Goal: Task Accomplishment & Management: Complete application form

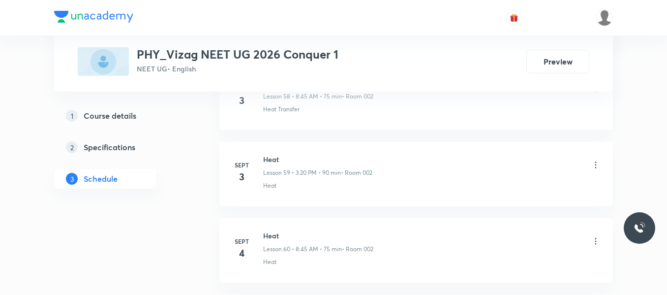
scroll to position [5221, 0]
drag, startPoint x: 264, startPoint y: 155, endPoint x: 299, endPoint y: 154, distance: 34.4
click at [299, 154] on h6 "Heat" at bounding box center [318, 155] width 110 height 10
copy h6 "Heat"
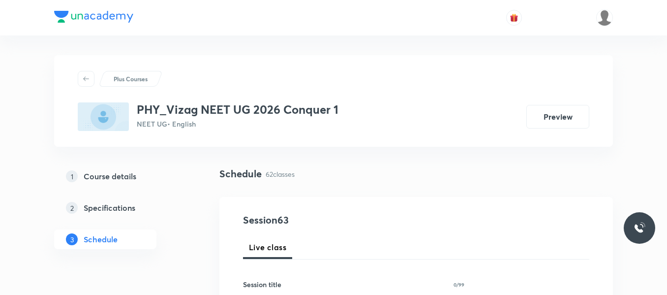
scroll to position [109, 0]
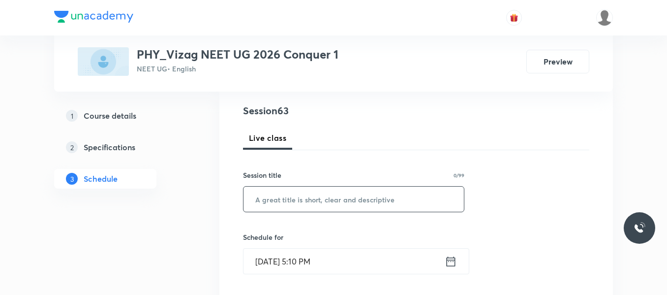
click at [274, 202] on input "text" at bounding box center [354, 198] width 220 height 25
paste input "Heat"
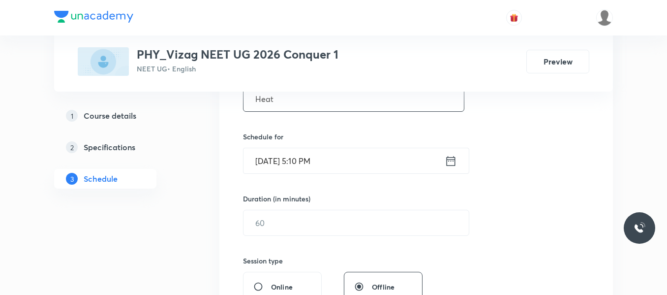
scroll to position [215, 0]
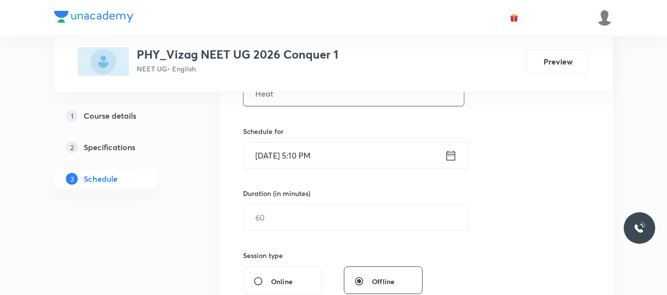
type input "Heat"
click at [457, 153] on div "Sept 5, 2025, 5:10 PM ​" at bounding box center [356, 155] width 226 height 26
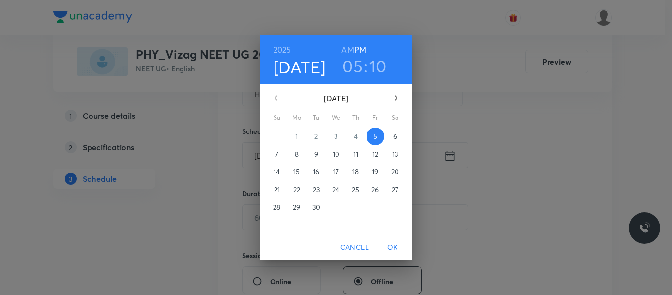
click at [389, 133] on span "6" at bounding box center [395, 136] width 18 height 10
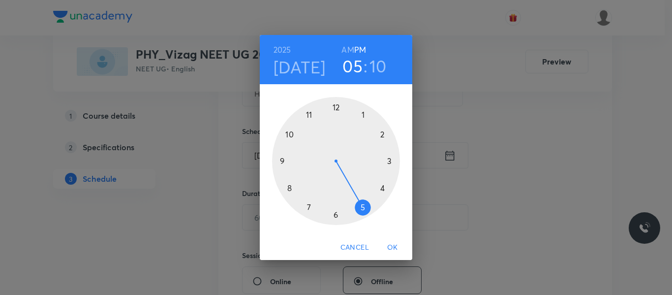
click at [351, 45] on h6 "AM" at bounding box center [347, 50] width 12 height 14
click at [290, 187] on div at bounding box center [336, 161] width 128 height 128
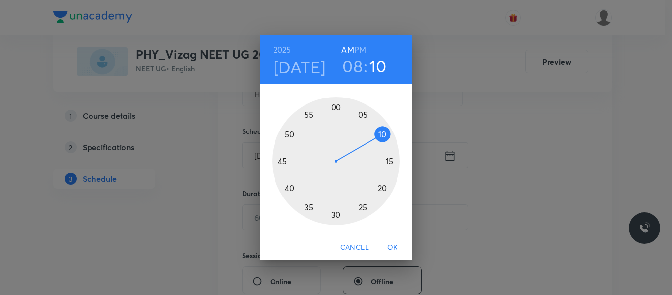
click at [283, 161] on div at bounding box center [336, 161] width 128 height 128
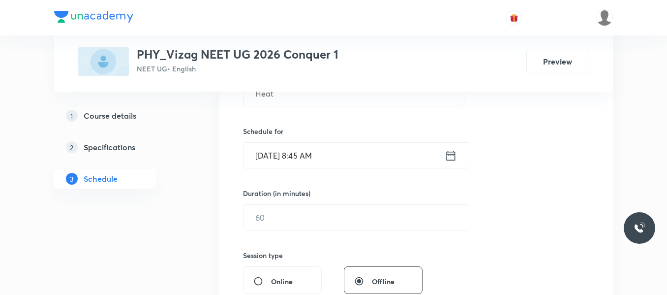
scroll to position [234, 0]
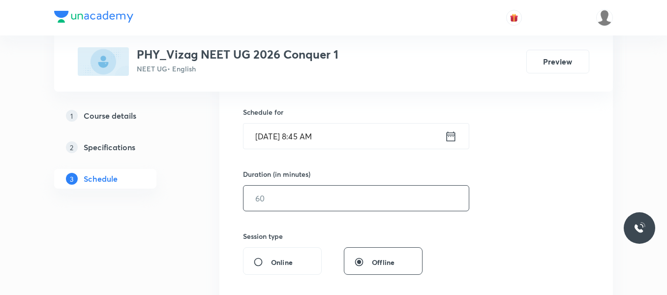
click at [284, 197] on input "text" at bounding box center [356, 197] width 225 height 25
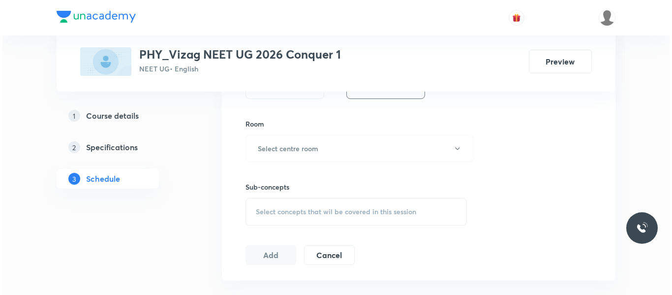
scroll to position [414, 0]
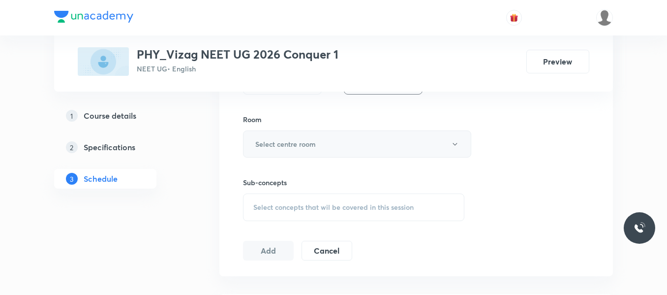
type input "75"
click at [295, 150] on button "Select centre room" at bounding box center [357, 143] width 228 height 27
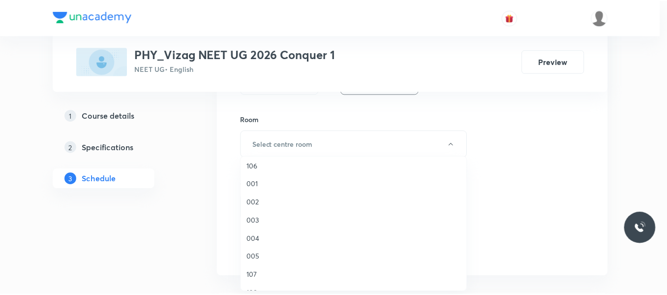
scroll to position [77, 0]
click at [254, 200] on span "002" at bounding box center [355, 201] width 215 height 10
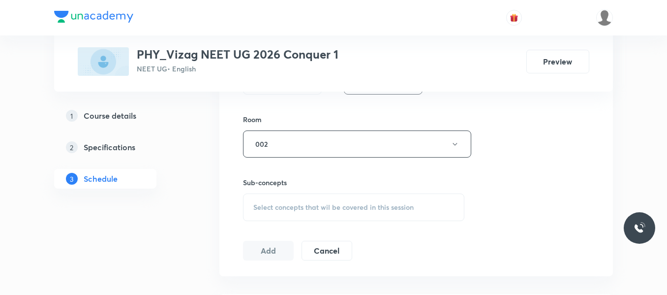
click at [283, 201] on div "Select concepts that wil be covered in this session" at bounding box center [353, 207] width 221 height 28
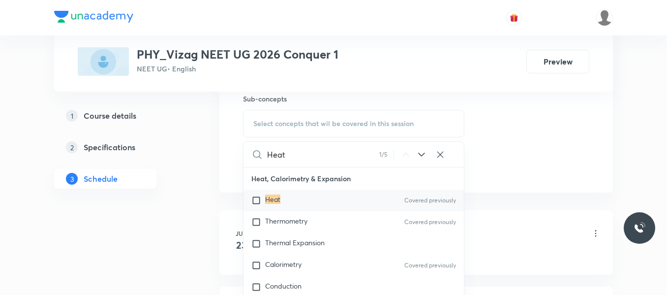
scroll to position [498, 0]
type input "Heat"
click at [255, 200] on input "checkbox" at bounding box center [258, 200] width 14 height 10
checkbox input "true"
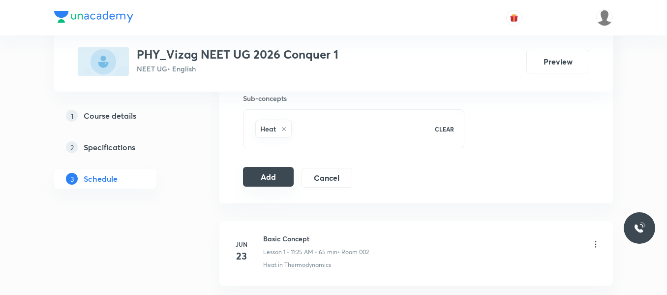
click at [276, 174] on button "Add" at bounding box center [268, 177] width 51 height 20
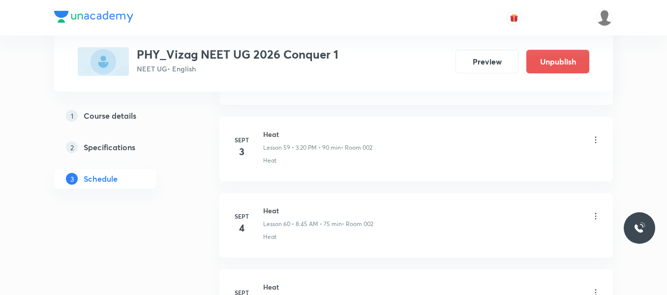
scroll to position [4845, 0]
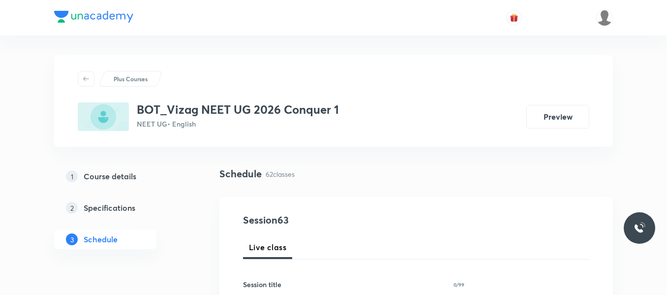
scroll to position [5221, 0]
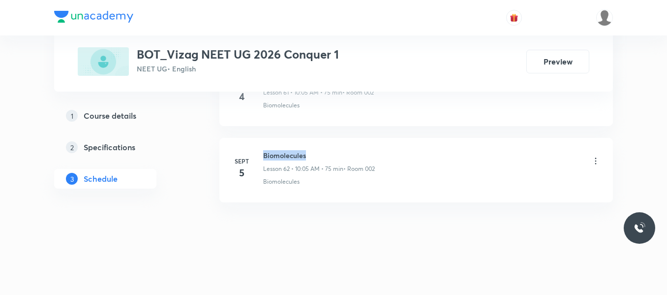
drag, startPoint x: 263, startPoint y: 153, endPoint x: 351, endPoint y: 145, distance: 88.0
click at [351, 145] on li "Sept 5 Biomolecules Lesson 62 • 10:05 AM • 75 min • Room 002 Biomolecules" at bounding box center [416, 170] width 394 height 64
copy h6 "Biomolecules"
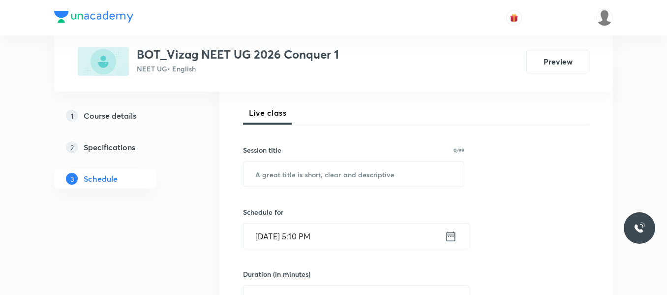
scroll to position [135, 0]
click at [274, 182] on input "text" at bounding box center [354, 172] width 220 height 25
paste input "Biomolecules"
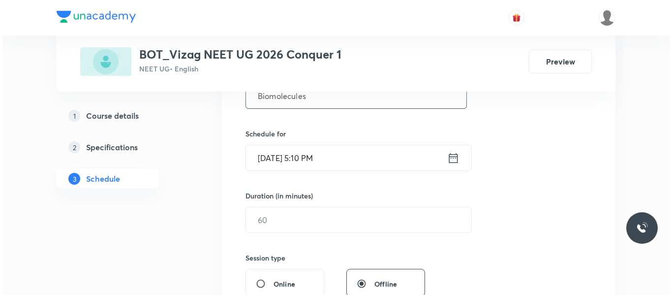
scroll to position [213, 0]
type input "Biomolecules"
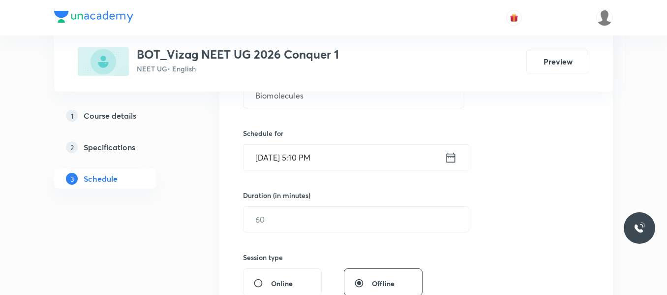
click at [447, 153] on icon at bounding box center [451, 157] width 9 height 10
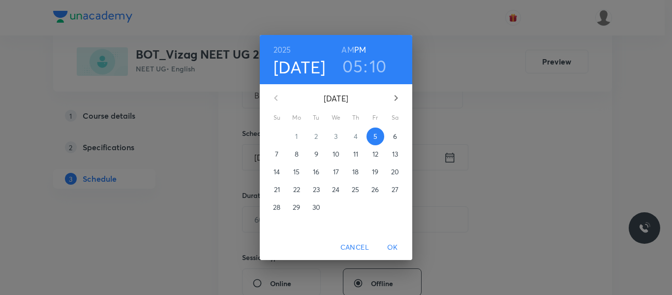
click at [394, 135] on p "6" at bounding box center [395, 136] width 4 height 10
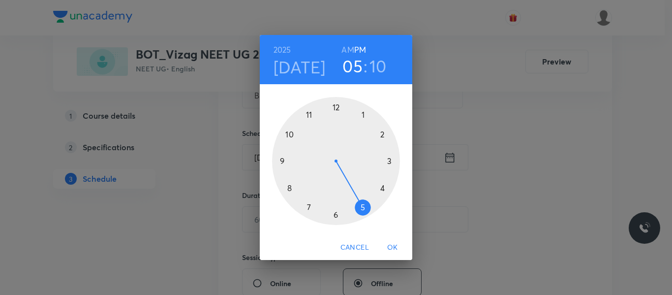
click at [348, 50] on h6 "AM" at bounding box center [347, 50] width 12 height 14
click at [291, 134] on div at bounding box center [336, 161] width 128 height 128
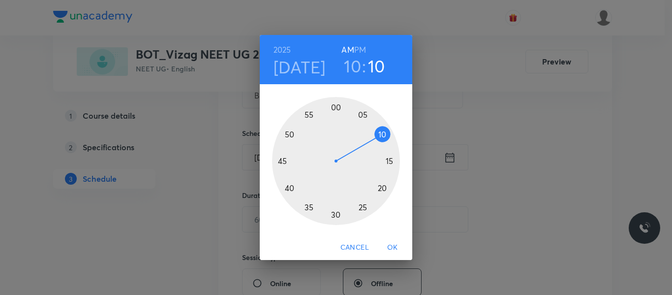
click at [363, 112] on div at bounding box center [336, 161] width 128 height 128
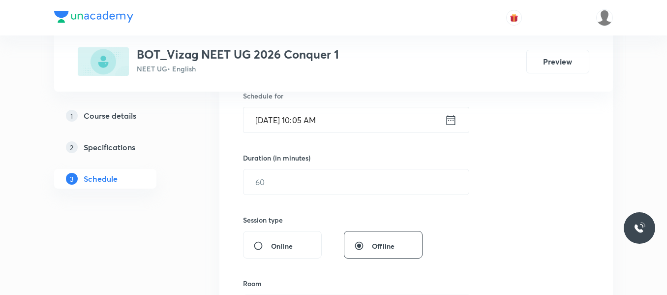
scroll to position [252, 0]
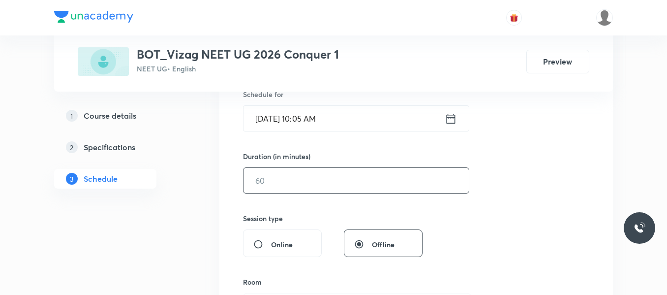
click at [309, 183] on input "text" at bounding box center [356, 180] width 225 height 25
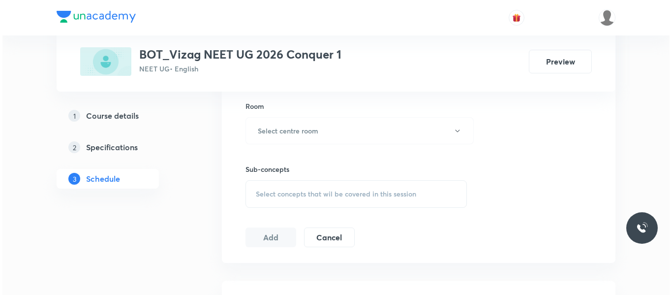
scroll to position [429, 0]
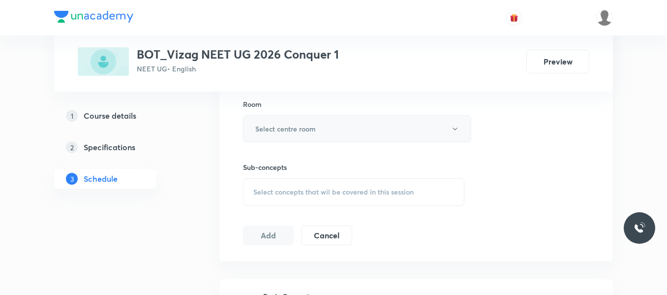
type input "75"
click at [301, 133] on h6 "Select centre room" at bounding box center [285, 128] width 61 height 10
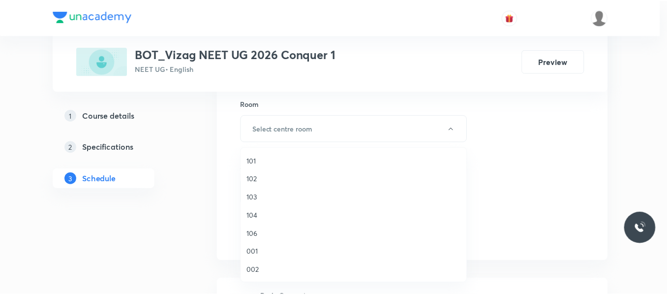
scroll to position [72, 0]
click at [252, 202] on span "002" at bounding box center [355, 197] width 215 height 10
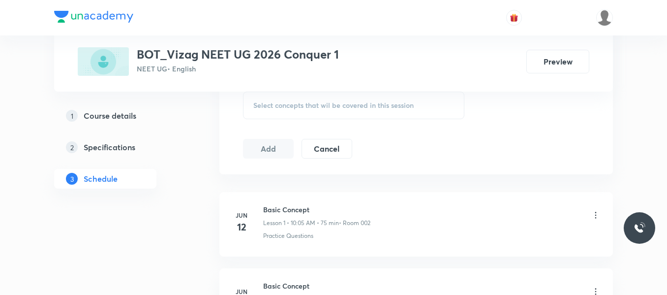
scroll to position [519, 0]
click at [288, 107] on div "Select concepts that wil be covered in this session" at bounding box center [353, 103] width 221 height 28
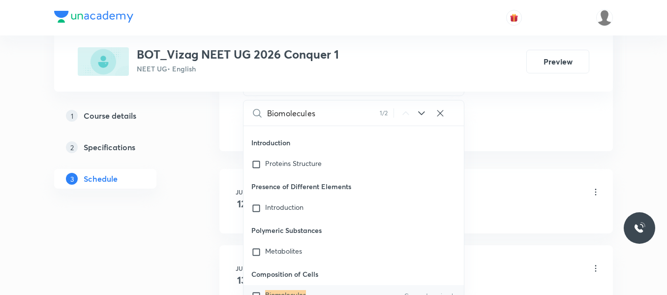
scroll to position [543, 0]
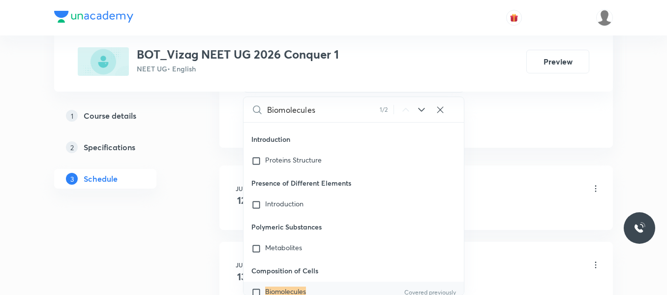
type input "Biomolecules"
click at [255, 287] on input "checkbox" at bounding box center [258, 292] width 14 height 10
checkbox input "true"
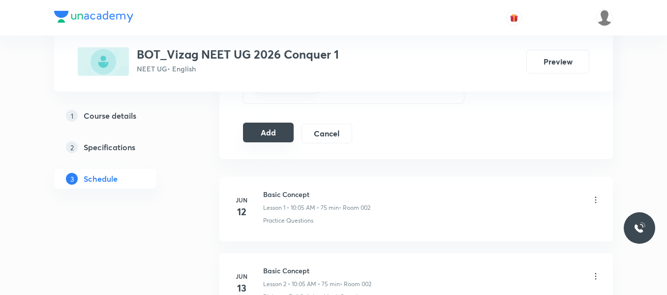
click at [272, 129] on button "Add" at bounding box center [268, 132] width 51 height 20
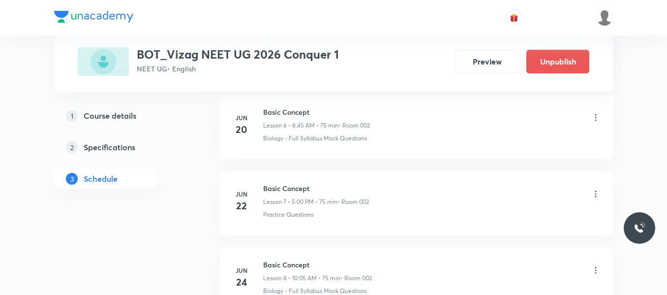
click at [223, 202] on li "Jun 22 Basic Concept Lesson 7 • 5:00 PM • 75 min • Room 002 Practice Questions" at bounding box center [416, 203] width 394 height 64
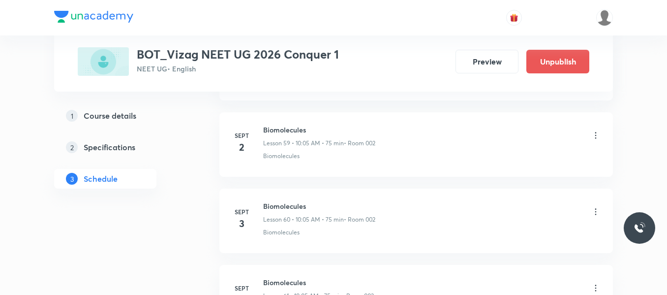
scroll to position [4845, 0]
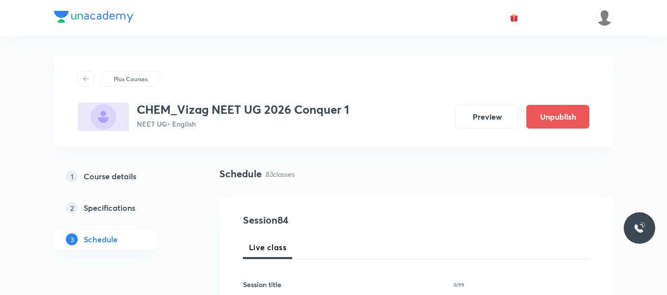
click at [180, 255] on div "1 Course details 2 Specifications 3 Schedule" at bounding box center [121, 213] width 134 height 94
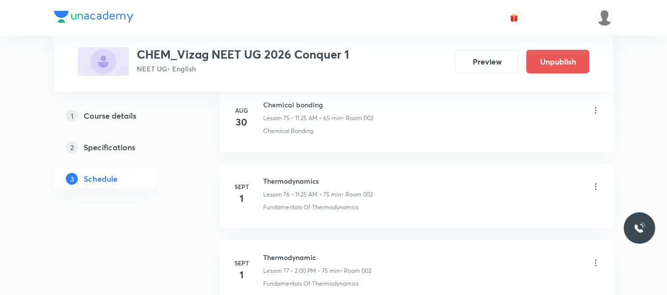
scroll to position [6822, 0]
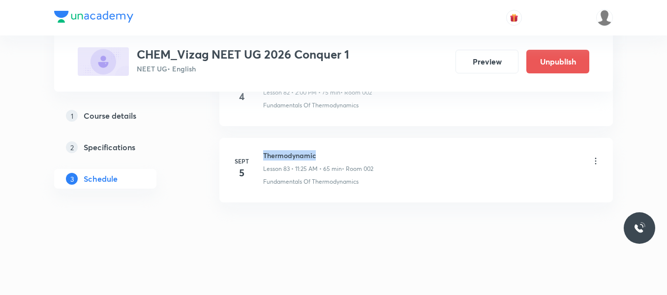
drag, startPoint x: 263, startPoint y: 155, endPoint x: 367, endPoint y: 154, distance: 104.8
click at [367, 154] on div "Sept 5 Thermodynamic Lesson 83 • 11:25 AM • 65 min • Room 002 Fundamentals Of T…" at bounding box center [416, 168] width 369 height 36
copy h6 "Thermodynamic"
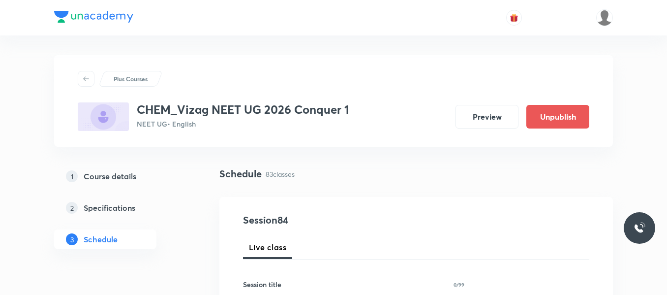
scroll to position [173, 0]
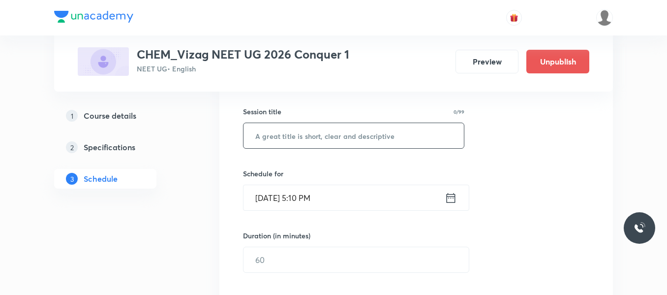
click at [315, 140] on input "text" at bounding box center [354, 135] width 220 height 25
paste input "Thermodynamic"
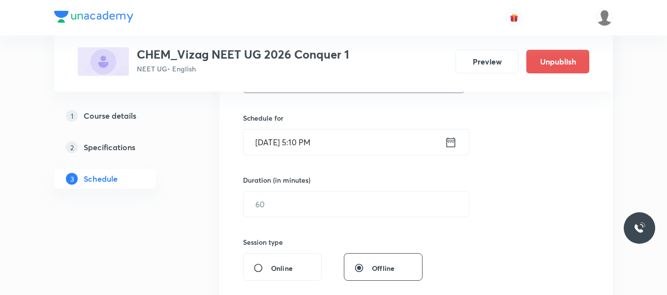
scroll to position [230, 0]
type input "Thermodynamic"
click at [448, 149] on div "Sept 5, 2025, 5:10 PM ​" at bounding box center [356, 140] width 226 height 26
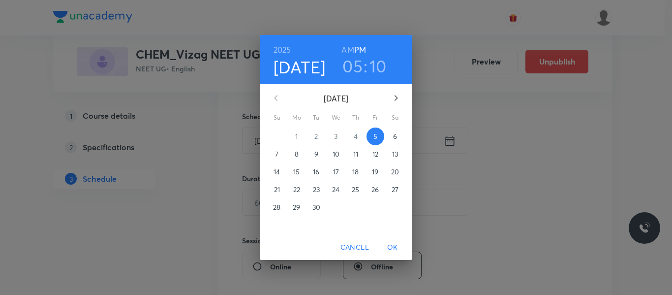
click at [395, 138] on p "6" at bounding box center [395, 136] width 4 height 10
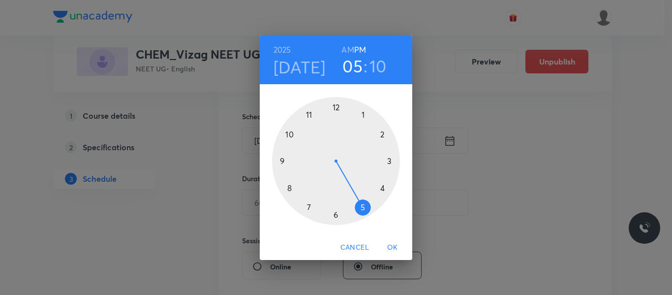
click at [350, 43] on h6 "AM" at bounding box center [347, 50] width 12 height 14
click at [308, 114] on div at bounding box center [336, 161] width 128 height 128
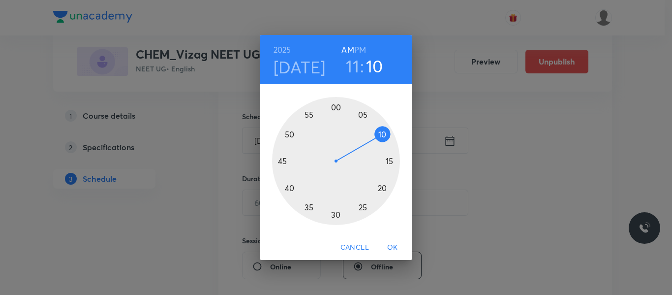
click at [363, 208] on div at bounding box center [336, 161] width 128 height 128
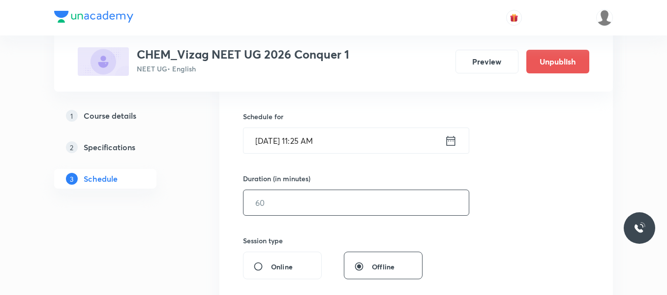
click at [312, 202] on input "text" at bounding box center [356, 202] width 225 height 25
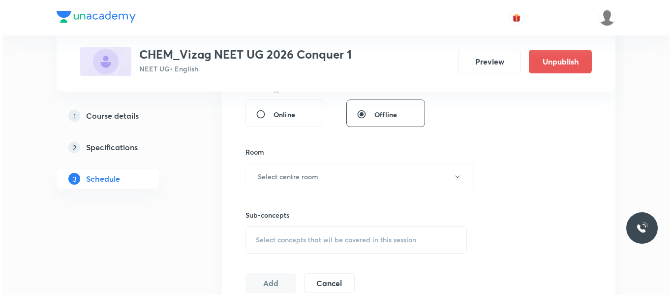
scroll to position [388, 0]
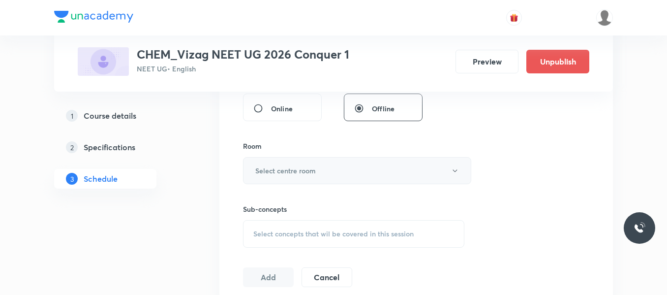
type input "65"
click at [303, 167] on h6 "Select centre room" at bounding box center [285, 170] width 61 height 10
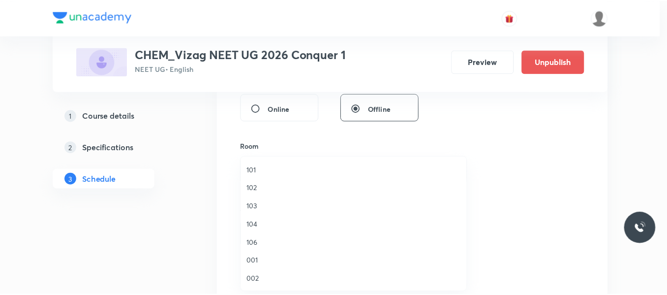
scroll to position [34, 0]
click at [256, 243] on span "002" at bounding box center [355, 244] width 215 height 10
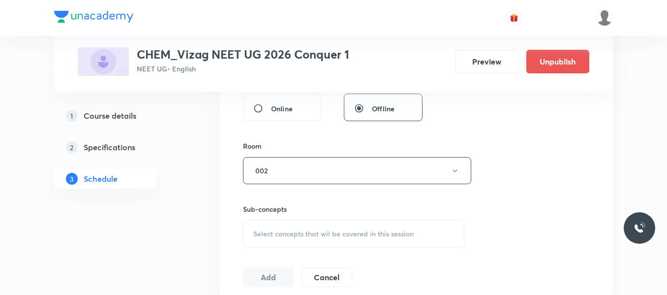
click at [283, 235] on span "Select concepts that wil be covered in this session" at bounding box center [333, 234] width 160 height 8
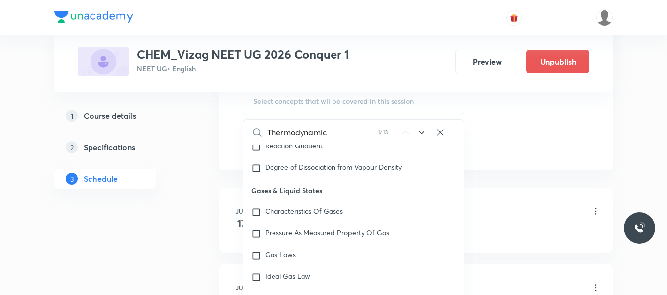
scroll to position [2183, 0]
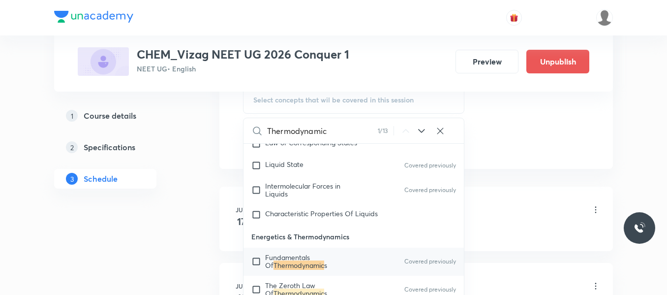
type input "Thermodynamic"
click at [257, 269] on input "checkbox" at bounding box center [258, 261] width 14 height 16
checkbox input "true"
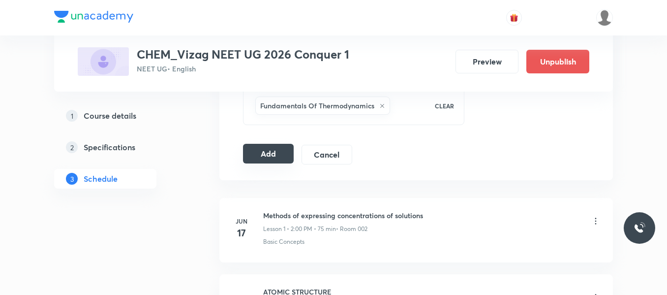
click at [275, 156] on button "Add" at bounding box center [268, 154] width 51 height 20
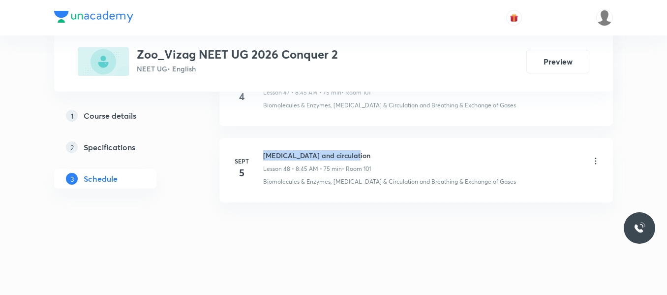
drag, startPoint x: 264, startPoint y: 154, endPoint x: 387, endPoint y: 154, distance: 123.0
click at [387, 154] on div "[MEDICAL_DATA] and circulation Lesson 48 • 8:45 AM • 75 min • Room 101" at bounding box center [431, 161] width 337 height 23
copy h6 "[MEDICAL_DATA] and circulation"
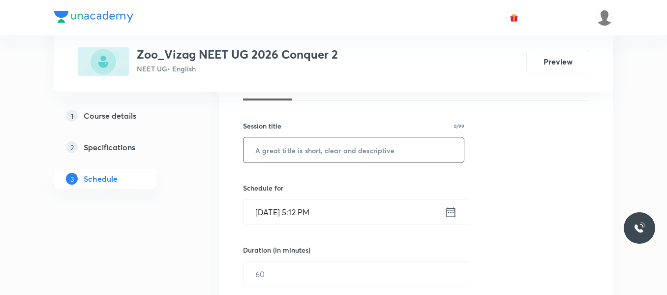
scroll to position [159, 0]
click at [309, 149] on input "text" at bounding box center [354, 149] width 220 height 25
paste input "[MEDICAL_DATA] and circulation"
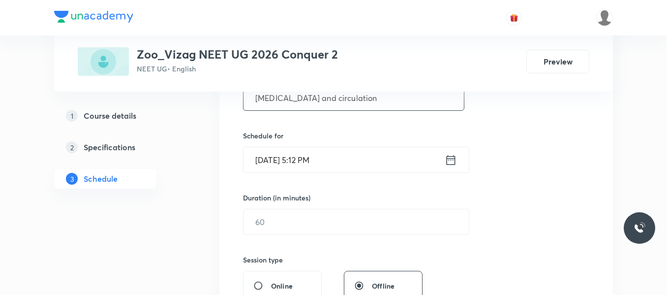
type input "[MEDICAL_DATA] and circulation"
click at [444, 165] on input "[DATE] 5:12 PM" at bounding box center [344, 159] width 201 height 25
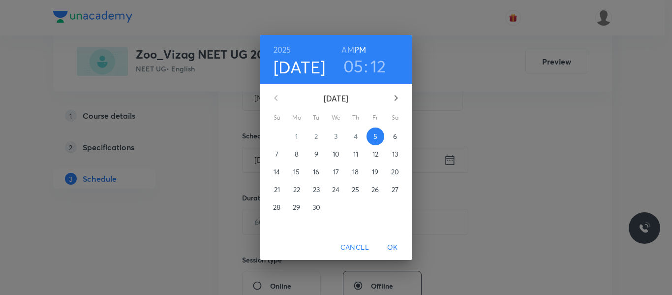
click at [398, 137] on span "6" at bounding box center [395, 136] width 18 height 10
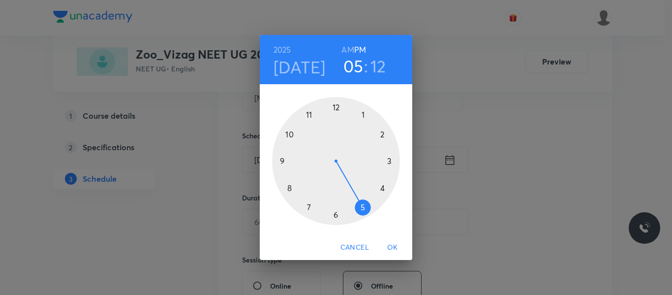
click at [350, 49] on h6 "AM" at bounding box center [347, 50] width 12 height 14
click at [290, 187] on div at bounding box center [336, 161] width 128 height 128
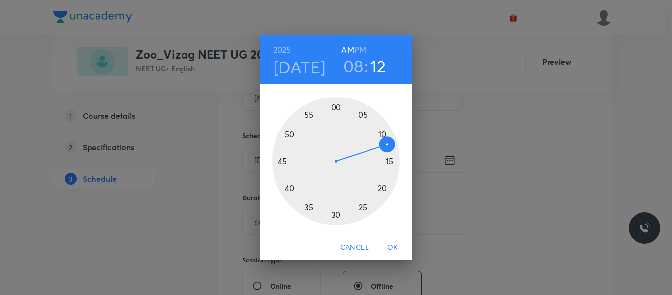
click at [282, 161] on div at bounding box center [336, 161] width 128 height 128
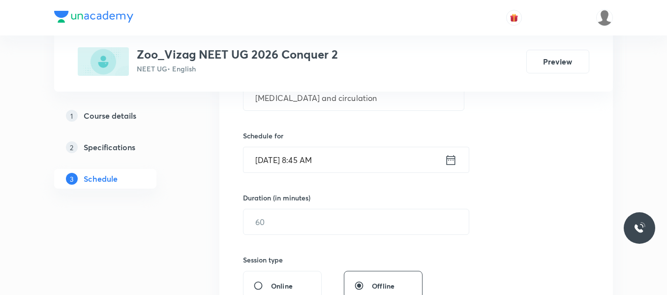
scroll to position [252, 0]
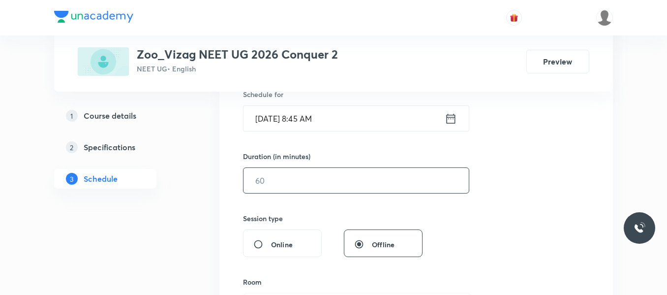
click at [277, 181] on input "text" at bounding box center [356, 180] width 225 height 25
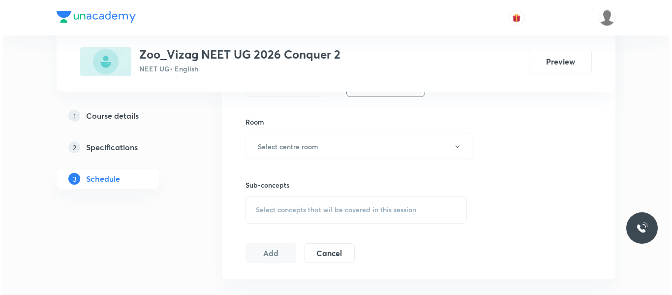
scroll to position [412, 0]
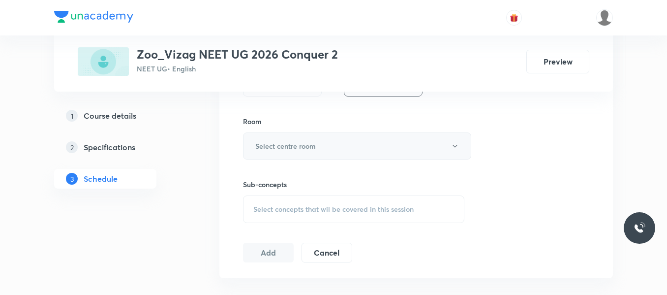
type input "75"
click at [290, 155] on button "Select centre room" at bounding box center [357, 145] width 228 height 27
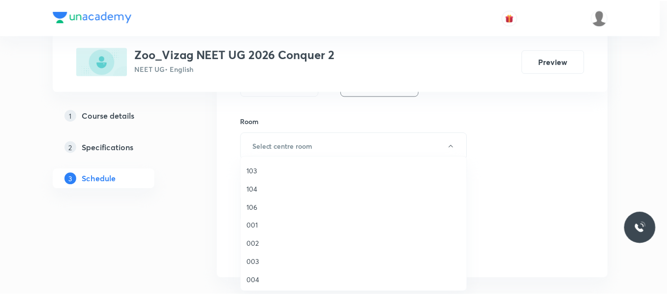
scroll to position [0, 0]
click at [255, 171] on span "101" at bounding box center [355, 169] width 215 height 10
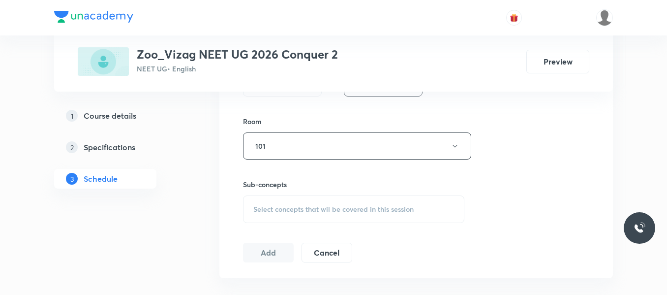
click at [272, 210] on span "Select concepts that wil be covered in this session" at bounding box center [333, 209] width 160 height 8
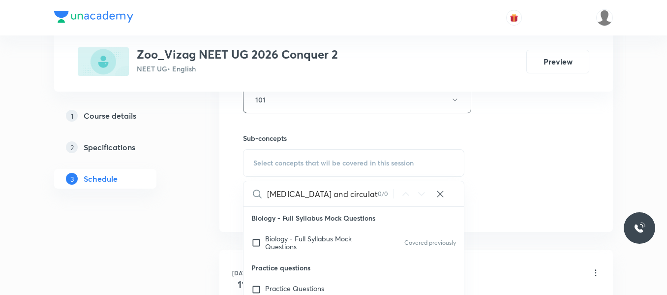
scroll to position [459, 0]
drag, startPoint x: 311, startPoint y: 192, endPoint x: 366, endPoint y: 188, distance: 55.2
click at [366, 188] on input "Body fluids and circulation" at bounding box center [322, 192] width 111 height 25
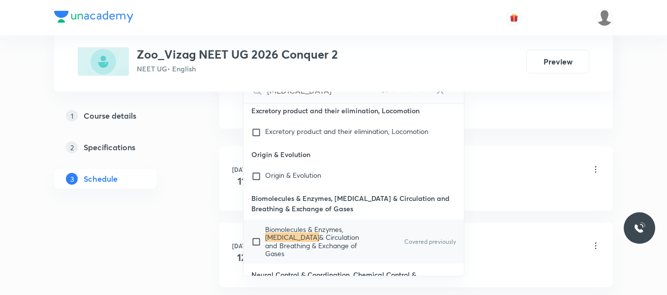
scroll to position [567, 0]
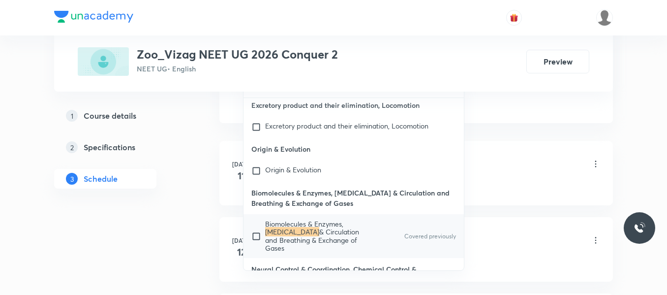
type input "Body fluids"
click at [257, 236] on input "checkbox" at bounding box center [258, 235] width 14 height 31
checkbox input "true"
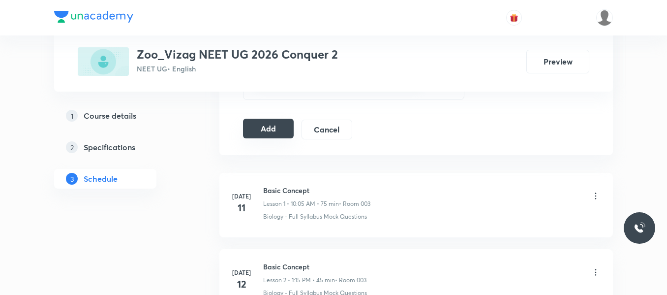
click at [270, 127] on button "Add" at bounding box center [268, 129] width 51 height 20
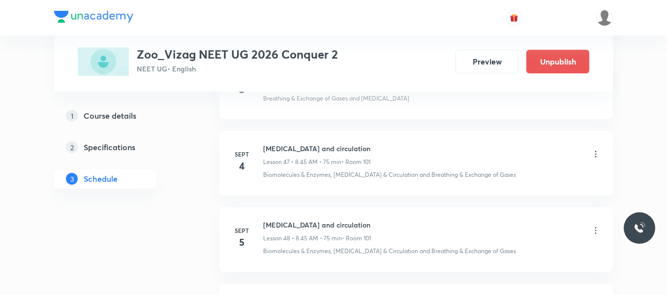
scroll to position [3778, 0]
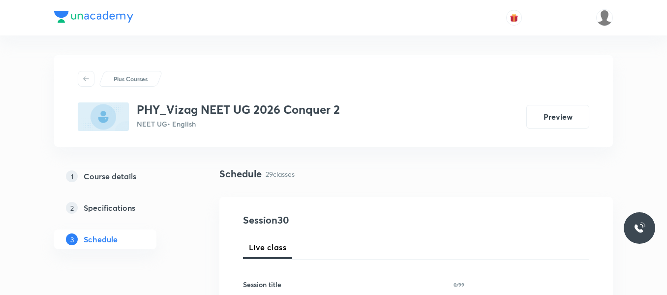
click at [178, 231] on div "1 Course details 2 Specifications 3 Schedule" at bounding box center [121, 213] width 134 height 94
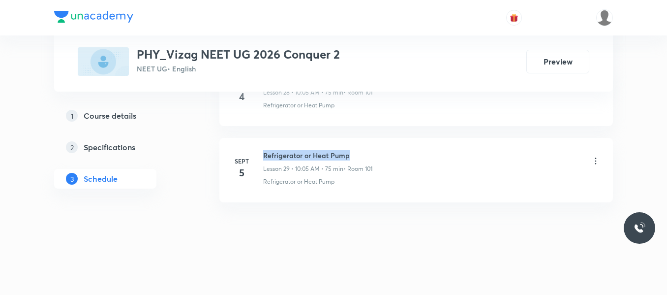
drag, startPoint x: 265, startPoint y: 154, endPoint x: 367, endPoint y: 149, distance: 102.5
click at [367, 149] on li "[DATE] Refrigerator or Heat Pump Lesson 29 • 10:05 AM • 75 min • Room 101 Refri…" at bounding box center [416, 170] width 394 height 64
copy h6 "Refrigerator or Heat Pump"
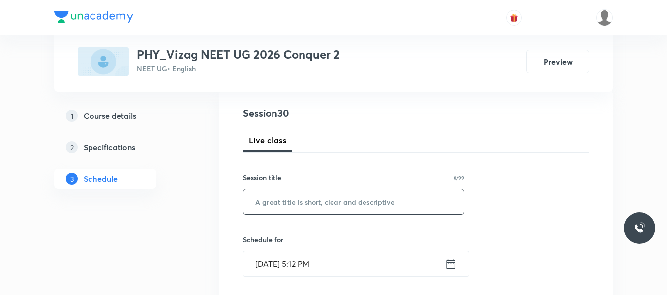
scroll to position [108, 0]
click at [321, 207] on input "text" at bounding box center [354, 200] width 220 height 25
paste input "Refrigerator or Heat Pump"
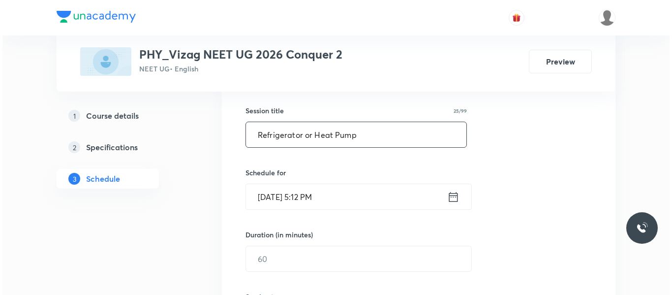
scroll to position [181, 0]
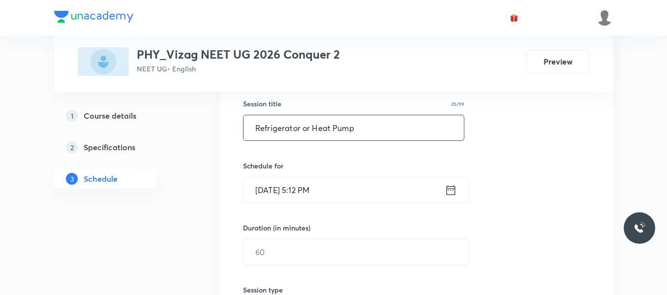
type input "Refrigerator or Heat Pump"
click at [455, 194] on icon at bounding box center [451, 189] width 9 height 10
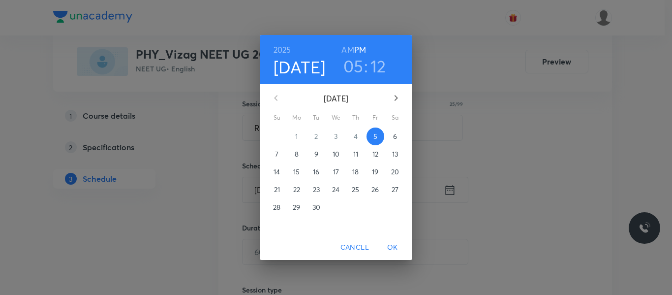
click at [396, 133] on p "6" at bounding box center [395, 136] width 4 height 10
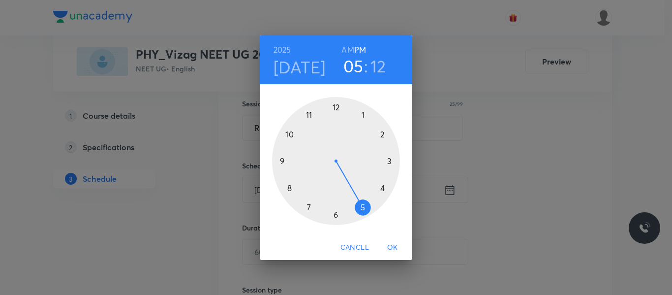
click at [344, 49] on h6 "AM" at bounding box center [347, 50] width 12 height 14
click at [290, 135] on div at bounding box center [336, 161] width 128 height 128
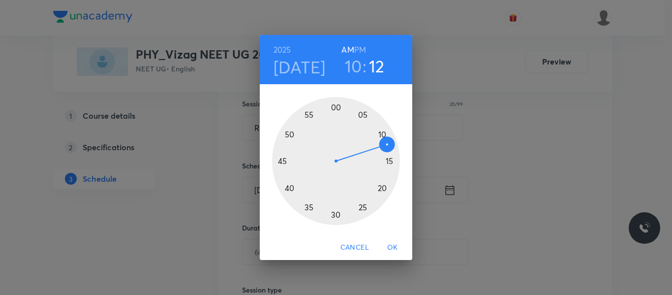
click at [363, 115] on div at bounding box center [336, 161] width 128 height 128
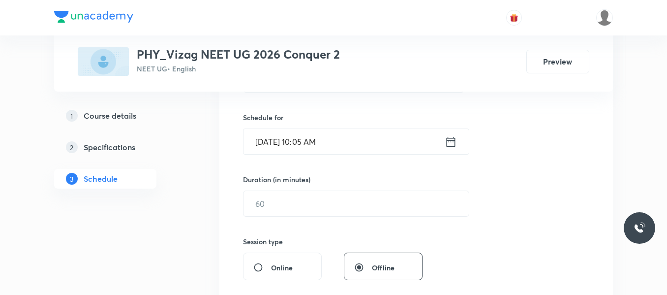
scroll to position [229, 0]
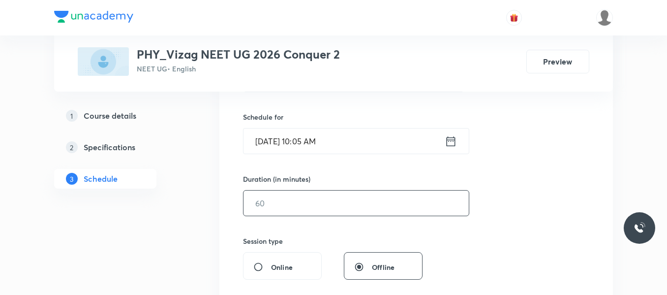
click at [321, 208] on input "text" at bounding box center [356, 202] width 225 height 25
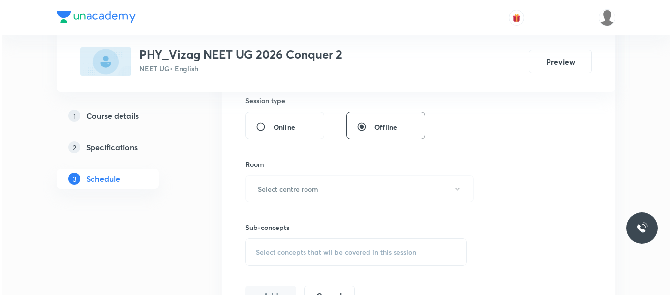
scroll to position [372, 0]
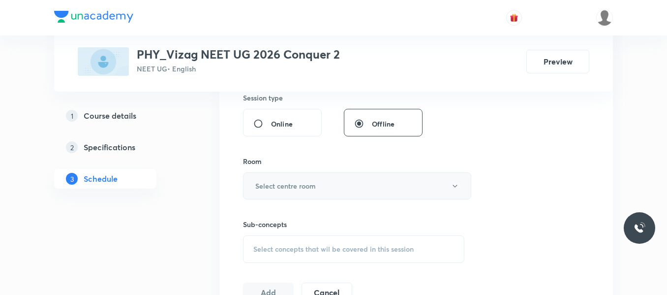
type input "75"
click at [316, 183] on h6 "Select centre room" at bounding box center [285, 186] width 61 height 10
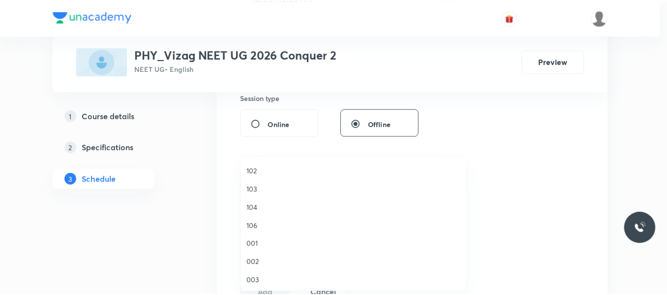
scroll to position [0, 0]
click at [253, 169] on span "101" at bounding box center [355, 169] width 215 height 10
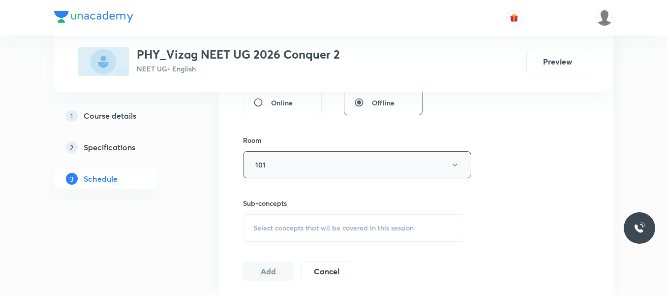
scroll to position [400, 0]
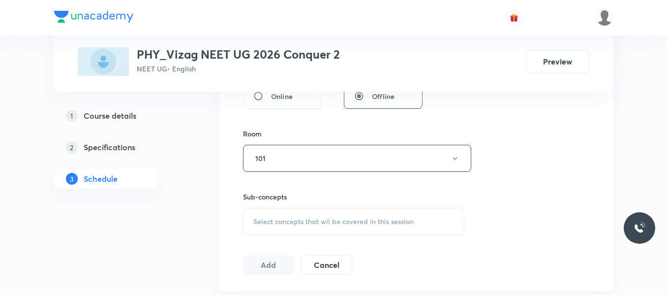
click at [285, 217] on span "Select concepts that wil be covered in this session" at bounding box center [333, 221] width 160 height 8
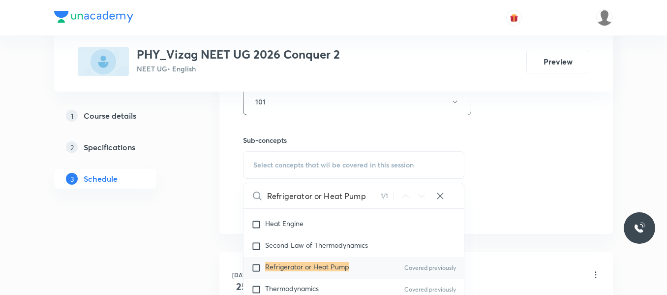
scroll to position [344, 0]
type input "Refrigerator or Heat Pump"
click at [253, 266] on input "checkbox" at bounding box center [258, 266] width 14 height 10
checkbox input "true"
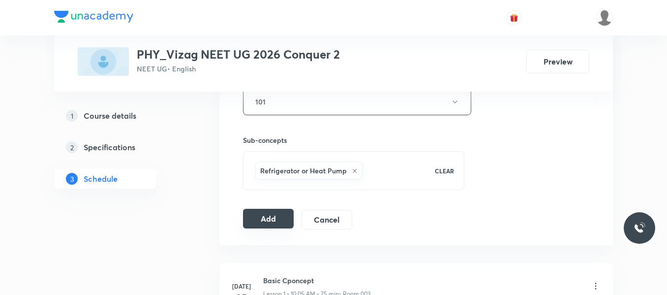
click at [272, 222] on button "Add" at bounding box center [268, 219] width 51 height 20
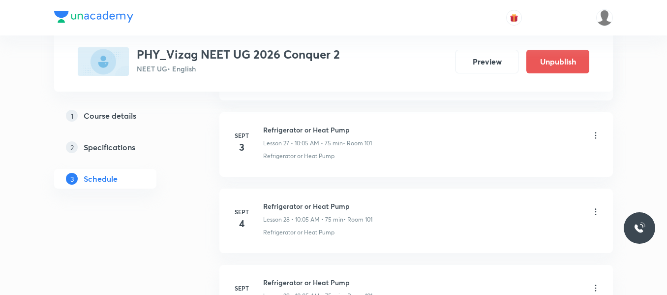
scroll to position [2329, 0]
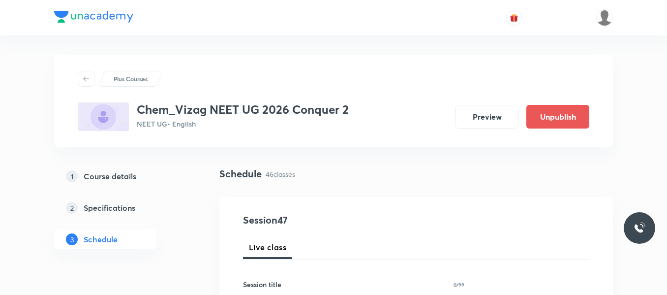
click at [184, 219] on div "1 Course details 2 Specifications 3 Schedule" at bounding box center [121, 213] width 134 height 94
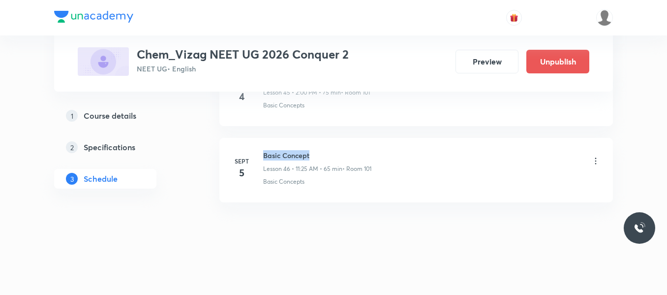
drag, startPoint x: 263, startPoint y: 155, endPoint x: 359, endPoint y: 157, distance: 95.4
click at [359, 157] on h6 "Basic Concept" at bounding box center [317, 155] width 108 height 10
copy h6 "Basic Concept"
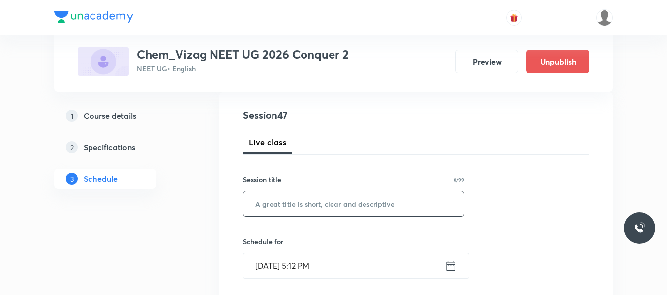
scroll to position [105, 0]
click at [299, 208] on input "text" at bounding box center [354, 202] width 220 height 25
paste input "Basic Concept"
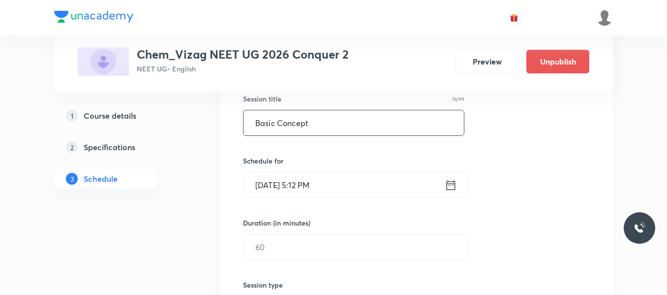
scroll to position [186, 0]
type input "Basic Concept"
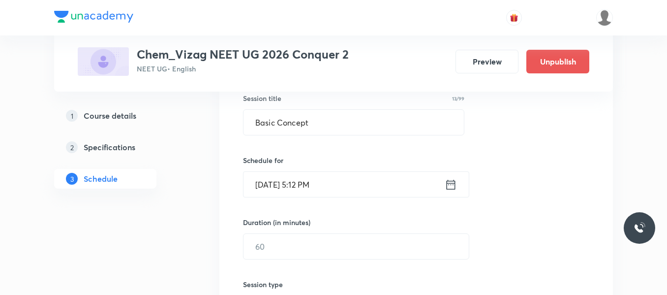
click at [454, 183] on icon at bounding box center [451, 185] width 12 height 14
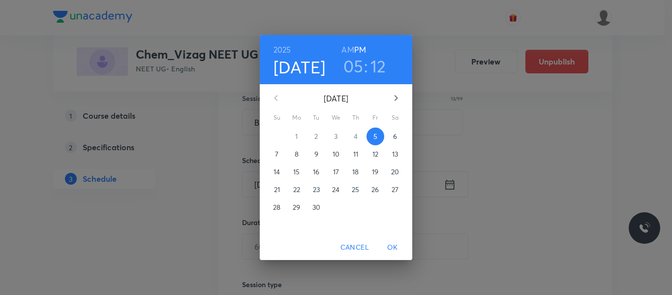
click at [393, 134] on p "6" at bounding box center [395, 136] width 4 height 10
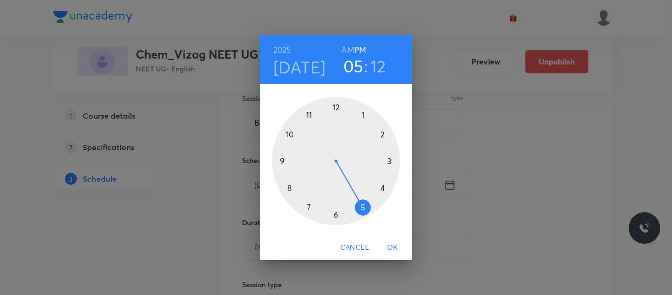
click at [350, 49] on h6 "AM" at bounding box center [347, 50] width 12 height 14
click at [308, 115] on div at bounding box center [336, 161] width 128 height 128
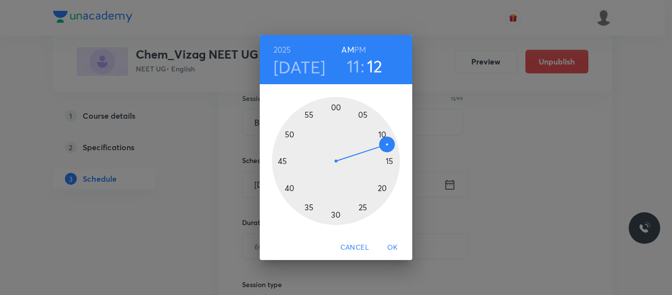
click at [364, 207] on div at bounding box center [336, 161] width 128 height 128
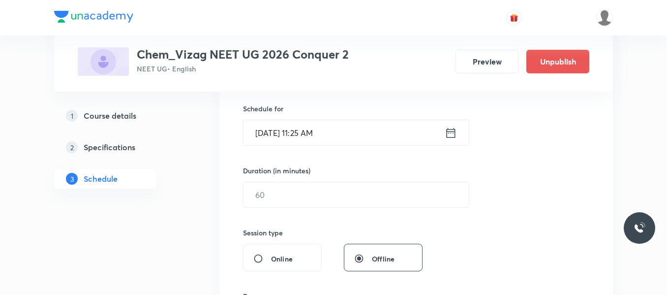
scroll to position [238, 0]
click at [320, 199] on input "text" at bounding box center [356, 194] width 225 height 25
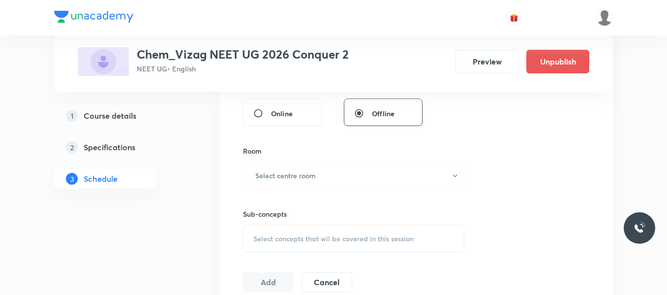
scroll to position [388, 0]
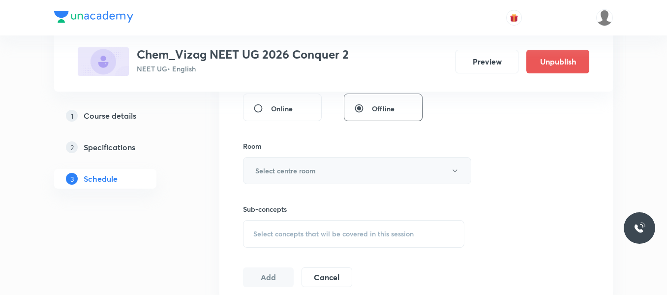
type input "65"
click at [317, 168] on button "Select centre room" at bounding box center [357, 170] width 228 height 27
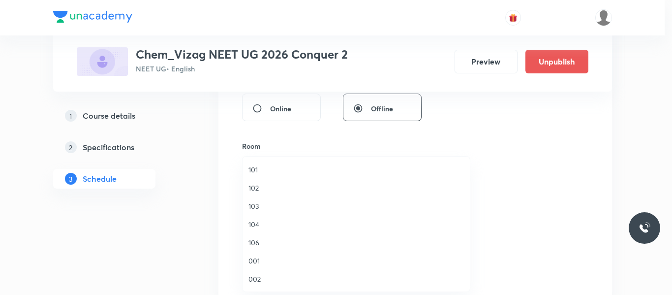
click at [252, 169] on span "101" at bounding box center [355, 169] width 215 height 10
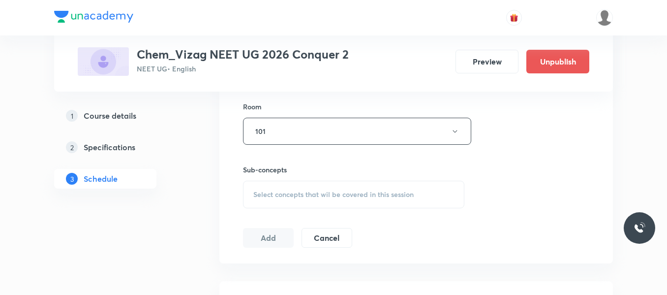
scroll to position [431, 0]
click at [302, 191] on span "Select concepts that wil be covered in this session" at bounding box center [333, 190] width 160 height 8
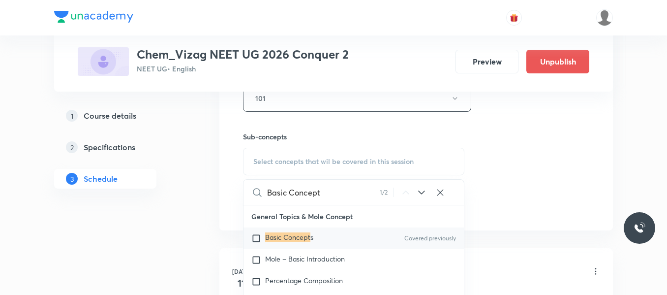
scroll to position [461, 0]
type input "Basic Concept"
click at [259, 236] on input "checkbox" at bounding box center [258, 237] width 14 height 10
checkbox input "true"
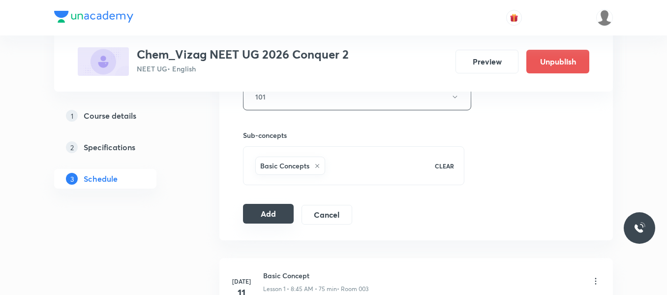
click at [283, 215] on button "Add" at bounding box center [268, 214] width 51 height 20
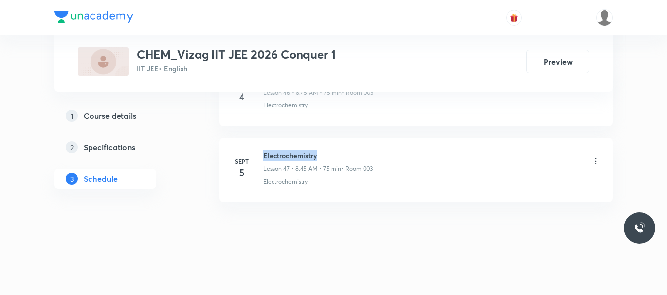
drag, startPoint x: 263, startPoint y: 152, endPoint x: 356, endPoint y: 152, distance: 93.5
click at [356, 152] on div "Sept 5 Electrochemistry Lesson 47 • 8:45 AM • 75 min • Room 003 Electrochemistry" at bounding box center [416, 168] width 369 height 36
copy h6 "Electrochemistry"
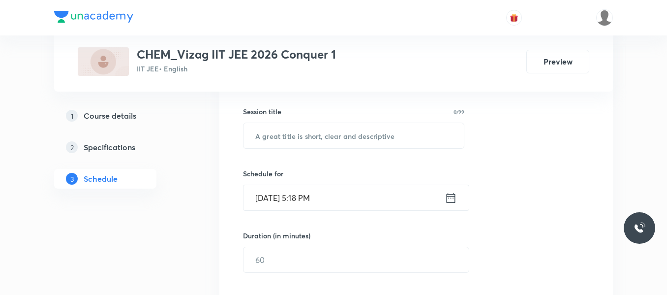
scroll to position [174, 0]
click at [303, 127] on input "text" at bounding box center [354, 134] width 220 height 25
paste input "Electrochemistry"
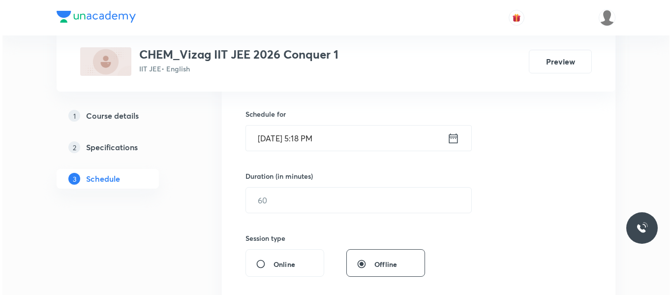
scroll to position [234, 0]
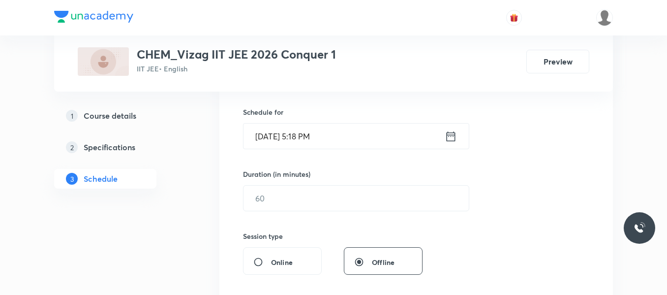
type input "Electrochemistry"
click at [451, 136] on icon at bounding box center [451, 136] width 9 height 10
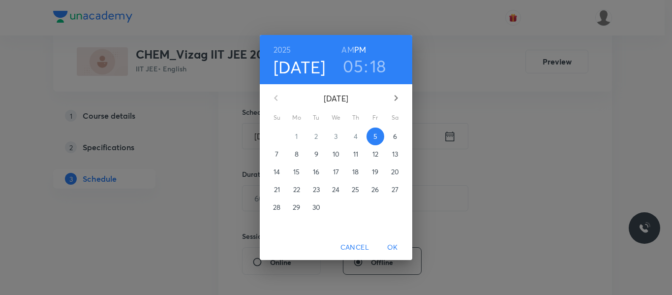
click at [390, 135] on span "6" at bounding box center [395, 136] width 18 height 10
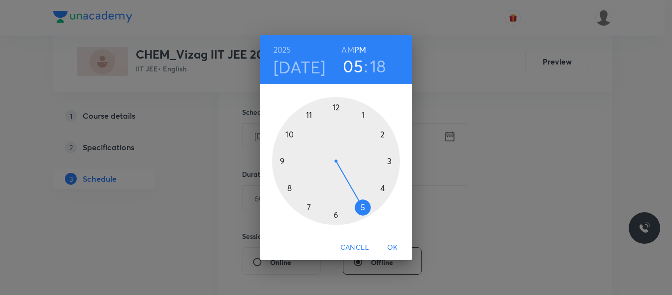
click at [350, 52] on h6 "AM" at bounding box center [347, 50] width 12 height 14
click at [288, 187] on div at bounding box center [336, 161] width 128 height 128
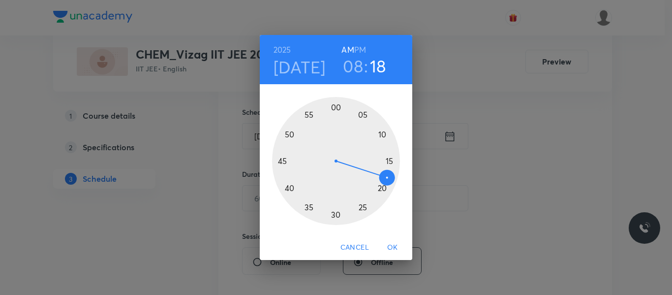
click at [284, 160] on div at bounding box center [336, 161] width 128 height 128
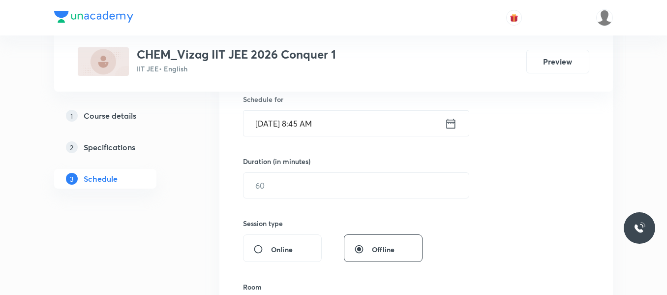
scroll to position [247, 0]
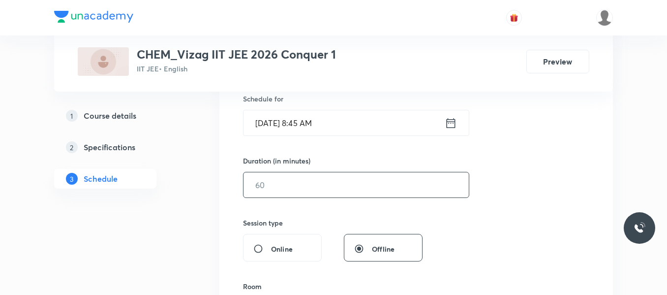
click at [270, 186] on input "text" at bounding box center [356, 184] width 225 height 25
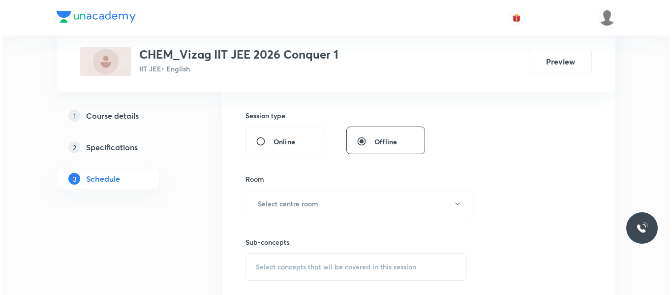
scroll to position [401, 0]
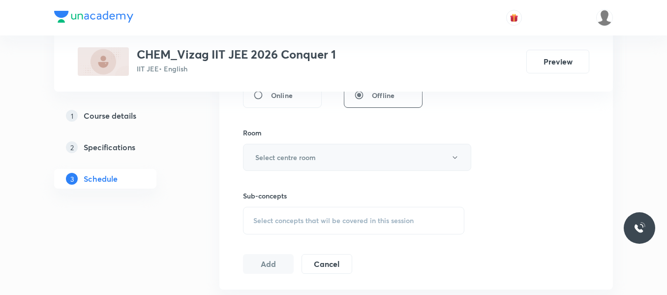
type input "75"
click at [293, 161] on h6 "Select centre room" at bounding box center [285, 157] width 61 height 10
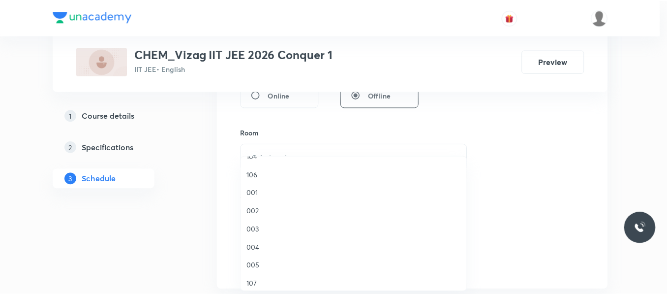
scroll to position [69, 0]
click at [251, 227] on span "003" at bounding box center [355, 227] width 215 height 10
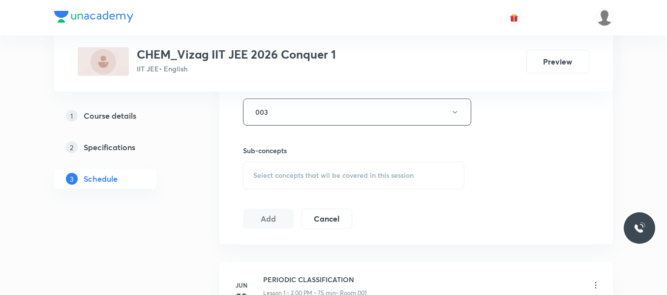
scroll to position [447, 0]
click at [302, 180] on div "Select concepts that wil be covered in this session" at bounding box center [353, 174] width 221 height 28
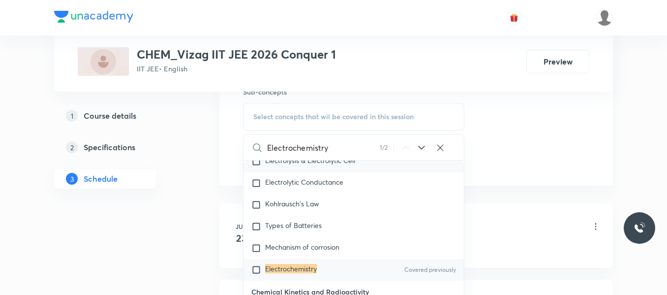
scroll to position [508, 0]
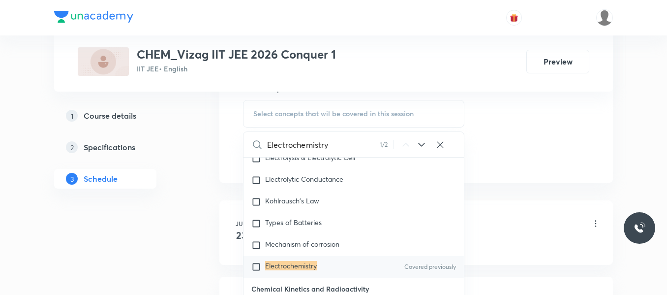
type input "Electrochemistry"
click at [258, 272] on input "checkbox" at bounding box center [258, 267] width 14 height 10
checkbox input "true"
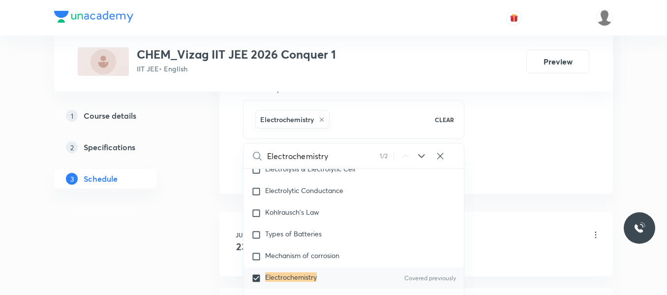
click at [160, 197] on div "1 Course details 2 Specifications 3 Schedule" at bounding box center [121, 153] width 134 height 94
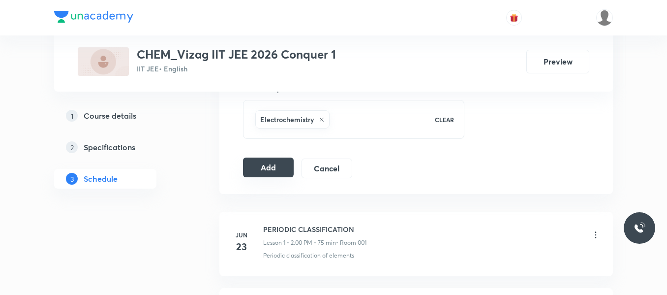
click at [288, 166] on button "Add" at bounding box center [268, 167] width 51 height 20
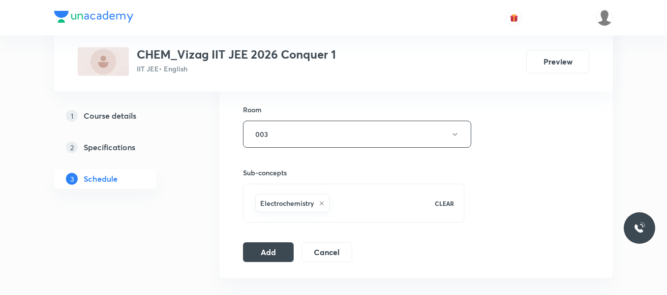
scroll to position [425, 0]
click at [271, 248] on button "Add" at bounding box center [268, 251] width 51 height 20
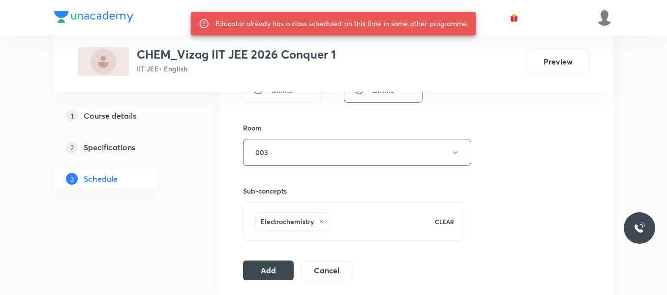
scroll to position [402, 0]
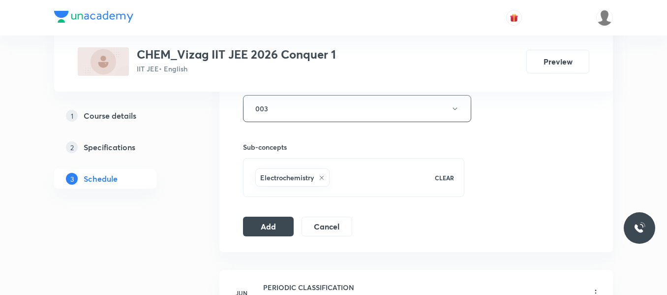
scroll to position [451, 0]
click at [276, 222] on button "Add" at bounding box center [268, 224] width 51 height 20
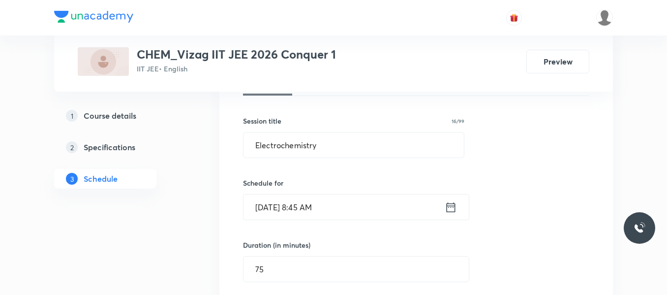
scroll to position [163, 0]
click at [450, 208] on icon at bounding box center [451, 208] width 12 height 14
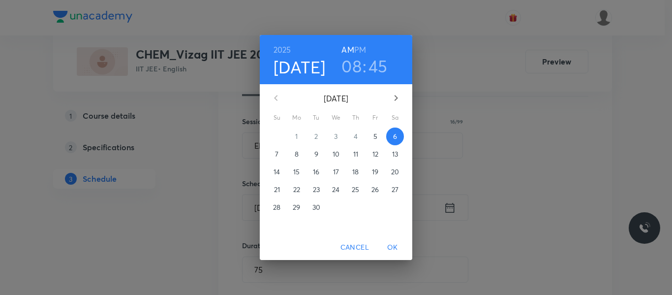
click at [375, 65] on h3 "45" at bounding box center [377, 66] width 19 height 21
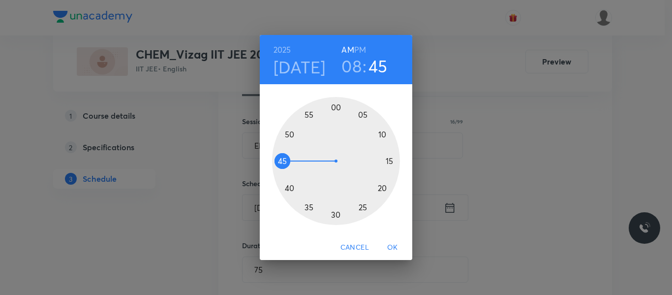
click at [292, 134] on div at bounding box center [336, 161] width 128 height 128
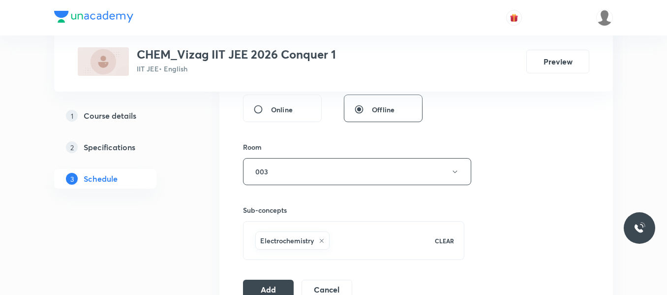
scroll to position [387, 0]
click at [275, 287] on button "Add" at bounding box center [268, 288] width 51 height 20
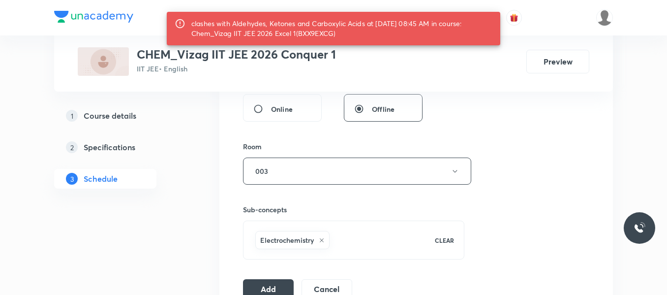
drag, startPoint x: 300, startPoint y: 32, endPoint x: 336, endPoint y: 31, distance: 36.4
click at [336, 31] on div "clashes with Aldehydes, Ketones and Carboxylic Acids at 06 Sep 2025 08:45 AM in…" at bounding box center [341, 29] width 301 height 28
copy div "BXX9EXCG"
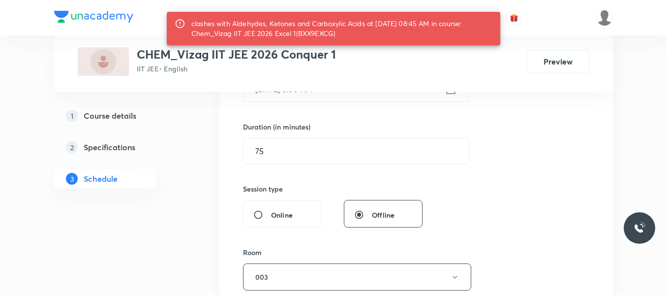
scroll to position [183, 0]
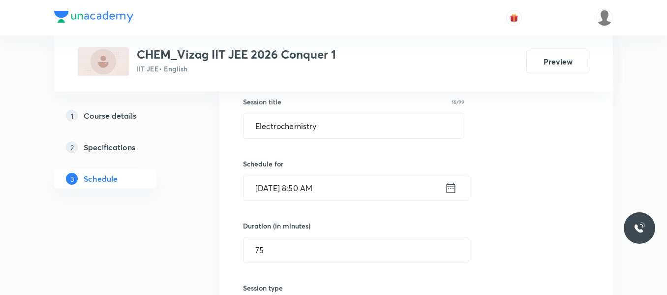
click at [447, 188] on icon at bounding box center [451, 188] width 9 height 10
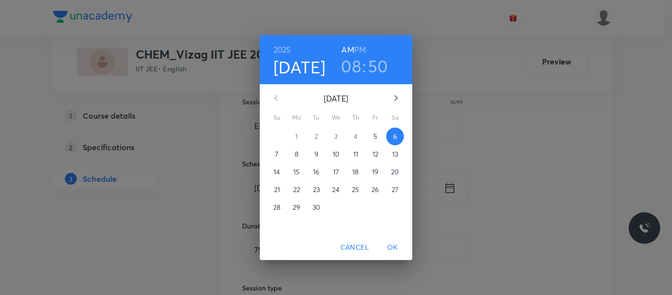
click at [373, 65] on h3 "50" at bounding box center [378, 66] width 20 height 21
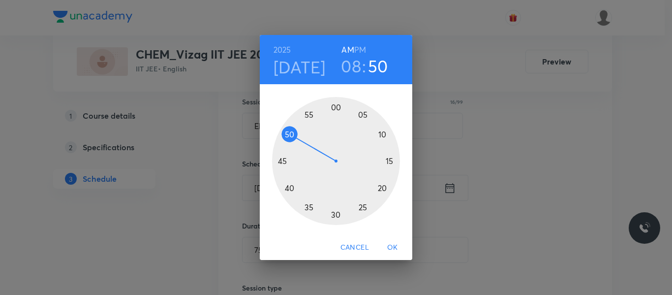
click at [284, 161] on div at bounding box center [336, 161] width 128 height 128
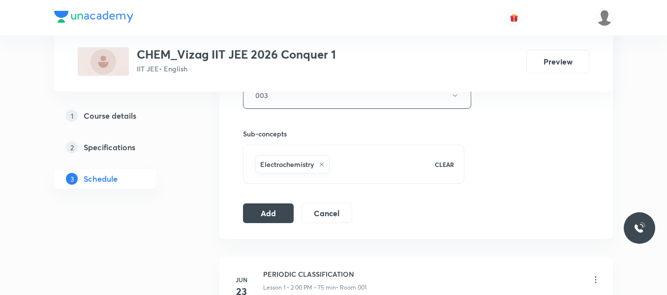
scroll to position [464, 0]
click at [262, 210] on button "Add" at bounding box center [268, 211] width 51 height 20
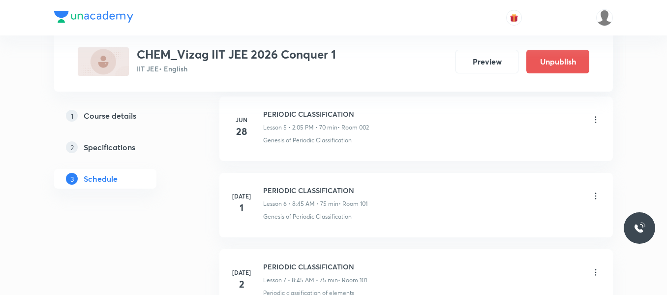
click at [378, 205] on div "PERIODIC CLASSIFICATION Lesson 6 • 8:45 AM • 75 min • Room 101" at bounding box center [431, 196] width 337 height 23
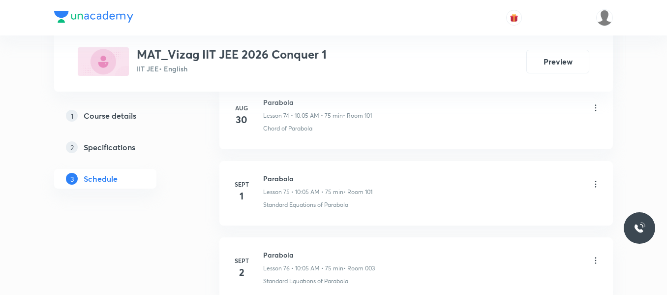
scroll to position [6517, 0]
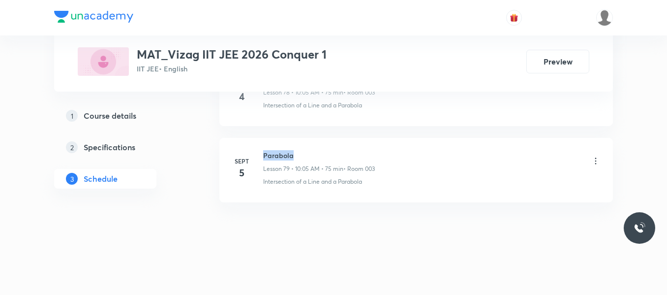
drag, startPoint x: 263, startPoint y: 153, endPoint x: 309, endPoint y: 149, distance: 46.9
click at [309, 149] on li "[DATE] Parabola Lesson 79 • 10:05 AM • 75 min • Room 003 Intersection of a Line…" at bounding box center [416, 170] width 394 height 64
copy h6 "Parabola"
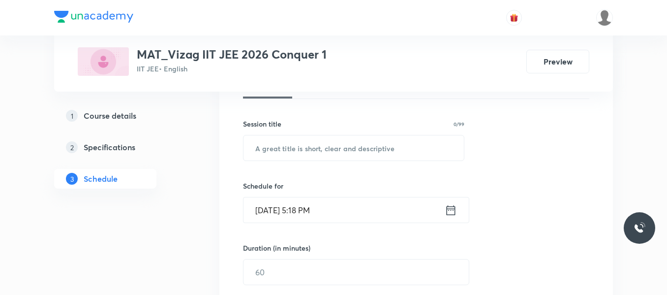
scroll to position [161, 0]
click at [292, 149] on input "text" at bounding box center [354, 147] width 220 height 25
paste input "Parabola"
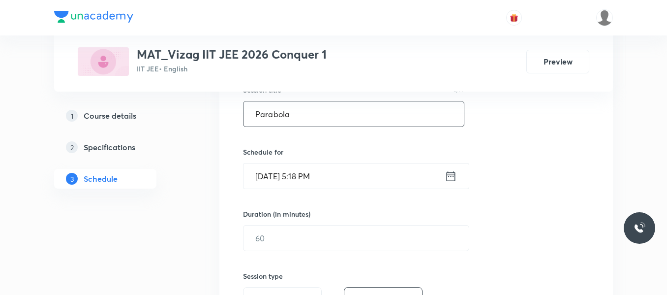
scroll to position [197, 0]
type input "Parabola"
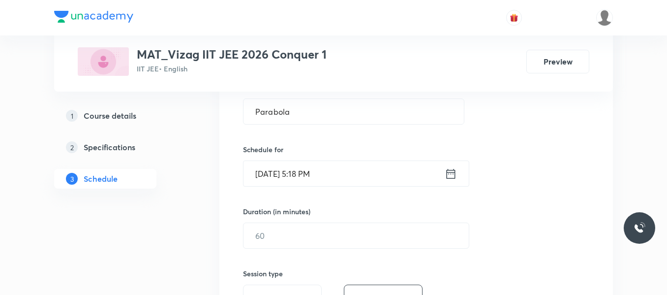
click at [455, 176] on icon at bounding box center [451, 174] width 12 height 14
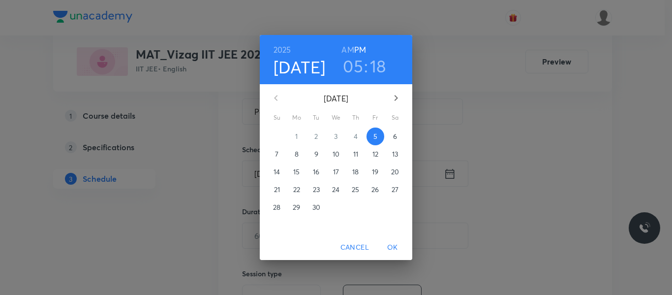
click at [396, 136] on p "6" at bounding box center [395, 136] width 4 height 10
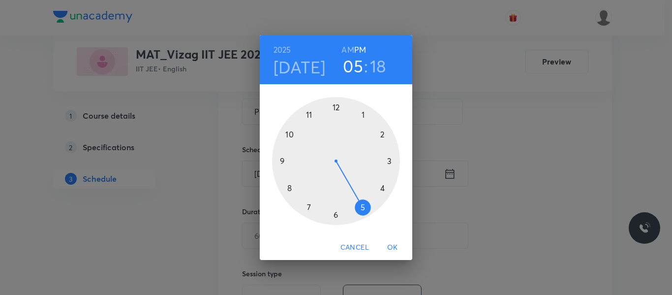
click at [350, 49] on h6 "AM" at bounding box center [347, 50] width 12 height 14
click at [290, 136] on div at bounding box center [336, 161] width 128 height 128
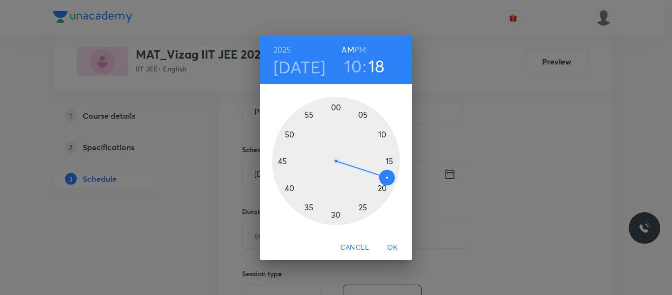
click at [365, 116] on div at bounding box center [336, 161] width 128 height 128
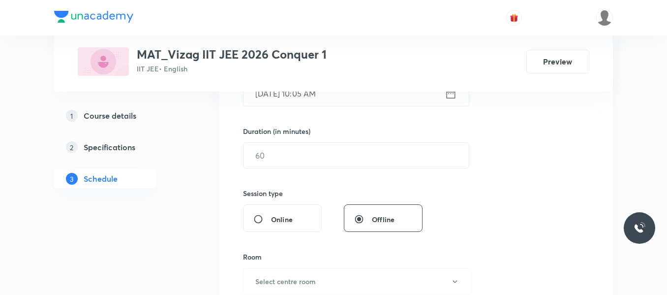
scroll to position [278, 0]
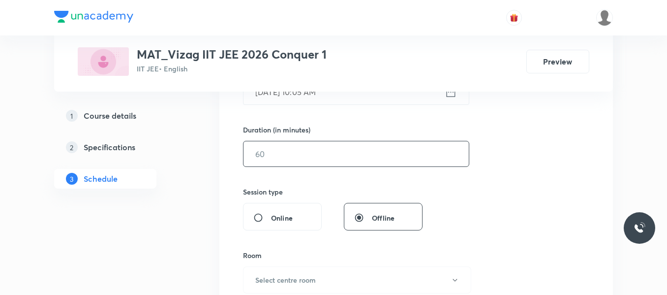
click at [328, 152] on input "text" at bounding box center [356, 153] width 225 height 25
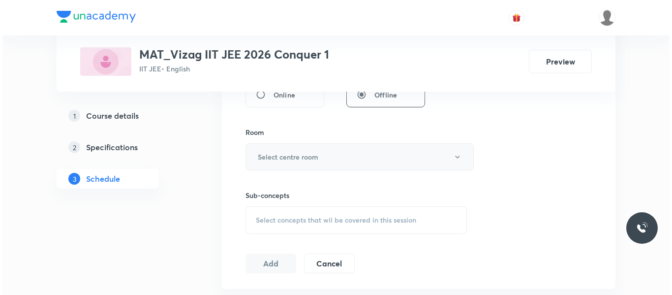
scroll to position [407, 0]
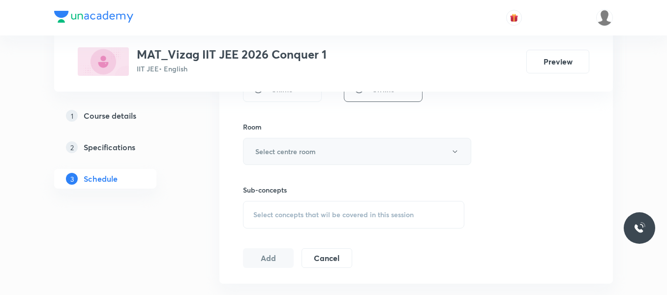
type input "75"
click at [330, 150] on button "Select centre room" at bounding box center [357, 151] width 228 height 27
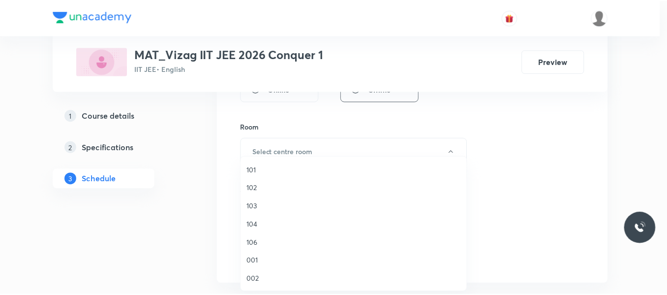
scroll to position [46, 0]
click at [256, 250] on span "003" at bounding box center [355, 250] width 215 height 10
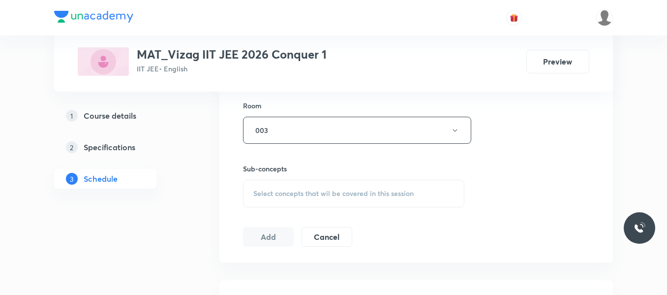
scroll to position [430, 0]
click at [296, 194] on span "Select concepts that wil be covered in this session" at bounding box center [333, 191] width 160 height 8
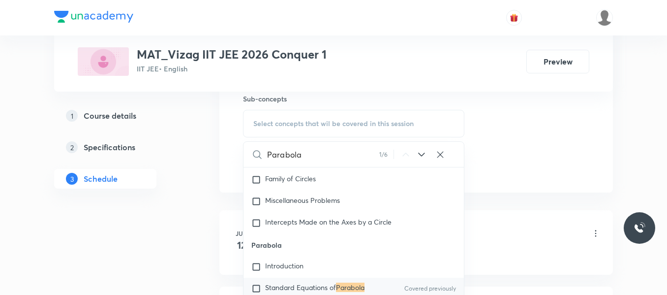
scroll to position [6413, 0]
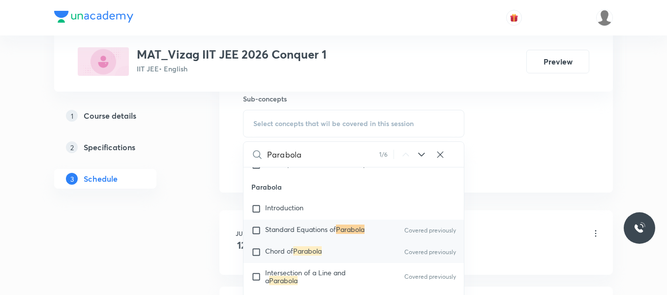
type input "Parabola"
click at [256, 257] on input "checkbox" at bounding box center [258, 252] width 14 height 10
checkbox input "true"
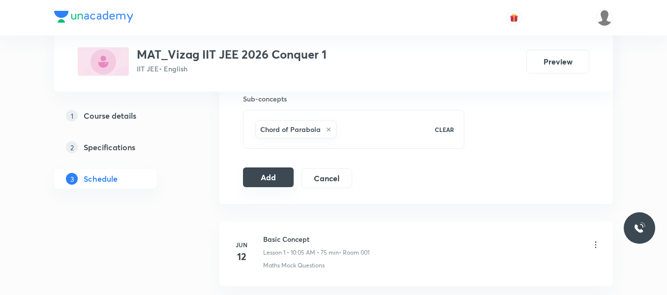
click at [277, 179] on button "Add" at bounding box center [268, 177] width 51 height 20
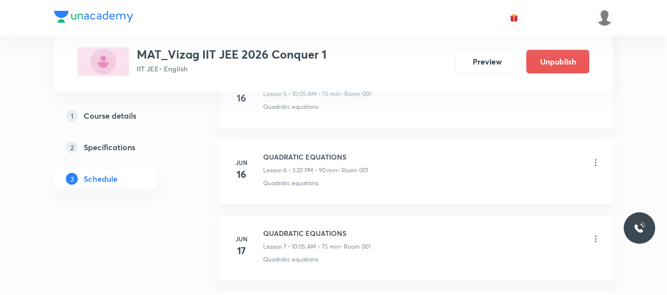
click at [433, 157] on div "QUADRATIC EQUATIONS Lesson 6 • 3:20 PM • 90 min • Room 001" at bounding box center [431, 163] width 337 height 23
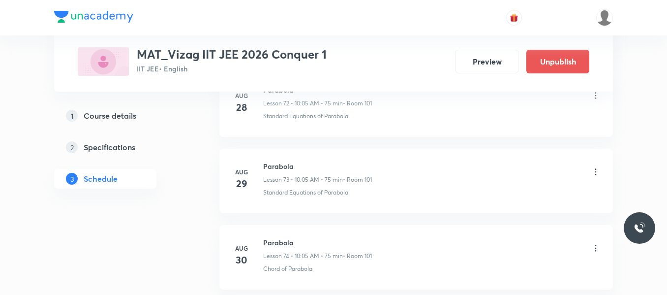
scroll to position [6142, 0]
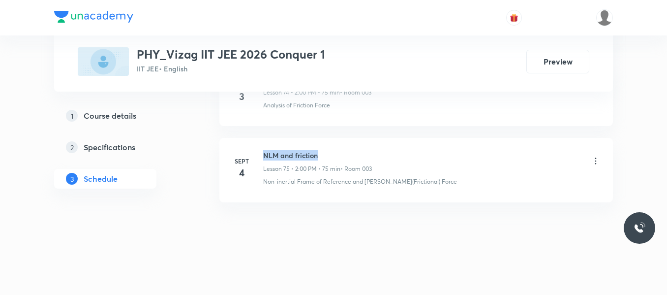
drag, startPoint x: 265, startPoint y: 154, endPoint x: 341, endPoint y: 149, distance: 76.4
click at [341, 149] on li "[DATE] NLM and friction Lesson 75 • 2:00 PM • 75 min • Room 003 Non-inertial Fr…" at bounding box center [416, 170] width 394 height 64
copy h6 "NLM and friction"
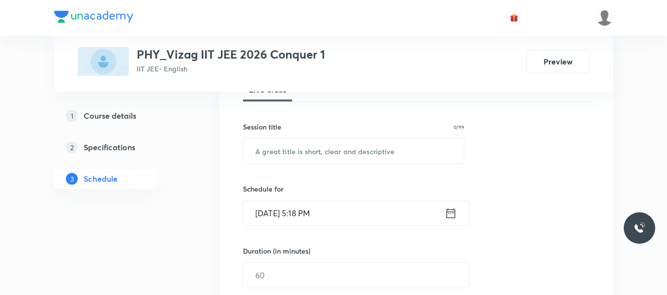
scroll to position [159, 0]
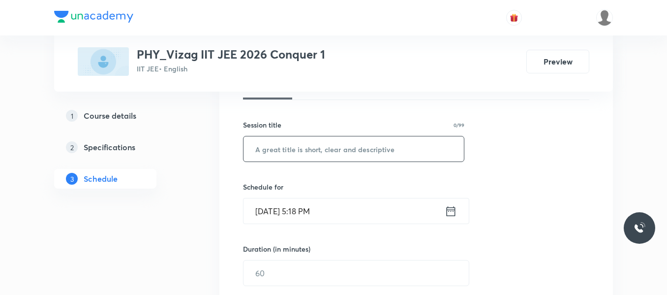
click at [297, 146] on input "text" at bounding box center [354, 148] width 220 height 25
paste input "NLM and friction"
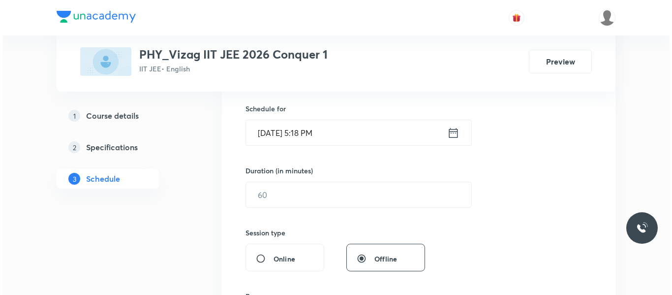
scroll to position [240, 0]
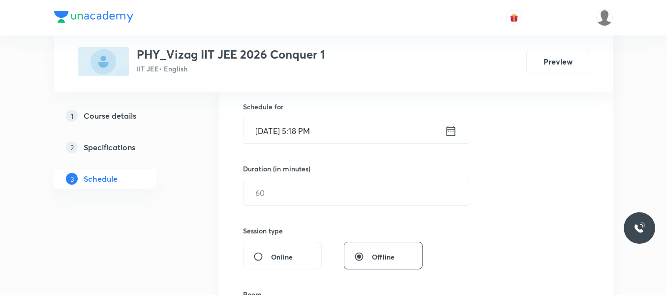
type input "NLM and friction"
click at [453, 131] on icon at bounding box center [451, 130] width 9 height 10
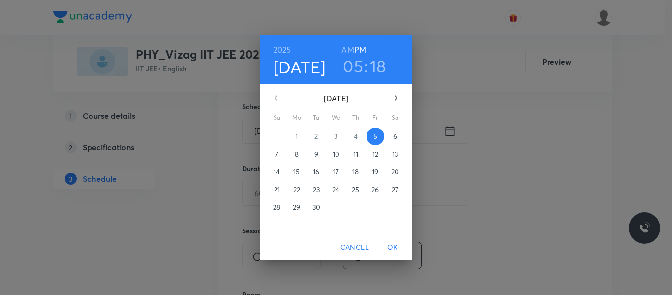
click at [397, 140] on p "6" at bounding box center [395, 136] width 4 height 10
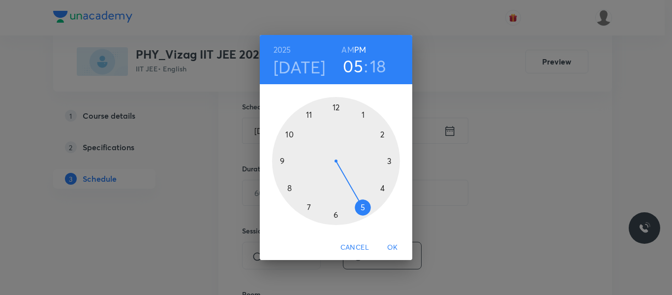
click at [350, 46] on h6 "AM" at bounding box center [347, 50] width 12 height 14
click at [310, 116] on div at bounding box center [336, 161] width 128 height 128
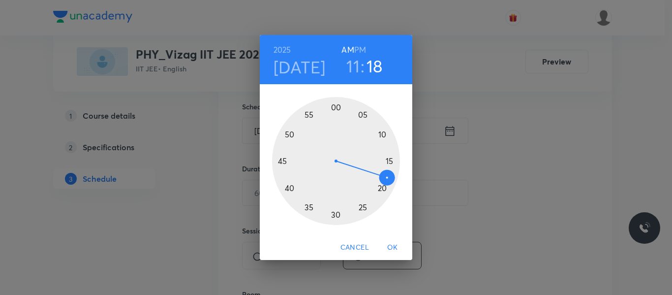
click at [362, 206] on div at bounding box center [336, 161] width 128 height 128
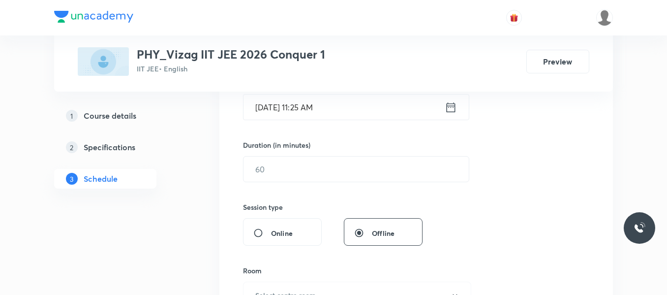
scroll to position [264, 0]
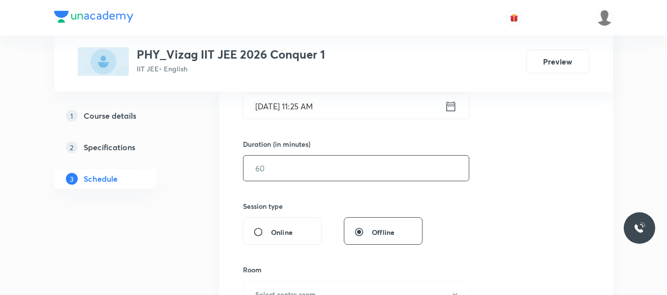
click at [340, 173] on input "text" at bounding box center [356, 167] width 225 height 25
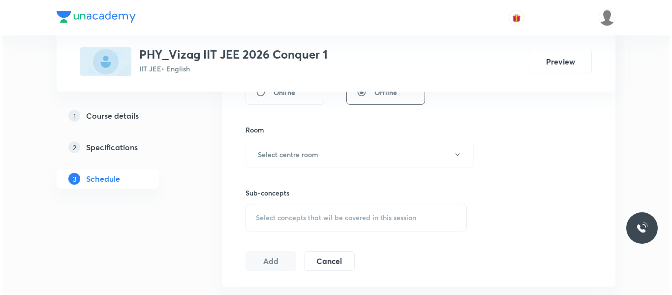
scroll to position [406, 0]
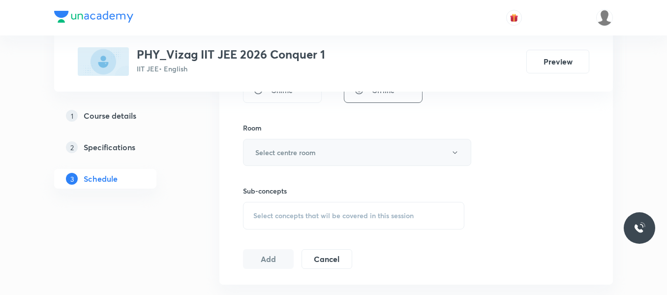
type input "65"
click at [334, 152] on button "Select centre room" at bounding box center [357, 152] width 228 height 27
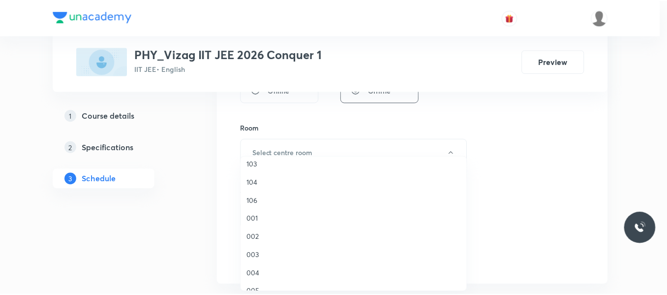
scroll to position [43, 0]
click at [256, 256] on span "003" at bounding box center [355, 254] width 215 height 10
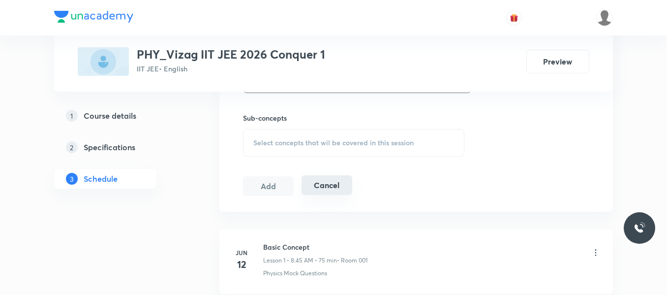
scroll to position [484, 0]
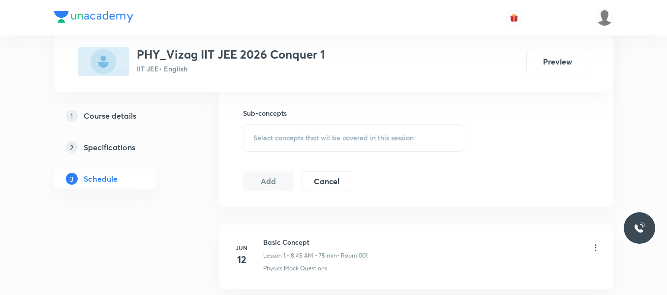
click at [309, 141] on span "Select concepts that wil be covered in this session" at bounding box center [333, 138] width 160 height 8
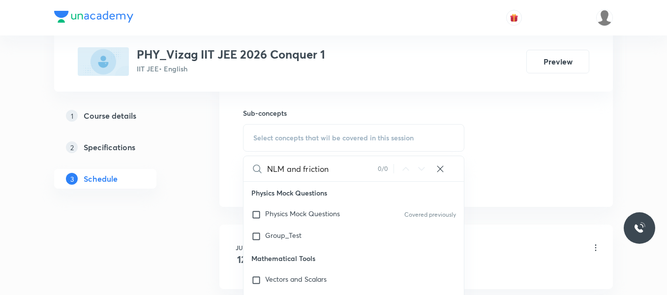
drag, startPoint x: 285, startPoint y: 169, endPoint x: 354, endPoint y: 168, distance: 68.9
click at [354, 168] on input "NLM and friction" at bounding box center [322, 168] width 111 height 25
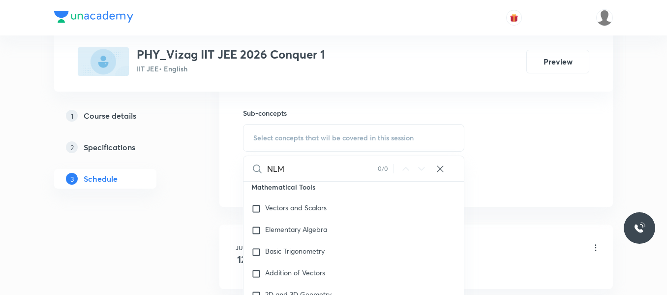
scroll to position [72, 0]
click at [291, 172] on input "NLM" at bounding box center [322, 168] width 111 height 25
type input "NLM"
click at [288, 168] on input "NLM" at bounding box center [322, 168] width 111 height 25
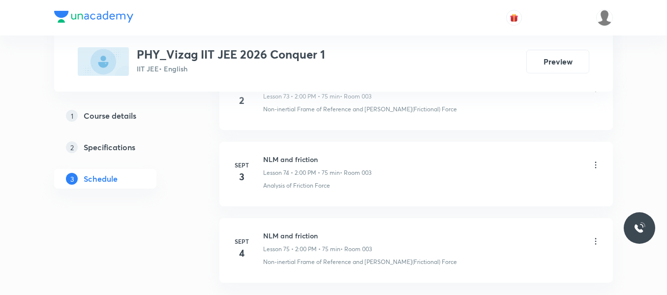
scroll to position [6212, 0]
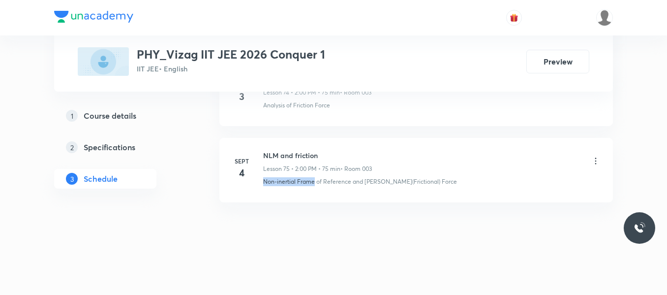
drag, startPoint x: 264, startPoint y: 181, endPoint x: 314, endPoint y: 176, distance: 50.9
click at [314, 176] on div "NLM and friction Lesson 75 • 2:00 PM • 75 min • Room 003 Non-inertial Frame of …" at bounding box center [431, 168] width 337 height 36
copy p "Non-inertial Frame"
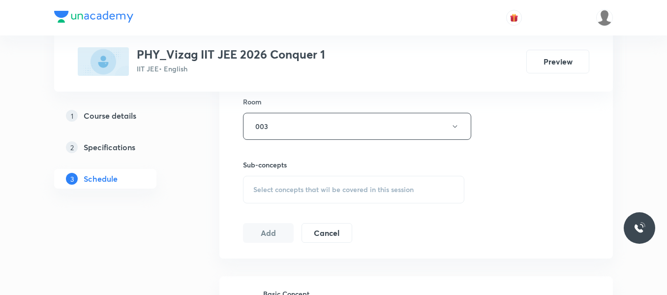
scroll to position [436, 0]
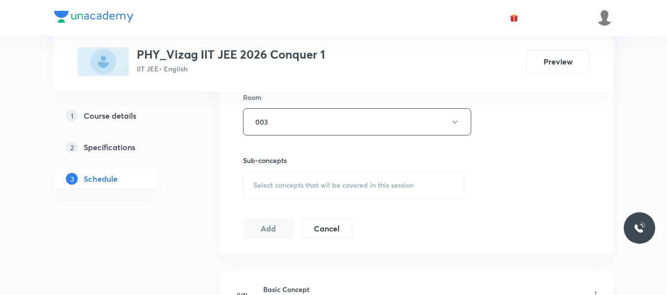
click at [286, 184] on span "Select concepts that wil be covered in this session" at bounding box center [333, 185] width 160 height 8
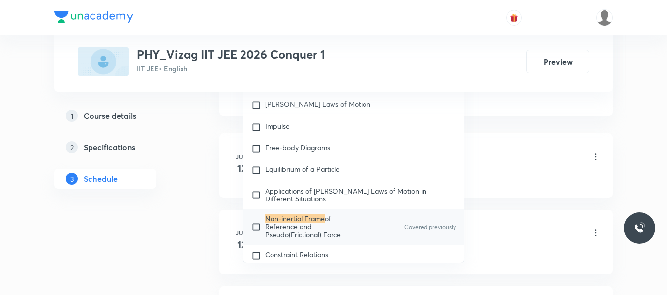
scroll to position [1738, 0]
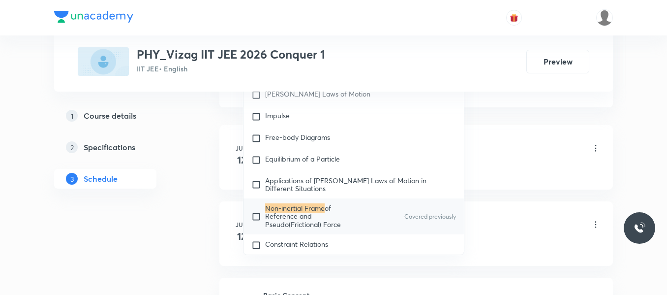
type input "Non-inertial Frame"
click at [259, 219] on input "checkbox" at bounding box center [258, 216] width 14 height 24
checkbox input "true"
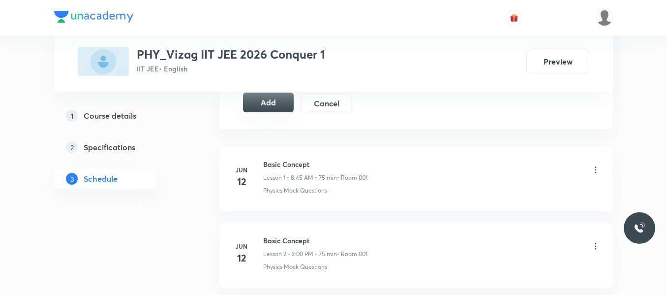
click at [256, 105] on button "Add" at bounding box center [268, 102] width 51 height 20
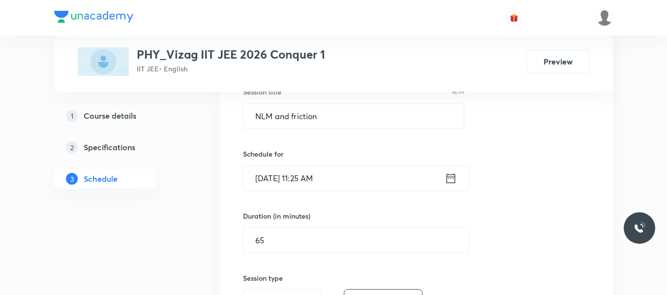
scroll to position [192, 0]
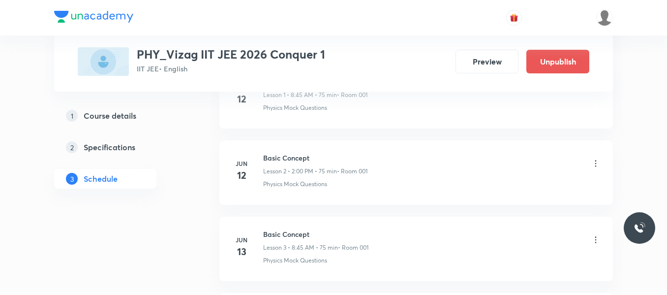
click at [384, 158] on div "Basic Concept Lesson 2 • 2:00 PM • 75 min • Room 001" at bounding box center [431, 163] width 337 height 23
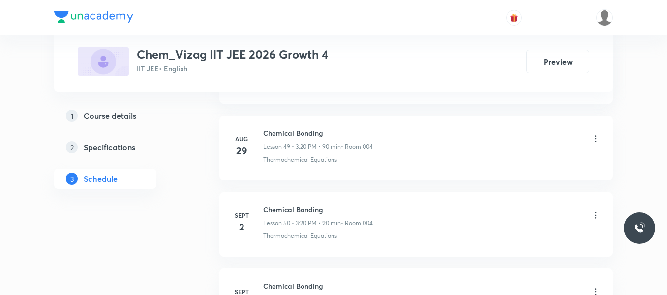
scroll to position [4459, 0]
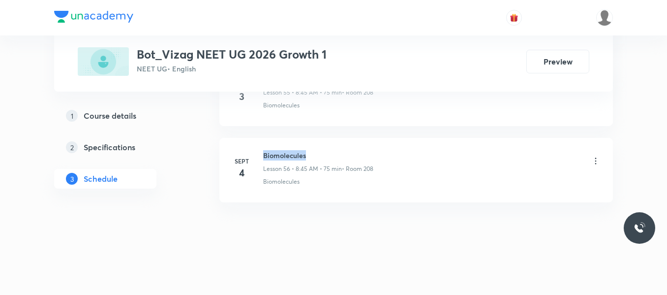
click at [352, 149] on li "Sept 4 Biomolecules Lesson 56 • 8:45 AM • 75 min • Room 208 Biomolecules" at bounding box center [416, 170] width 394 height 64
copy h6 "Biomolecules"
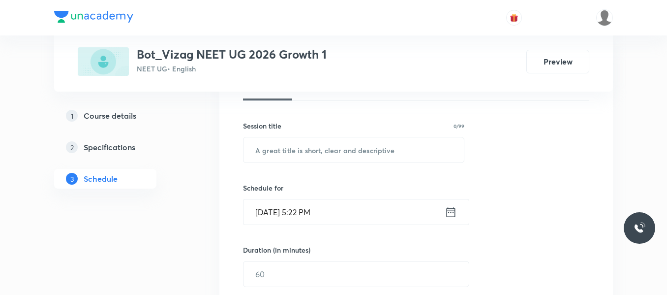
scroll to position [159, 0]
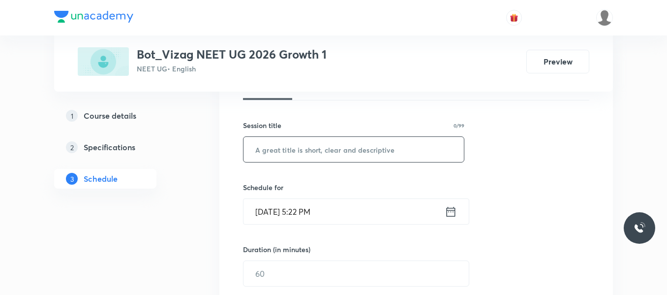
click at [304, 146] on input "text" at bounding box center [354, 149] width 220 height 25
paste input "Biomolecules"
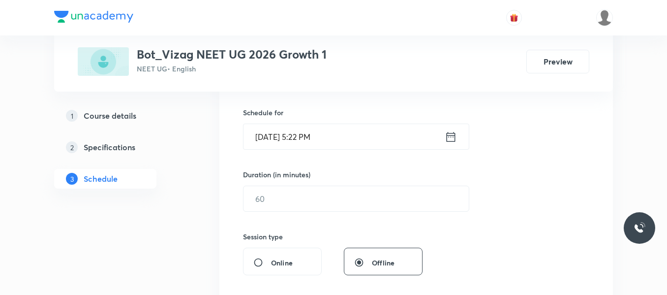
scroll to position [235, 0]
type input "Biomolecules"
click at [451, 136] on icon at bounding box center [451, 135] width 9 height 10
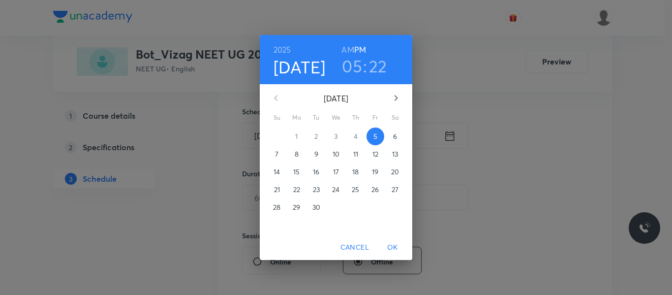
click at [395, 132] on p "6" at bounding box center [395, 136] width 4 height 10
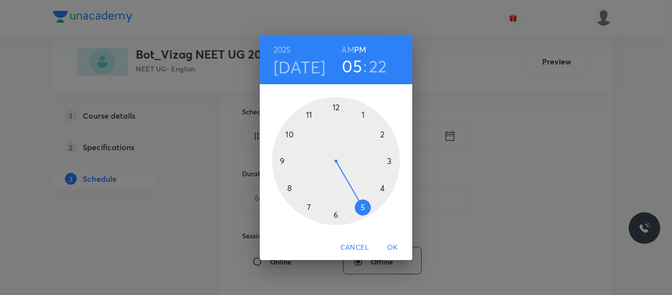
click at [348, 48] on h6 "AM" at bounding box center [347, 50] width 12 height 14
click at [289, 187] on div at bounding box center [336, 161] width 128 height 128
click at [283, 161] on div at bounding box center [336, 161] width 128 height 128
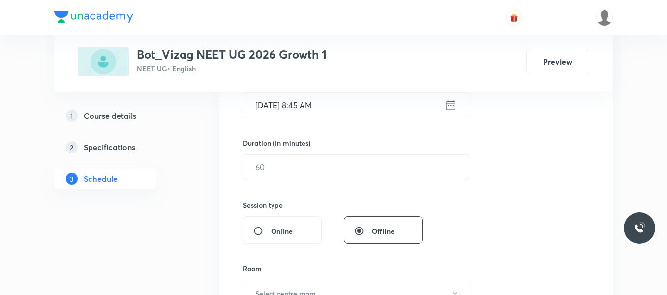
scroll to position [267, 0]
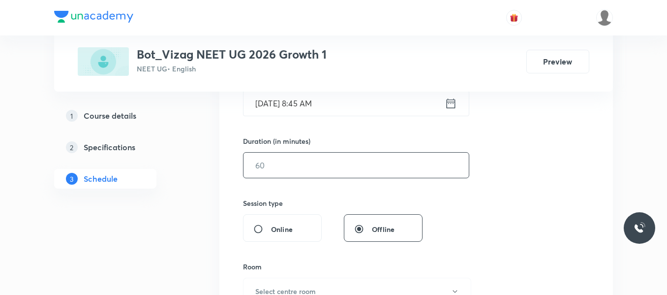
click at [288, 173] on input "text" at bounding box center [356, 164] width 225 height 25
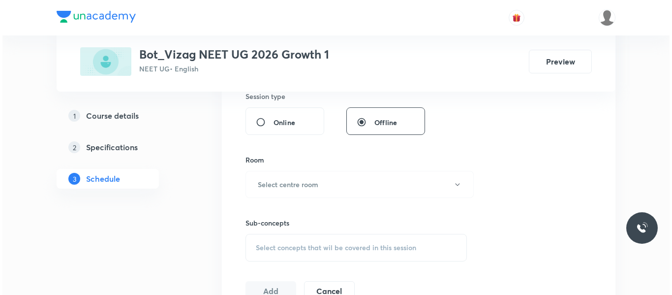
scroll to position [374, 0]
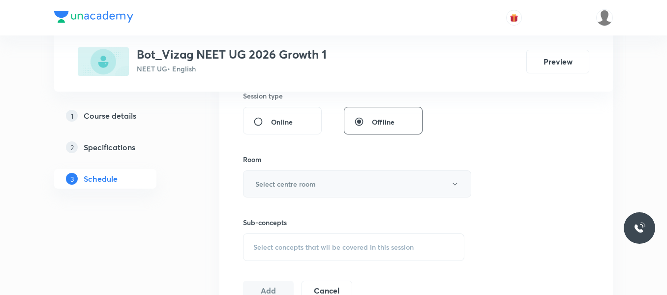
type input "75"
click at [289, 189] on button "Select centre room" at bounding box center [357, 183] width 228 height 27
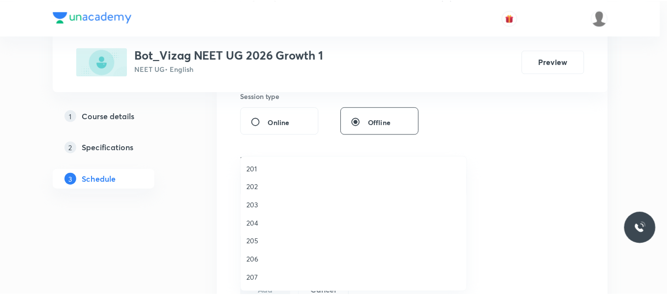
scroll to position [231, 0]
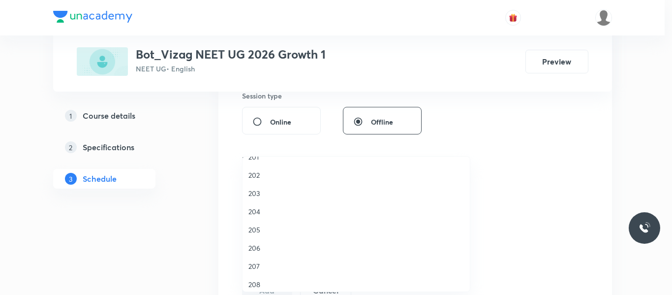
click at [253, 280] on span "208" at bounding box center [355, 284] width 215 height 10
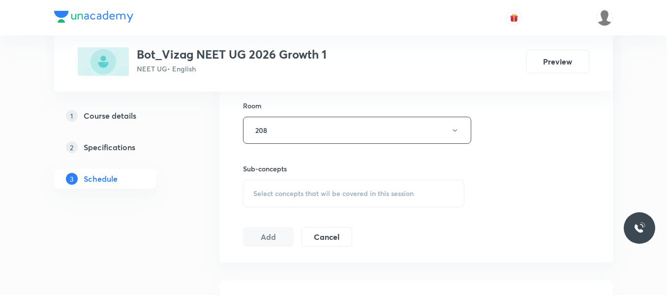
scroll to position [428, 0]
click at [291, 187] on div "Select concepts that wil be covered in this session" at bounding box center [353, 193] width 221 height 28
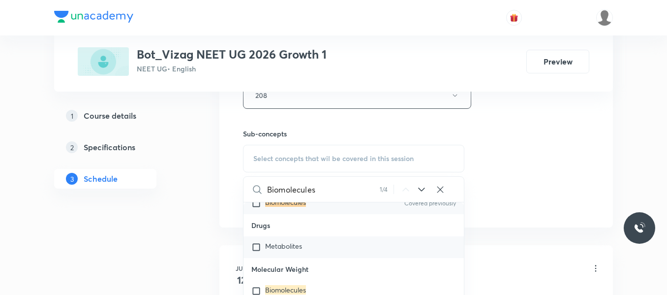
scroll to position [40463, 0]
type input "Biomolecules"
click at [256, 284] on input "checkbox" at bounding box center [258, 289] width 14 height 10
checkbox input "true"
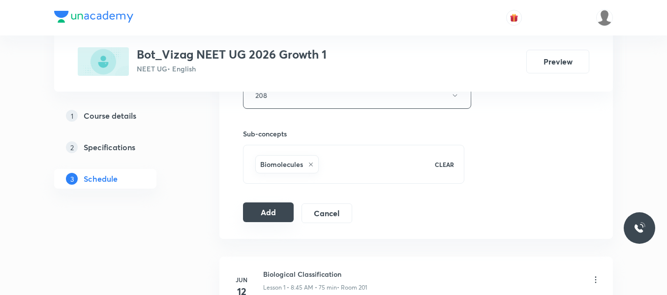
click at [287, 210] on button "Add" at bounding box center [268, 212] width 51 height 20
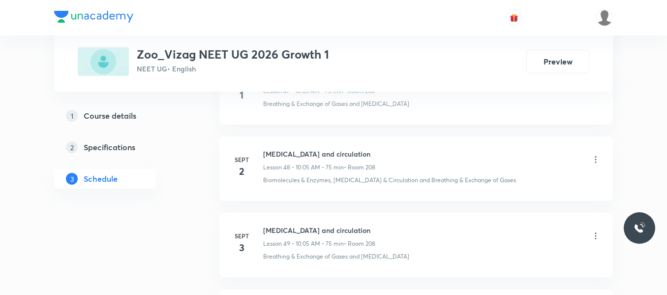
scroll to position [4306, 0]
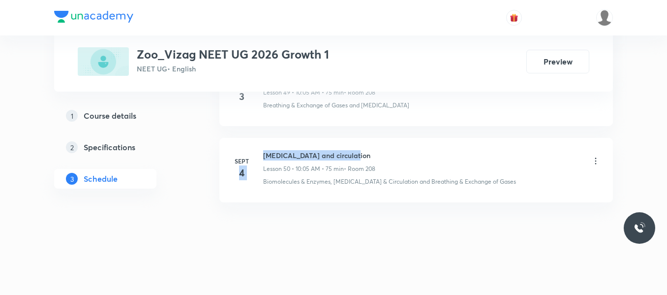
drag, startPoint x: 263, startPoint y: 156, endPoint x: 364, endPoint y: 157, distance: 101.3
click at [364, 157] on div "[DATE] [MEDICAL_DATA] and circulation Lesson 50 • 10:05 AM • 75 min • Room 208 …" at bounding box center [416, 168] width 369 height 36
click at [364, 157] on h6 "[MEDICAL_DATA] and circulation" at bounding box center [319, 155] width 112 height 10
drag, startPoint x: 263, startPoint y: 151, endPoint x: 390, endPoint y: 141, distance: 126.8
click at [390, 141] on li "[DATE] [MEDICAL_DATA] and circulation Lesson 50 • 10:05 AM • 75 min • Room 208 …" at bounding box center [416, 170] width 394 height 64
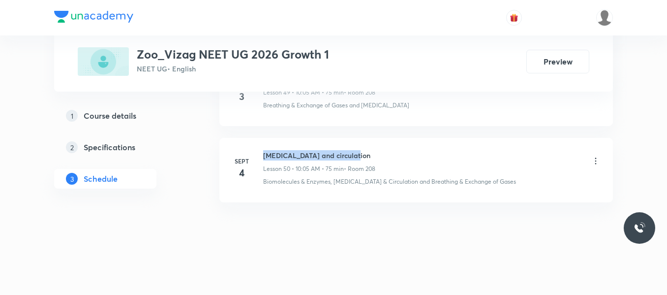
copy h6 "[MEDICAL_DATA] and circulation"
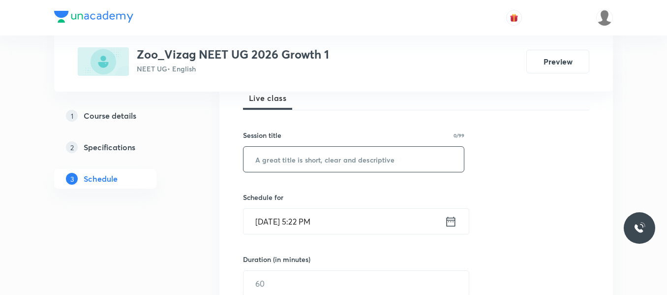
scroll to position [150, 0]
click at [304, 162] on input "text" at bounding box center [354, 158] width 220 height 25
paste input "[MEDICAL_DATA] and circulation"
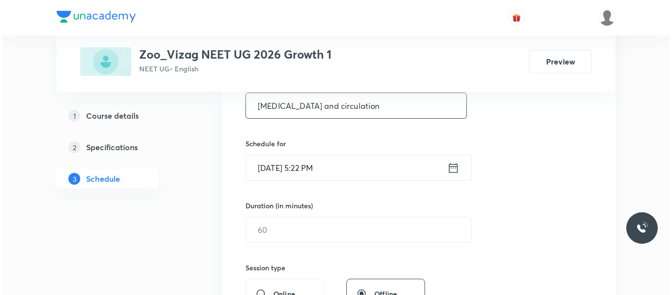
scroll to position [210, 0]
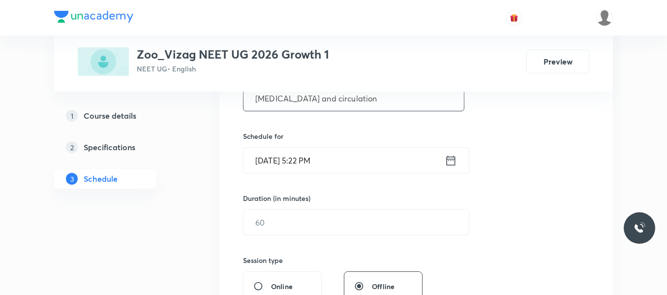
type input "[MEDICAL_DATA] and circulation"
click at [446, 160] on icon at bounding box center [451, 160] width 12 height 14
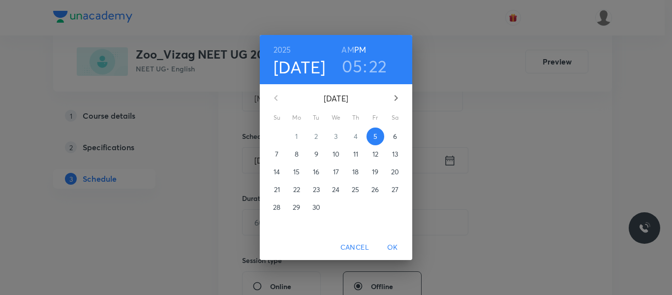
click at [396, 136] on p "6" at bounding box center [395, 136] width 4 height 10
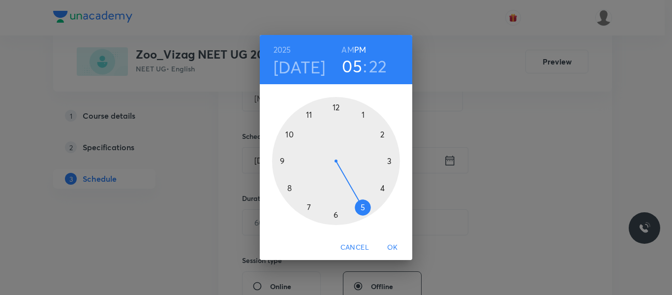
click at [351, 50] on h6 "AM" at bounding box center [347, 50] width 12 height 14
click at [290, 132] on div at bounding box center [336, 161] width 128 height 128
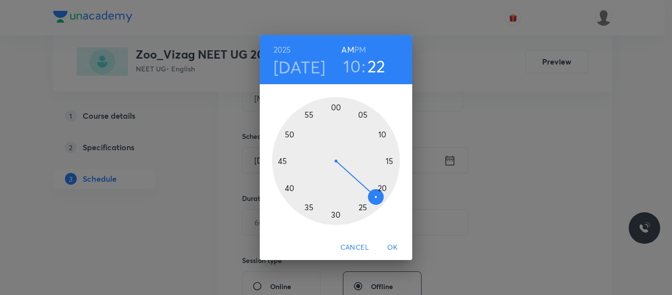
click at [363, 114] on div at bounding box center [336, 161] width 128 height 128
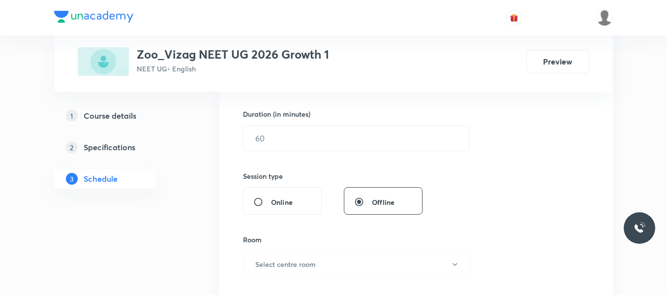
scroll to position [297, 0]
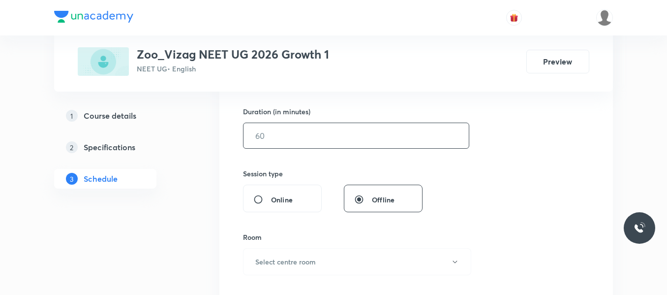
click at [331, 138] on input "text" at bounding box center [356, 135] width 225 height 25
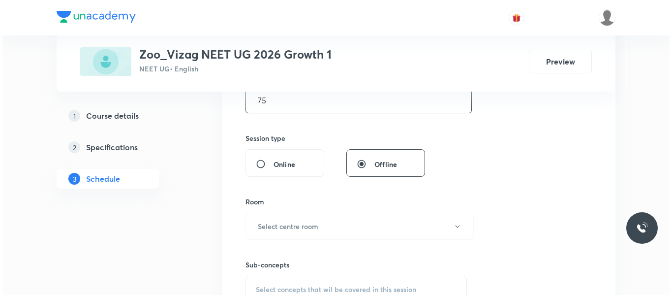
scroll to position [337, 0]
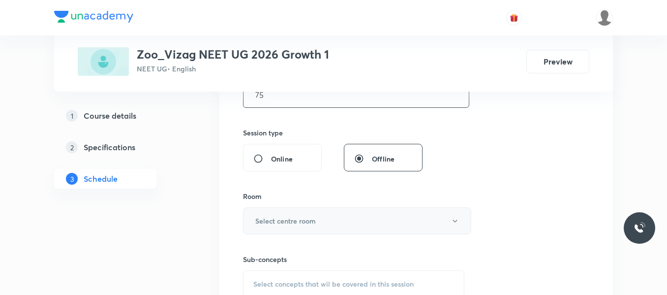
type input "75"
click at [303, 219] on h6 "Select centre room" at bounding box center [285, 220] width 61 height 10
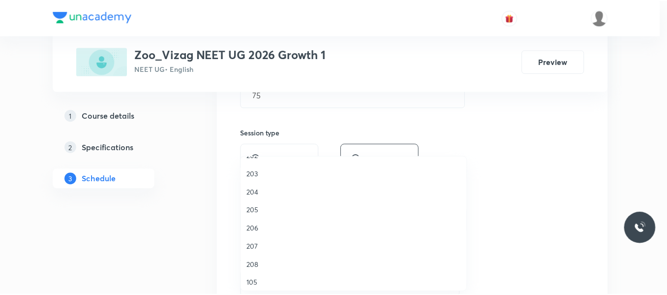
scroll to position [271, 0]
click at [255, 246] on span "208" at bounding box center [355, 244] width 215 height 10
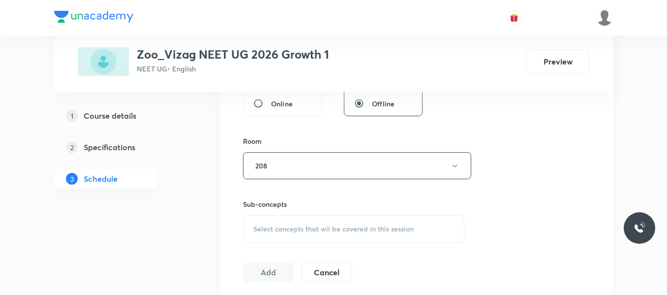
scroll to position [394, 0]
click at [298, 227] on span "Select concepts that wil be covered in this session" at bounding box center [333, 227] width 160 height 8
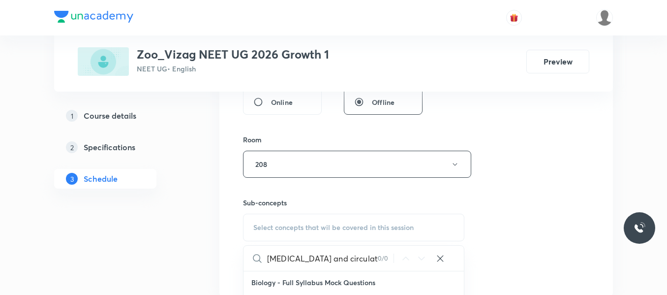
drag, startPoint x: 310, startPoint y: 259, endPoint x: 372, endPoint y: 257, distance: 62.5
click at [372, 257] on input "Body fluids and circulation" at bounding box center [322, 257] width 111 height 25
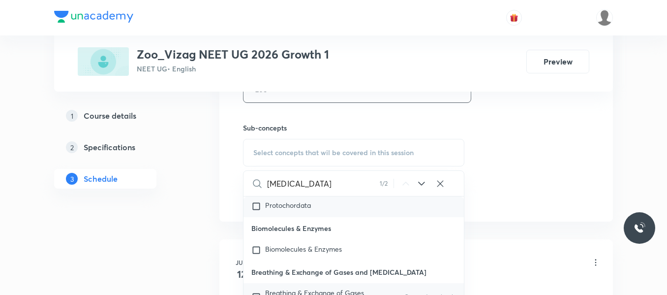
scroll to position [45244, 0]
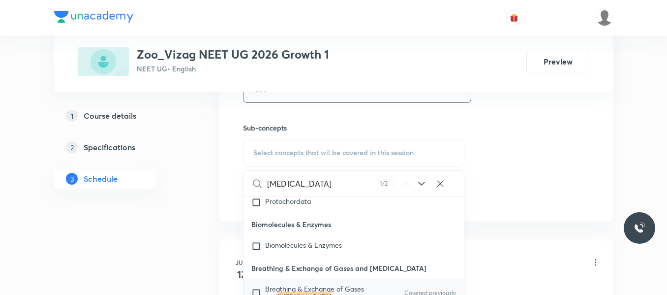
type input "Body fluids"
click at [257, 285] on input "checkbox" at bounding box center [258, 293] width 14 height 16
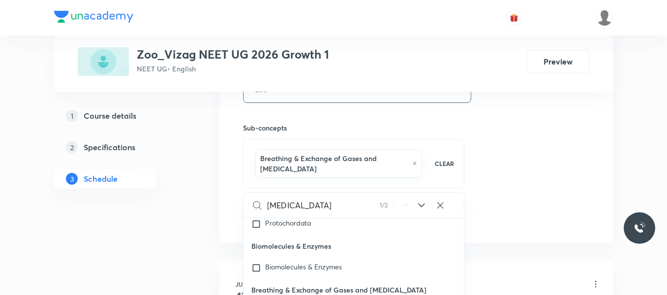
checkbox input "false"
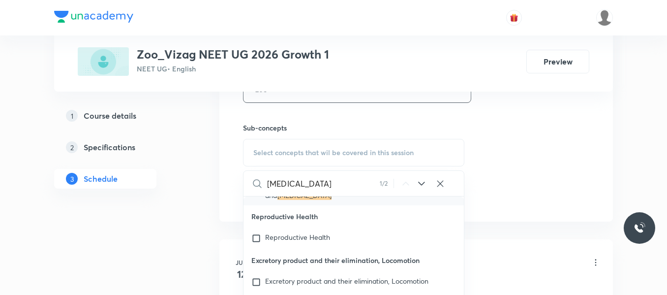
scroll to position [45352, 0]
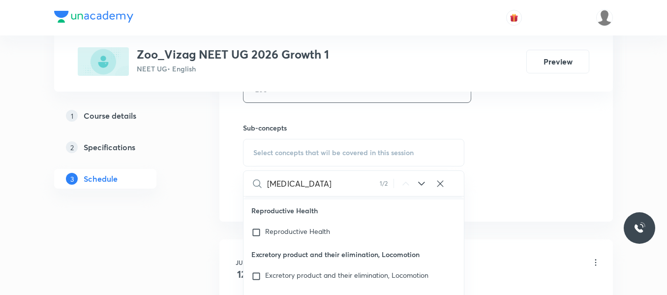
click at [423, 181] on icon at bounding box center [422, 184] width 12 height 12
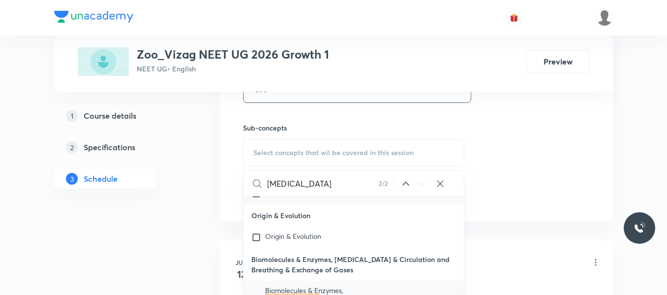
scroll to position [45436, 0]
checkbox input "true"
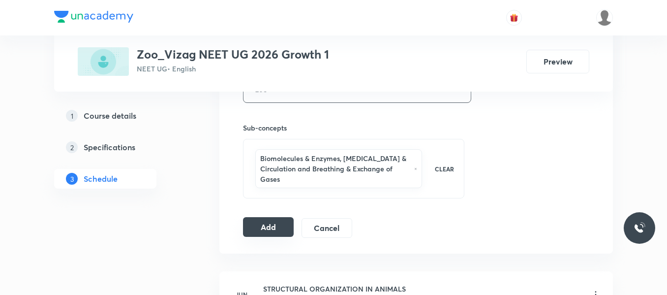
click at [272, 228] on button "Add" at bounding box center [268, 227] width 51 height 20
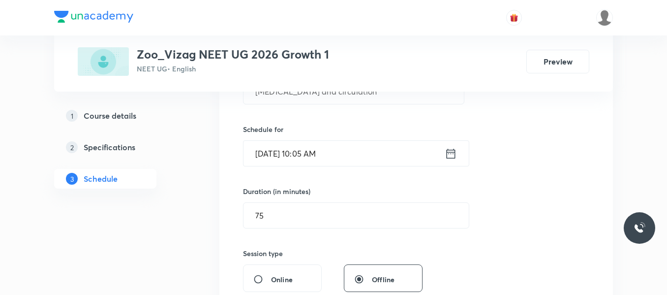
scroll to position [216, 0]
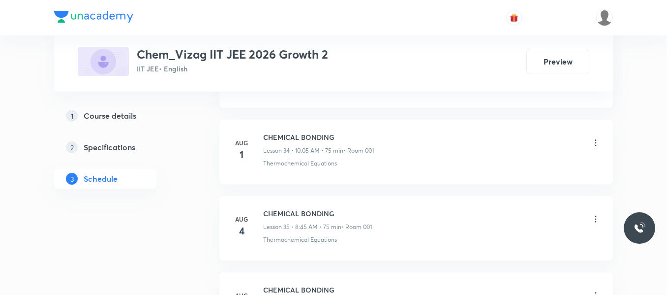
scroll to position [4230, 0]
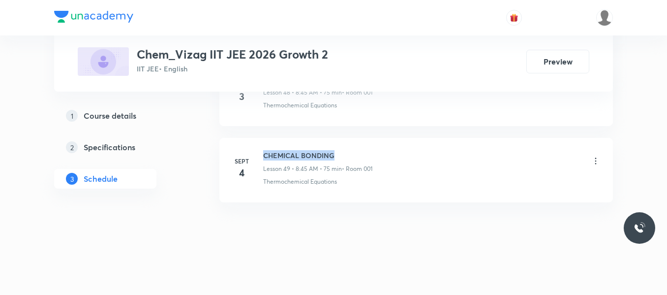
drag, startPoint x: 262, startPoint y: 153, endPoint x: 361, endPoint y: 151, distance: 98.9
click at [361, 151] on div "[DATE] CHEMICAL BONDING Lesson 49 • 8:45 AM • 75 min • Room 001 Thermochemical …" at bounding box center [416, 168] width 369 height 36
copy h6 "CHEMICAL BONDING"
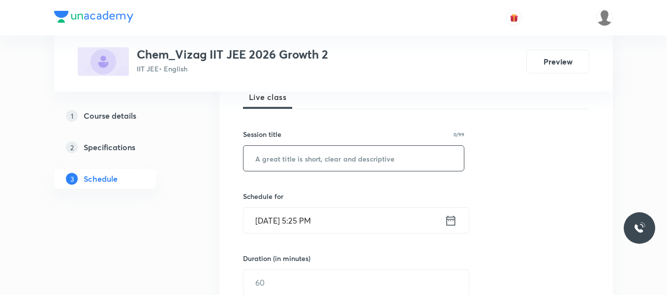
scroll to position [151, 0]
click at [299, 156] on input "text" at bounding box center [354, 157] width 220 height 25
paste input "CHEMICAL BONDING"
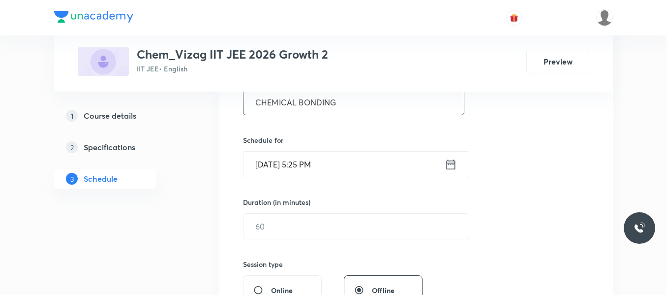
scroll to position [210, 0]
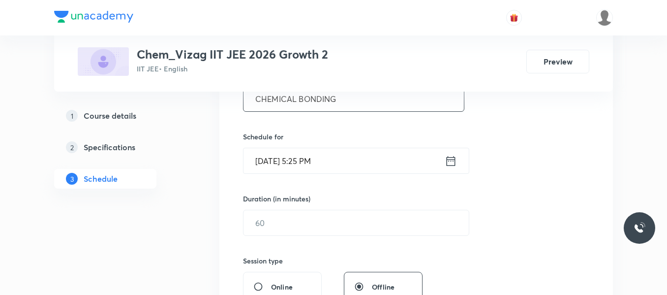
type input "CHEMICAL BONDING"
click at [450, 162] on icon at bounding box center [451, 161] width 12 height 14
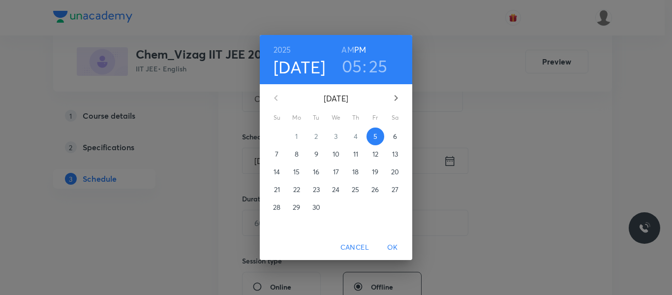
click at [393, 134] on p "6" at bounding box center [395, 136] width 4 height 10
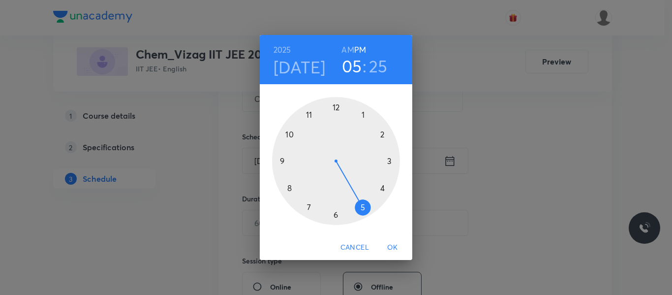
click at [349, 48] on h6 "AM" at bounding box center [347, 50] width 12 height 14
click at [290, 188] on div at bounding box center [336, 161] width 128 height 128
click at [283, 162] on div at bounding box center [336, 161] width 128 height 128
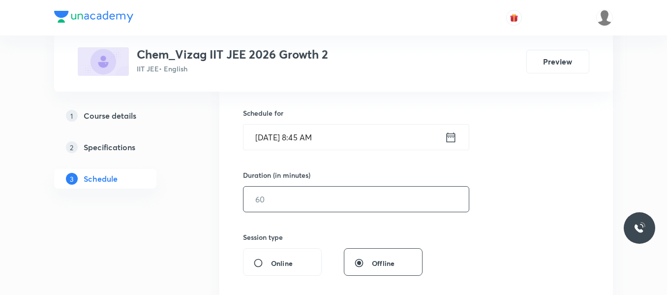
scroll to position [234, 0]
click at [283, 202] on input "text" at bounding box center [356, 198] width 225 height 25
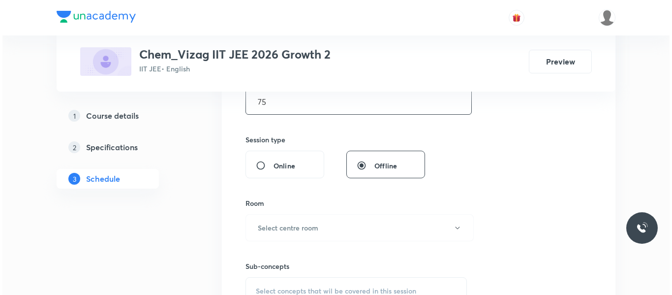
scroll to position [332, 0]
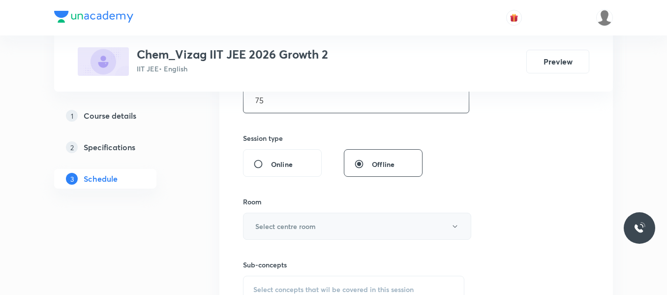
type input "75"
click at [296, 229] on h6 "Select centre room" at bounding box center [285, 226] width 61 height 10
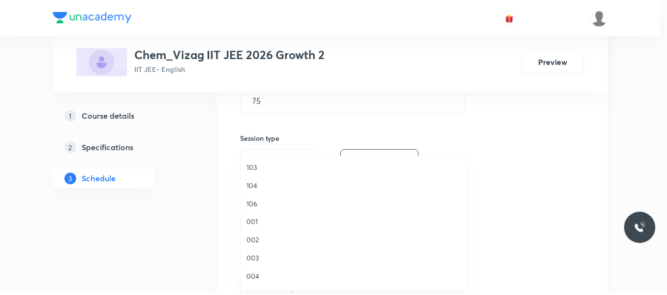
scroll to position [24, 0]
click at [254, 234] on span "001" at bounding box center [355, 237] width 215 height 10
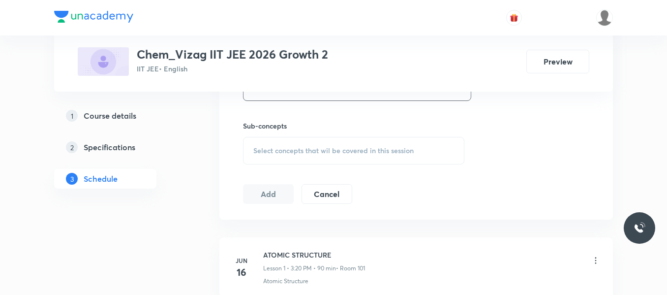
scroll to position [471, 0]
click at [296, 152] on span "Select concepts that wil be covered in this session" at bounding box center [333, 150] width 160 height 8
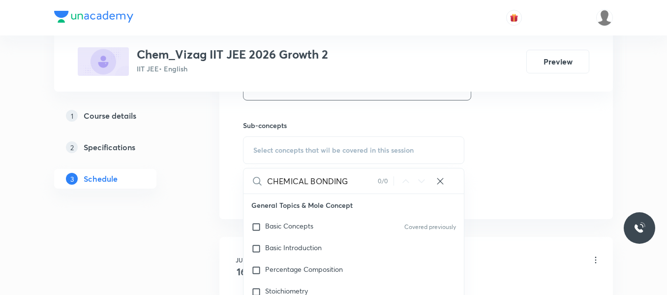
scroll to position [482, 0]
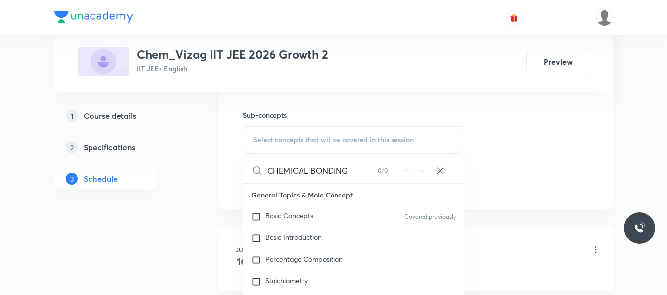
drag, startPoint x: 309, startPoint y: 173, endPoint x: 378, endPoint y: 170, distance: 69.4
click at [378, 170] on div "CHEMICAL BONDING 0 / 0 ​" at bounding box center [354, 170] width 220 height 25
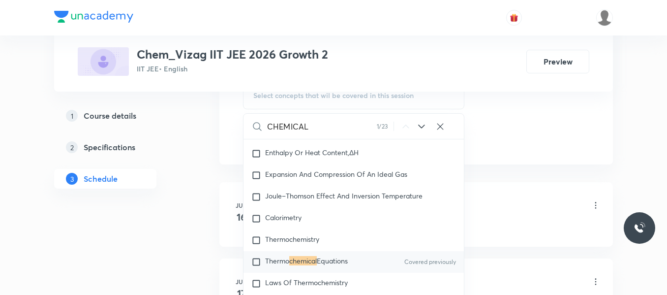
scroll to position [1722, 0]
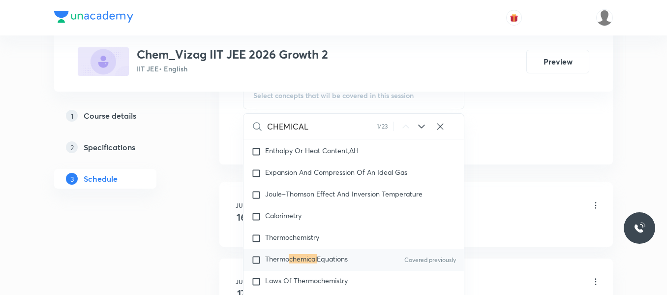
type input "CHEMICAL"
click at [421, 125] on icon at bounding box center [422, 127] width 12 height 12
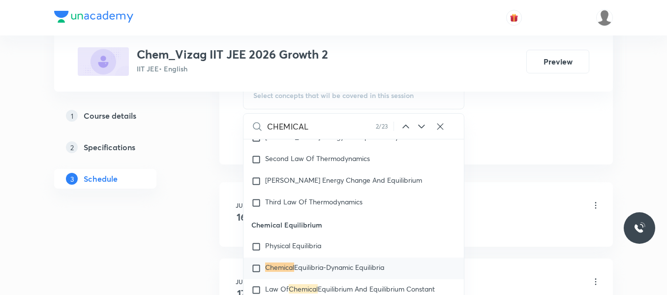
scroll to position [2004, 0]
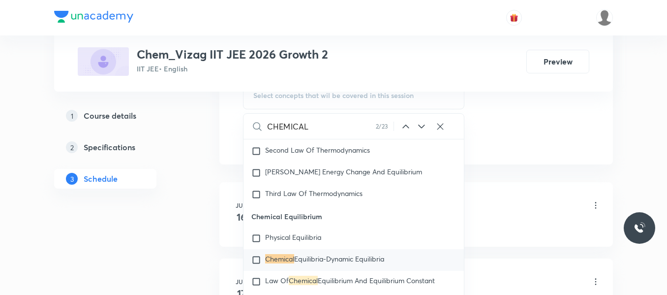
click at [422, 126] on icon at bounding box center [422, 127] width 12 height 12
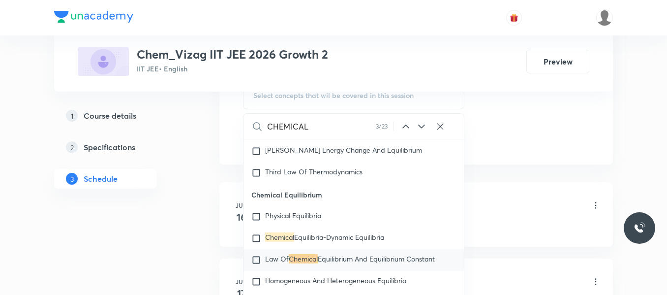
click at [422, 126] on icon at bounding box center [422, 127] width 12 height 12
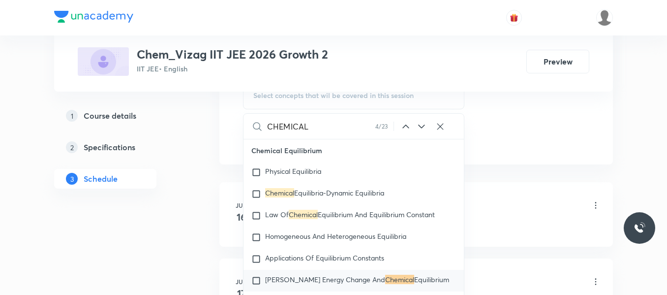
scroll to position [2091, 0]
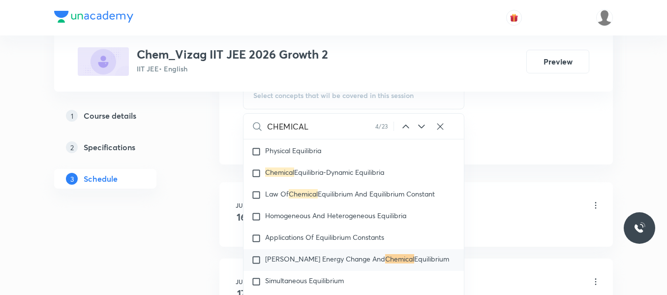
click at [422, 126] on icon at bounding box center [422, 127] width 12 height 12
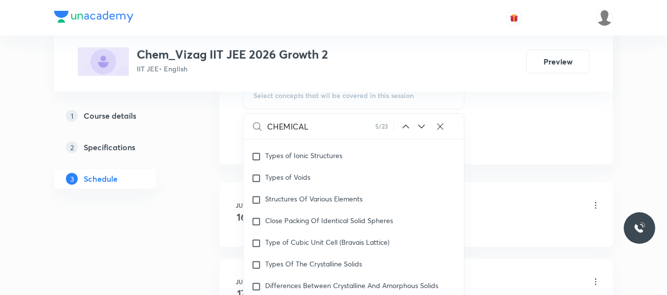
scroll to position [3848, 0]
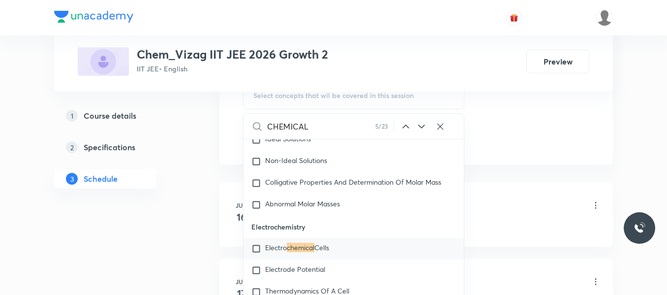
click at [422, 126] on icon at bounding box center [422, 127] width 12 height 12
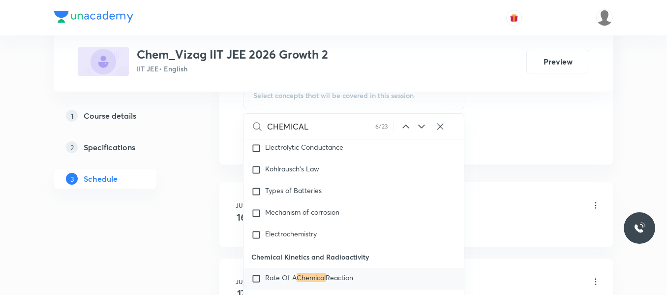
scroll to position [4368, 0]
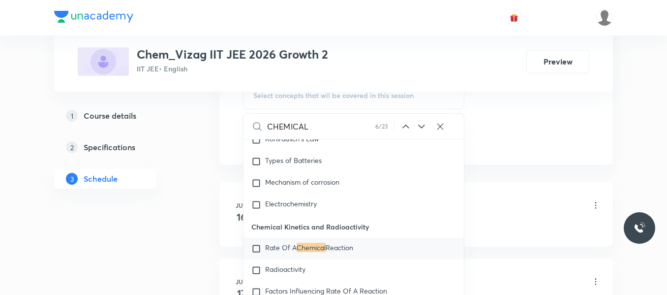
click at [423, 125] on icon at bounding box center [422, 127] width 12 height 12
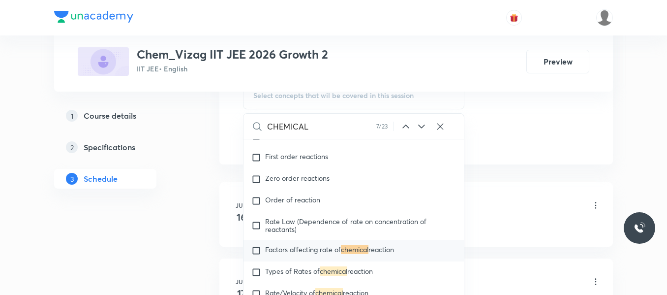
scroll to position [6235, 0]
click at [256, 253] on input "checkbox" at bounding box center [258, 249] width 14 height 10
checkbox input "true"
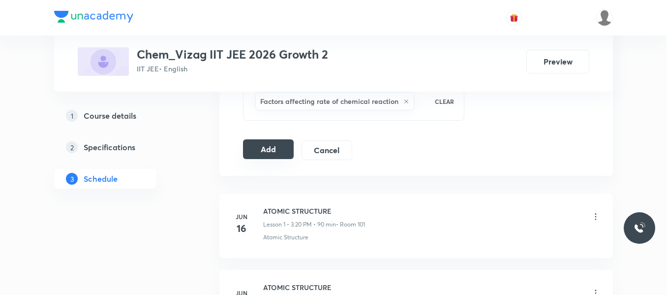
click at [270, 150] on button "Add" at bounding box center [268, 149] width 51 height 20
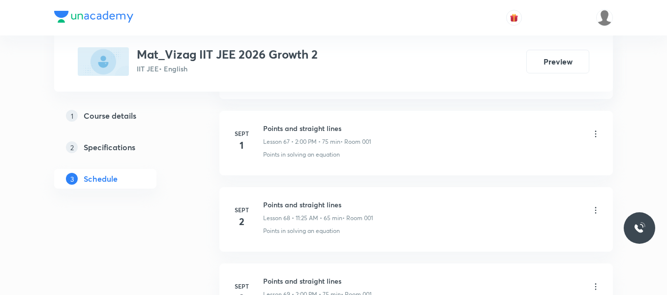
scroll to position [6047, 0]
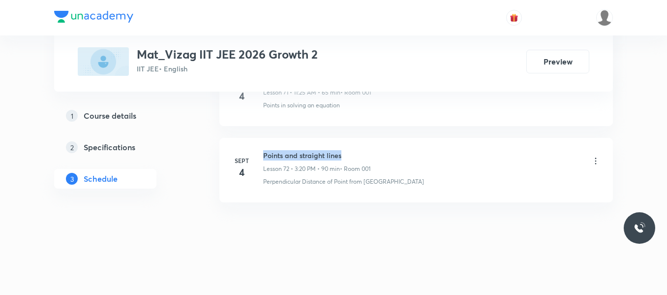
drag, startPoint x: 264, startPoint y: 154, endPoint x: 373, endPoint y: 150, distance: 109.3
click at [370, 150] on h6 "Points and straight lines" at bounding box center [316, 155] width 107 height 10
copy h6 "Points and straight lines"
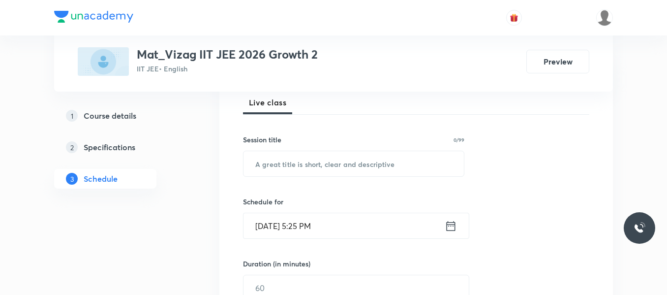
scroll to position [147, 0]
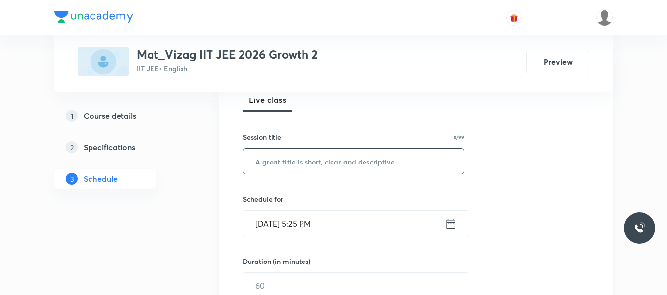
click at [315, 165] on input "text" at bounding box center [354, 161] width 220 height 25
paste input "Points and straight lines"
type input "Points and straight lines"
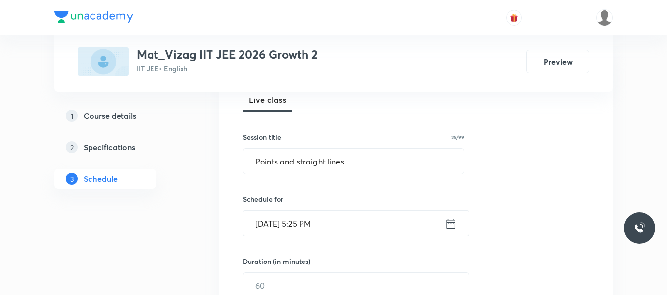
click at [450, 225] on icon at bounding box center [451, 223] width 12 height 14
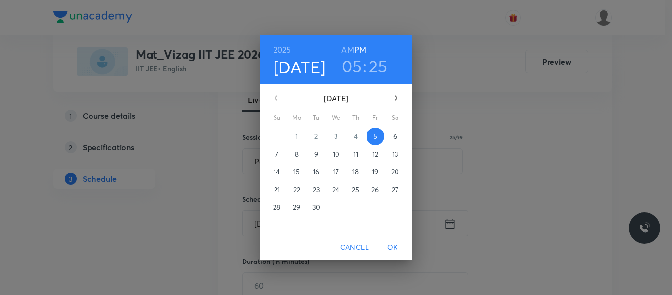
click at [398, 139] on span "6" at bounding box center [395, 136] width 18 height 10
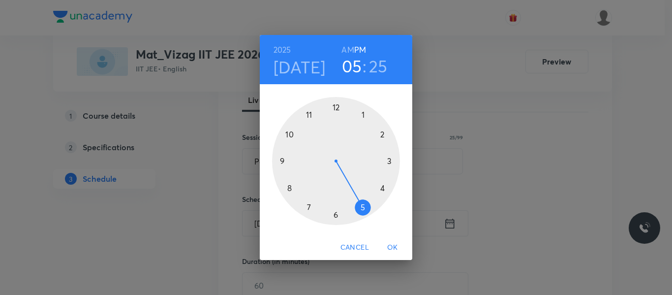
click at [348, 49] on h6 "AM" at bounding box center [347, 50] width 12 height 14
click at [307, 115] on div at bounding box center [336, 161] width 128 height 128
click at [388, 243] on span "OK" at bounding box center [393, 247] width 24 height 12
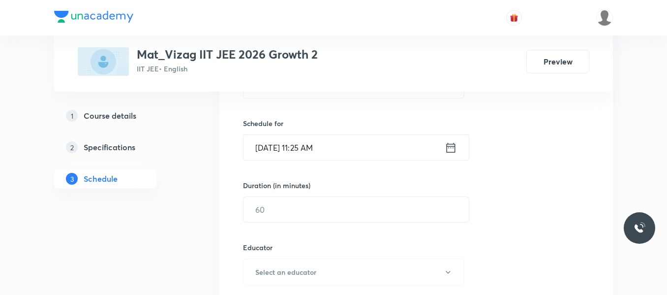
scroll to position [225, 0]
click at [311, 213] on input "text" at bounding box center [356, 207] width 225 height 25
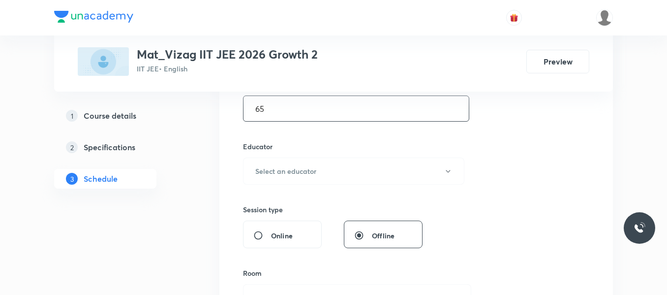
scroll to position [327, 0]
type input "65"
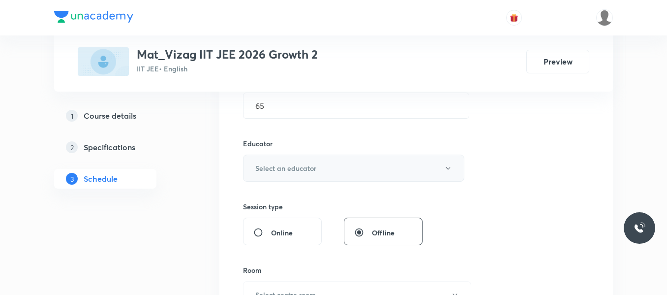
click at [302, 171] on h6 "Select an educator" at bounding box center [285, 168] width 61 height 10
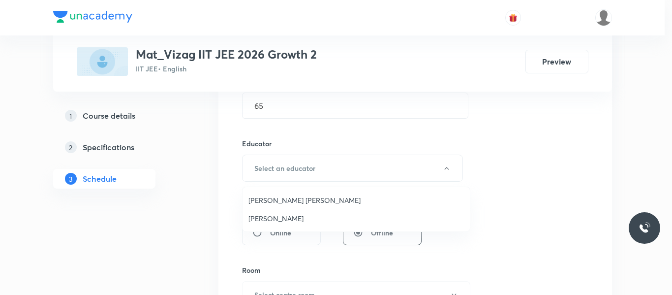
click at [292, 199] on span "[PERSON_NAME] [PERSON_NAME]" at bounding box center [355, 200] width 215 height 10
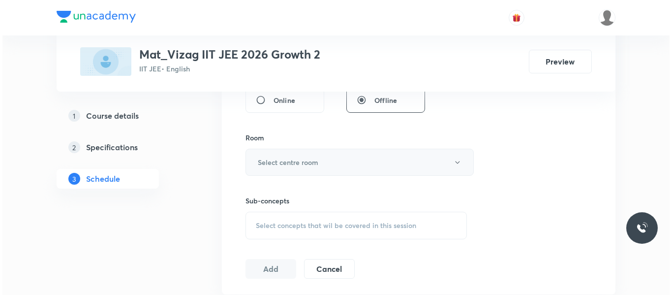
scroll to position [459, 0]
click at [319, 165] on button "Select centre room" at bounding box center [357, 161] width 228 height 27
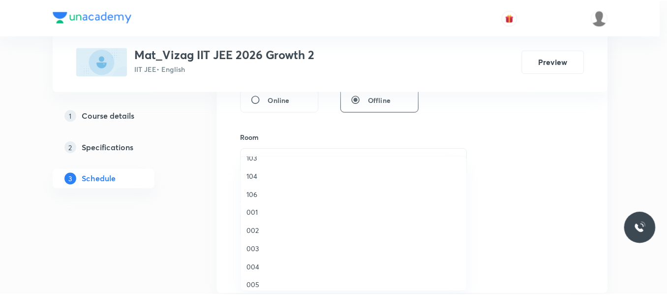
scroll to position [58, 0]
click at [256, 203] on span "001" at bounding box center [355, 203] width 215 height 10
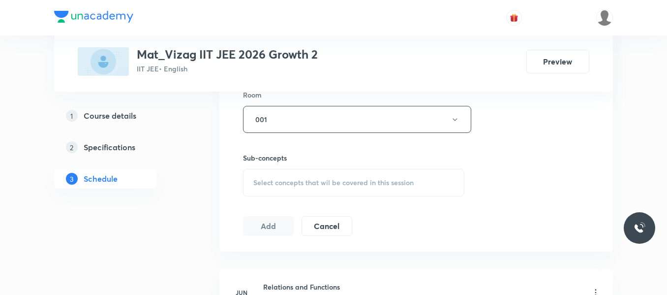
scroll to position [502, 0]
click at [286, 183] on span "Select concepts that wil be covered in this session" at bounding box center [333, 182] width 160 height 8
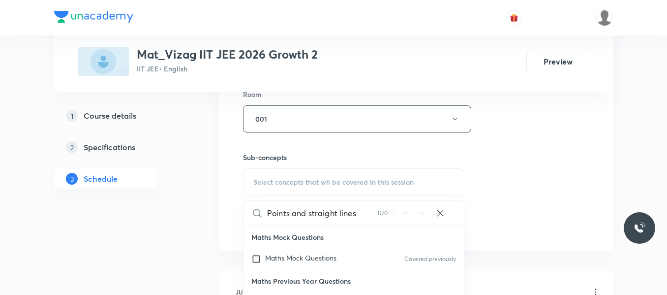
drag, startPoint x: 292, startPoint y: 215, endPoint x: 368, endPoint y: 212, distance: 76.3
click at [368, 212] on input "Points and straight lines" at bounding box center [322, 212] width 111 height 25
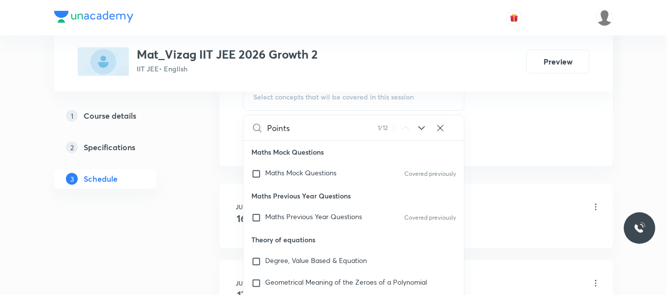
scroll to position [586, 0]
type input "Points"
click at [422, 128] on icon at bounding box center [422, 129] width 12 height 12
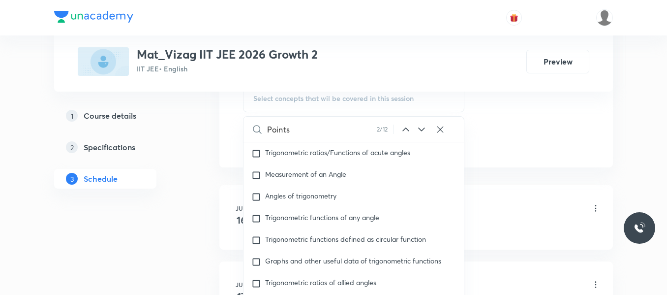
scroll to position [5458, 0]
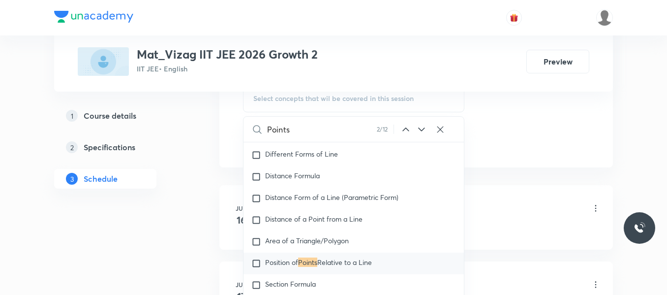
click at [256, 268] on input "checkbox" at bounding box center [258, 263] width 14 height 10
checkbox input "true"
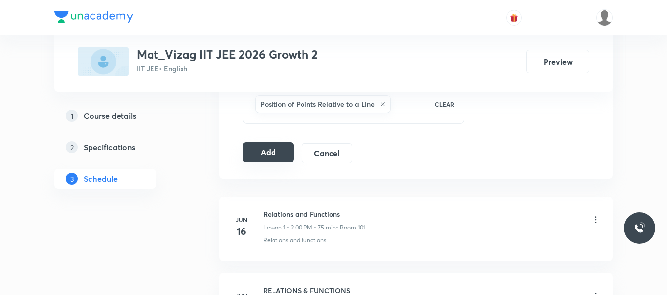
click at [282, 156] on button "Add" at bounding box center [268, 152] width 51 height 20
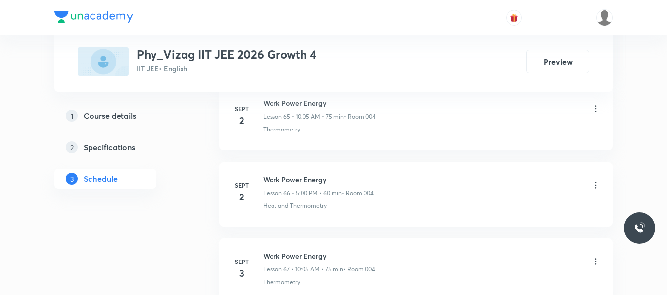
scroll to position [5755, 0]
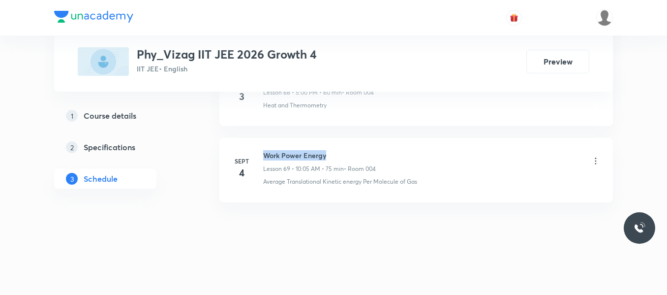
drag, startPoint x: 266, startPoint y: 153, endPoint x: 349, endPoint y: 156, distance: 83.2
click at [349, 156] on h6 "Work Power Energy" at bounding box center [319, 155] width 113 height 10
copy h6 "Work Power Energy"
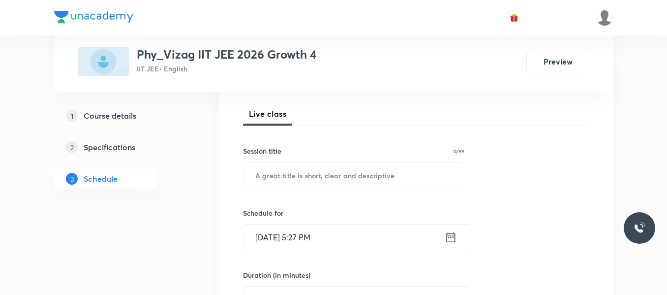
scroll to position [136, 0]
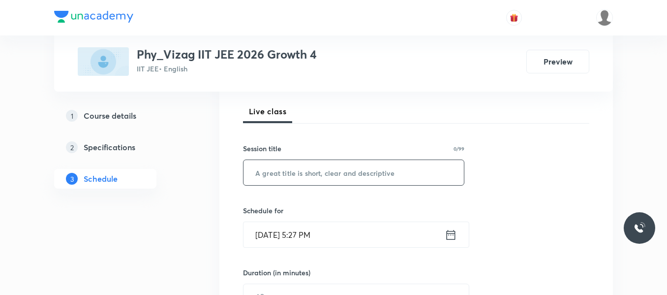
click at [286, 178] on input "text" at bounding box center [354, 172] width 220 height 25
paste input "Work Power Energy"
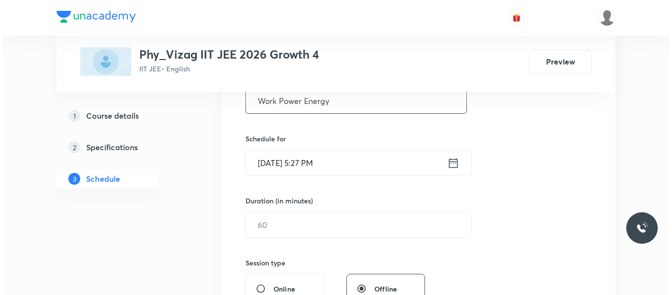
scroll to position [211, 0]
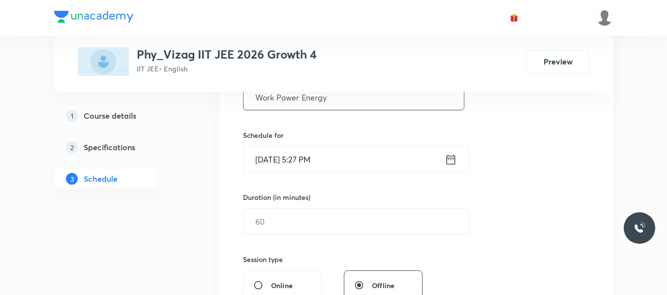
type input "Work Power Energy"
click at [449, 158] on icon at bounding box center [451, 159] width 9 height 10
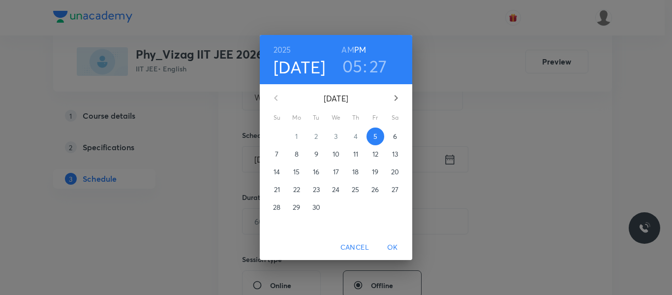
click at [392, 133] on span "6" at bounding box center [395, 136] width 18 height 10
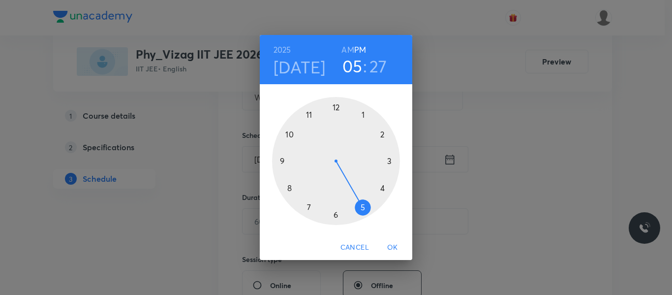
click at [347, 50] on h6 "AM" at bounding box center [347, 50] width 12 height 14
click at [291, 134] on div at bounding box center [336, 161] width 128 height 128
click at [364, 116] on div at bounding box center [336, 161] width 128 height 128
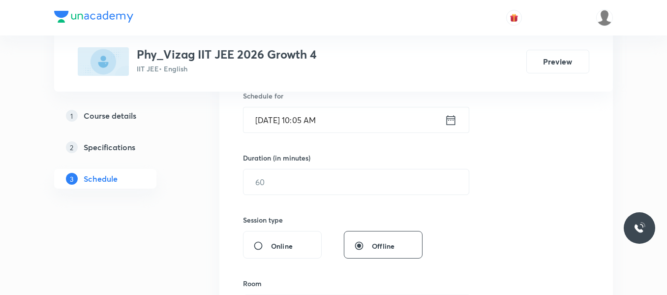
scroll to position [251, 0]
click at [306, 185] on input "text" at bounding box center [356, 181] width 225 height 25
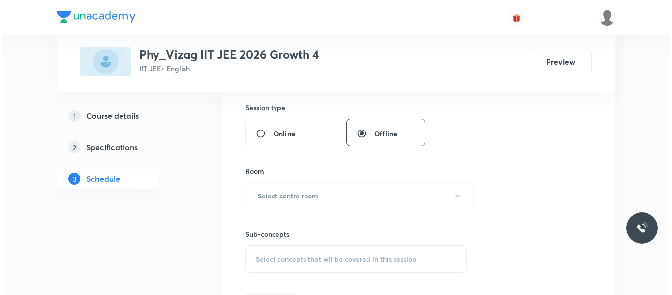
scroll to position [364, 0]
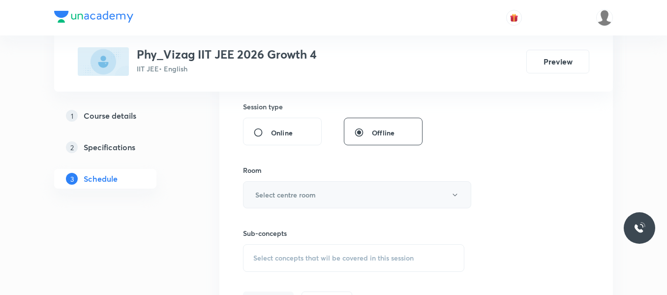
type input "75"
click at [304, 196] on h6 "Select centre room" at bounding box center [285, 194] width 61 height 10
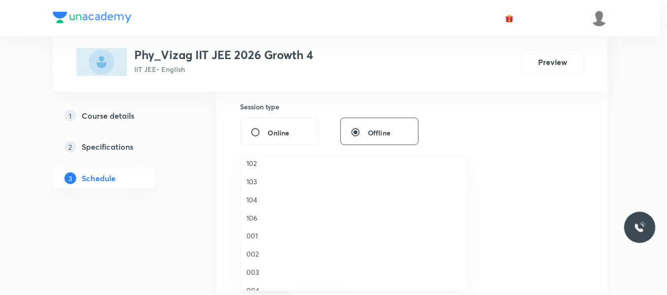
scroll to position [48, 0]
click at [252, 267] on span "004" at bounding box center [355, 267] width 215 height 10
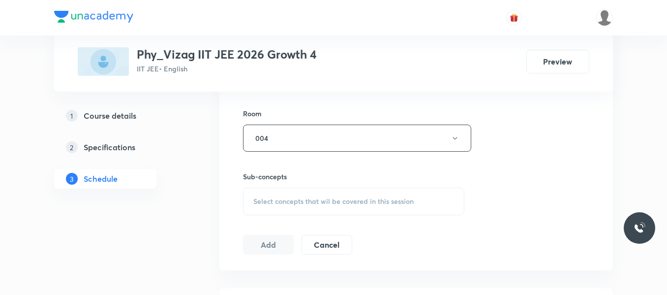
scroll to position [421, 0]
click at [304, 193] on div "Select concepts that wil be covered in this session" at bounding box center [353, 201] width 221 height 28
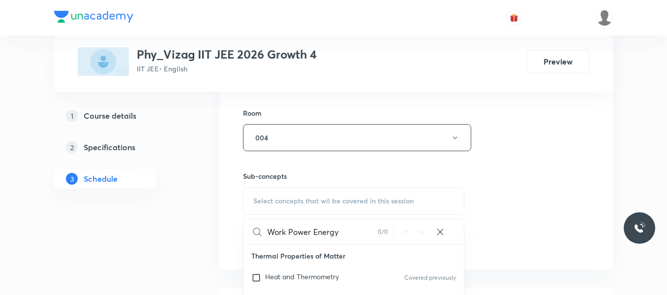
drag, startPoint x: 313, startPoint y: 232, endPoint x: 264, endPoint y: 226, distance: 50.0
click at [264, 226] on div "Work Power Energy 0 / 0 ​" at bounding box center [354, 231] width 220 height 25
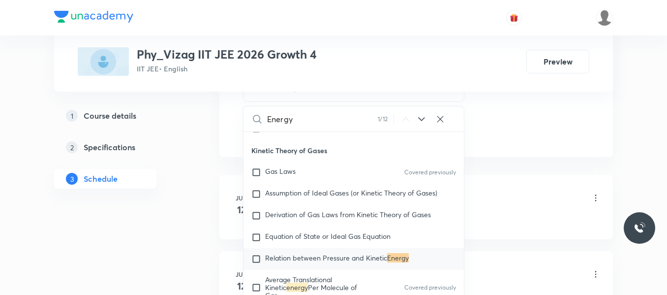
scroll to position [535, 0]
click at [278, 122] on input "Energy" at bounding box center [322, 117] width 111 height 25
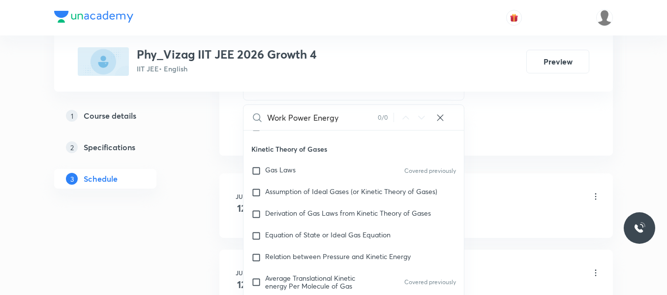
drag, startPoint x: 310, startPoint y: 117, endPoint x: 363, endPoint y: 118, distance: 52.6
click at [363, 118] on input "Work Power Energy" at bounding box center [322, 117] width 111 height 25
drag, startPoint x: 289, startPoint y: 115, endPoint x: 247, endPoint y: 118, distance: 41.9
click at [247, 118] on div "Work Power 0 / 0 ​" at bounding box center [354, 117] width 220 height 25
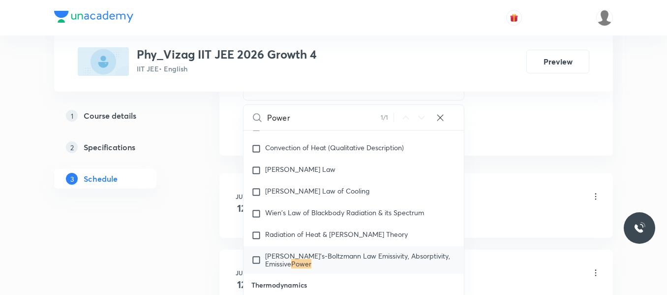
scroll to position [187, 0]
type input "Power"
click at [258, 258] on input "checkbox" at bounding box center [258, 260] width 14 height 16
checkbox input "true"
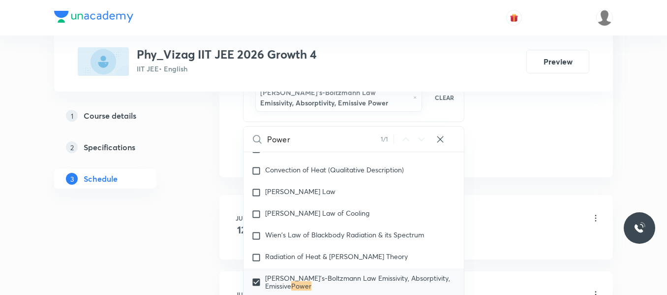
click at [277, 138] on input "Power" at bounding box center [324, 138] width 114 height 25
paste input "Work Power Energy"
type input "Work Power Energy"
checkbox input "true"
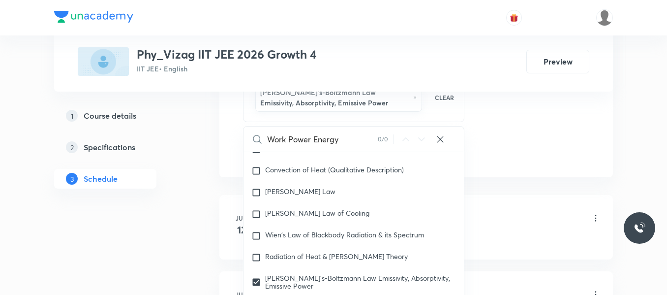
drag, startPoint x: 312, startPoint y: 138, endPoint x: 381, endPoint y: 137, distance: 68.9
click at [381, 137] on div "Work Power Energy 0 / 0 ​" at bounding box center [354, 138] width 220 height 25
type input "Work Power"
checkbox input "true"
drag, startPoint x: 285, startPoint y: 139, endPoint x: 339, endPoint y: 139, distance: 54.1
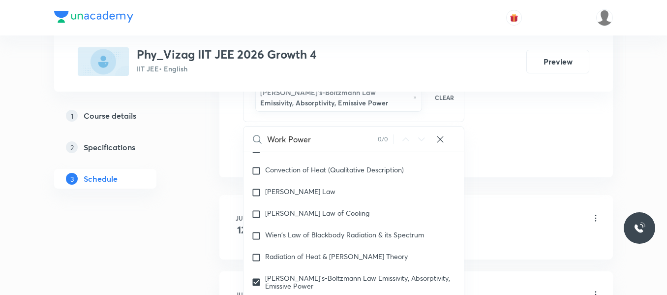
click at [339, 139] on input "Work Power" at bounding box center [322, 138] width 111 height 25
type input "Work"
checkbox input "true"
click at [316, 141] on input "Work" at bounding box center [322, 138] width 111 height 25
click at [284, 141] on input "Work" at bounding box center [322, 138] width 111 height 25
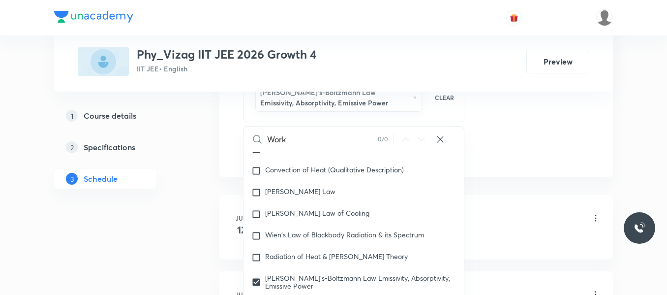
click at [284, 141] on input "Work" at bounding box center [322, 138] width 111 height 25
paste input "Power Energy"
type input "Work Power Energy"
checkbox input "true"
click at [347, 141] on input "Work Power Energy" at bounding box center [322, 138] width 111 height 25
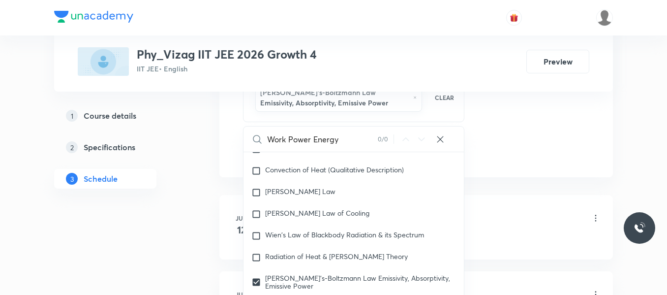
type input "Work Power Energy"
click at [259, 283] on input "checkbox" at bounding box center [258, 282] width 14 height 16
checkbox input "false"
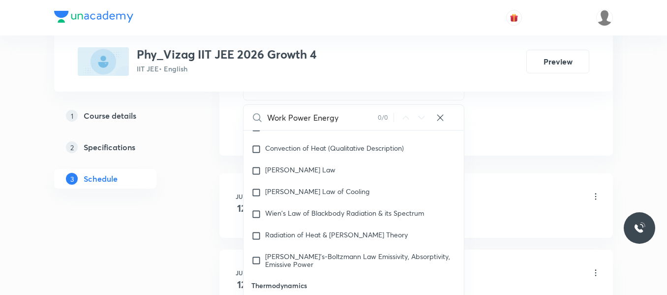
drag, startPoint x: 316, startPoint y: 118, endPoint x: 272, endPoint y: 117, distance: 44.3
click at [272, 117] on input "Work Power Energy" at bounding box center [322, 117] width 111 height 25
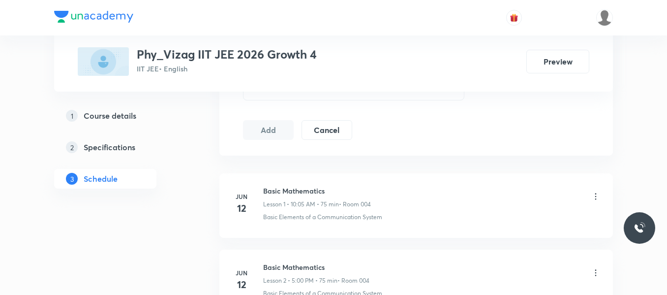
scroll to position [5755, 0]
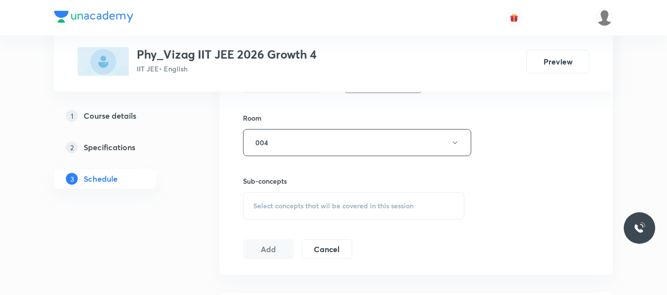
scroll to position [419, 0]
click at [283, 200] on span "Select concepts that wil be covered in this session" at bounding box center [333, 203] width 160 height 8
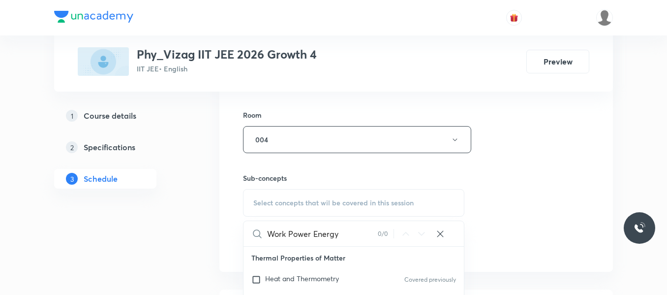
drag, startPoint x: 288, startPoint y: 234, endPoint x: 264, endPoint y: 233, distance: 24.1
click at [264, 233] on div "Work Power Energy 0 / 0 ​" at bounding box center [354, 233] width 220 height 25
drag, startPoint x: 291, startPoint y: 232, endPoint x: 250, endPoint y: 232, distance: 40.3
click at [250, 232] on div "Power Energy 0 / 0 ​" at bounding box center [354, 233] width 220 height 25
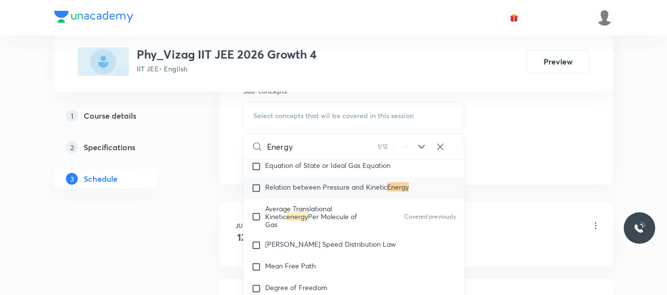
scroll to position [639, 0]
type input "Energy"
click at [257, 185] on input "checkbox" at bounding box center [258, 188] width 14 height 10
checkbox input "true"
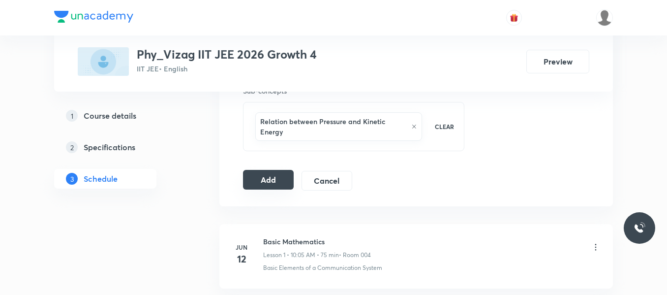
click at [267, 172] on button "Add" at bounding box center [268, 180] width 51 height 20
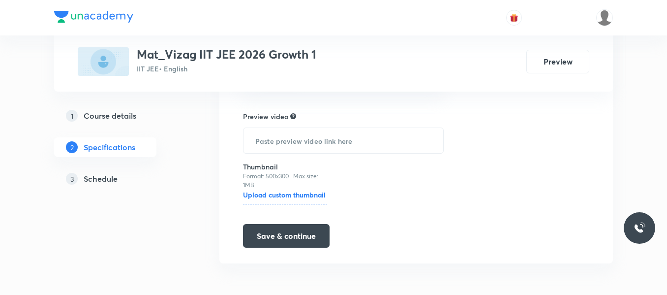
click at [107, 176] on h5 "Schedule" at bounding box center [101, 179] width 34 height 12
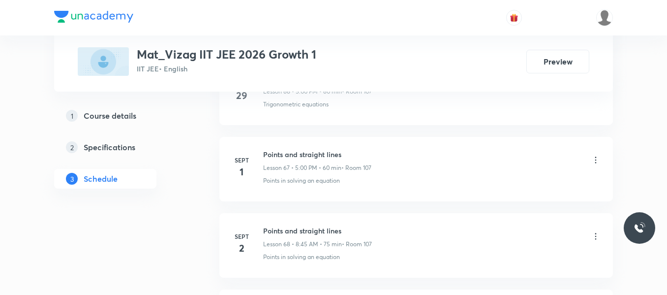
scroll to position [6123, 0]
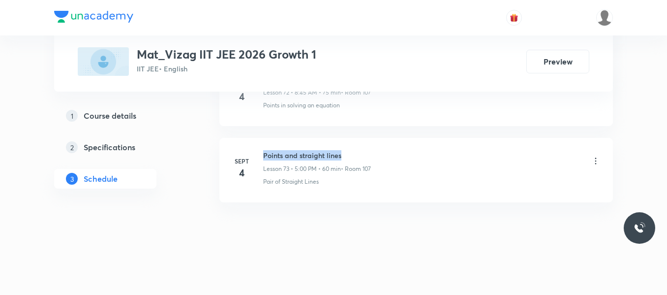
drag, startPoint x: 264, startPoint y: 152, endPoint x: 405, endPoint y: 147, distance: 141.3
click at [405, 147] on li "[DATE] Points and straight lines Lesson 73 • 5:00 PM • 60 min • Room 107 Pair o…" at bounding box center [416, 170] width 394 height 64
copy h6 "Points and straight lines"
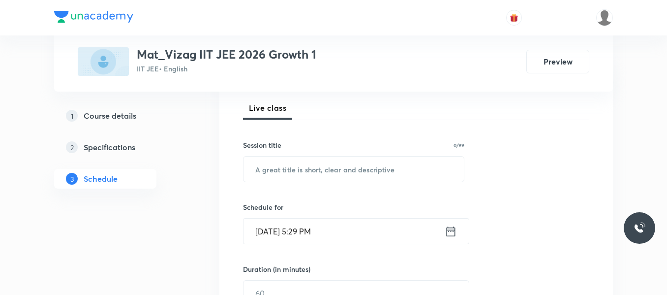
scroll to position [164, 0]
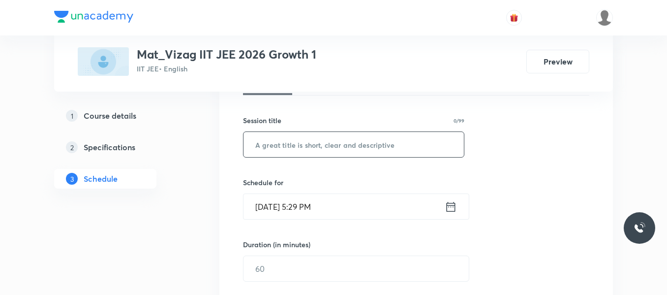
click at [332, 136] on input "text" at bounding box center [354, 144] width 220 height 25
paste input "Points and straight lines"
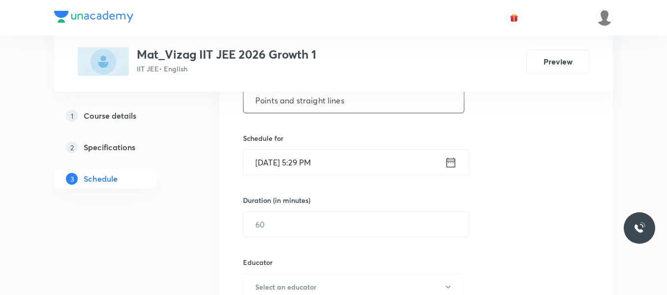
scroll to position [211, 0]
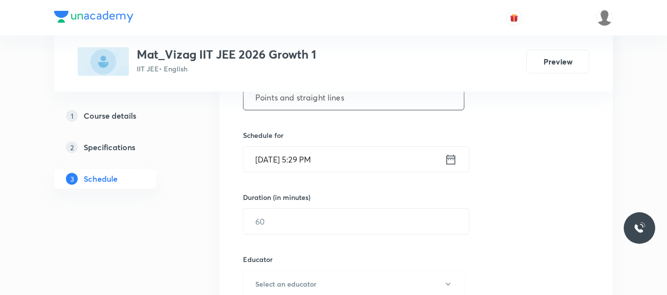
type input "Points and straight lines"
click at [453, 158] on icon at bounding box center [451, 159] width 12 height 14
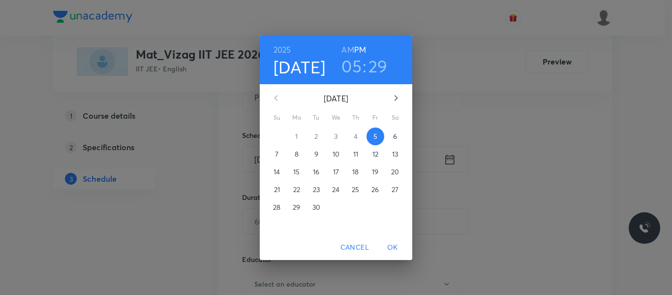
click at [394, 136] on p "6" at bounding box center [395, 136] width 4 height 10
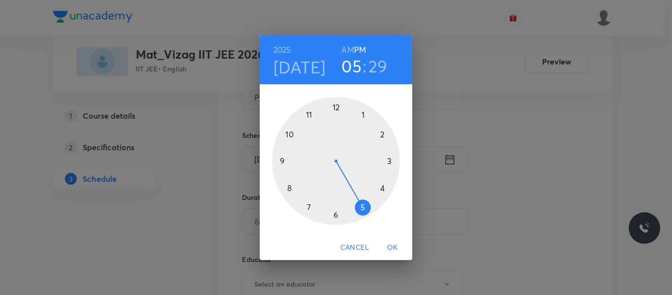
click at [347, 48] on h6 "AM" at bounding box center [347, 50] width 12 height 14
click at [289, 186] on div at bounding box center [336, 161] width 128 height 128
click at [283, 159] on div at bounding box center [336, 161] width 128 height 128
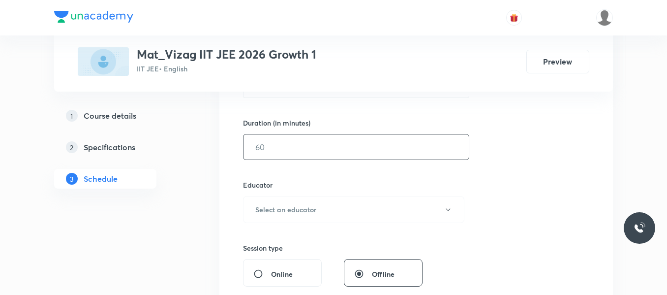
scroll to position [286, 0]
click at [298, 156] on input "text" at bounding box center [356, 146] width 225 height 25
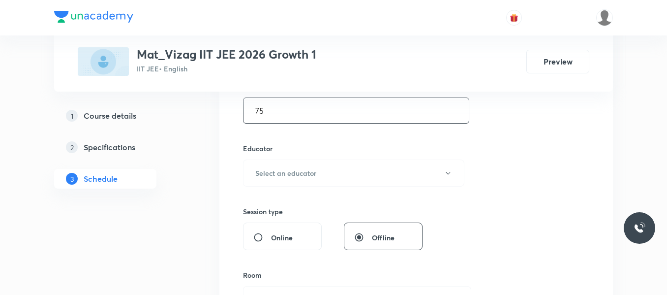
scroll to position [323, 0]
type input "75"
click at [300, 168] on h6 "Select an educator" at bounding box center [285, 172] width 61 height 10
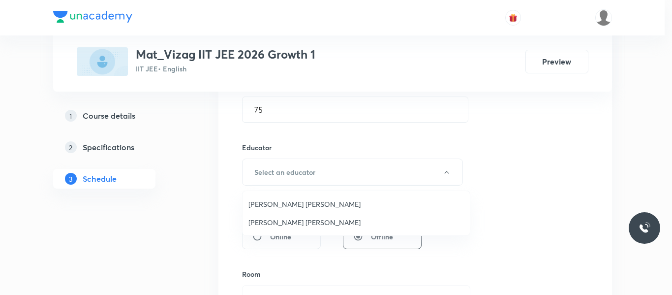
click at [284, 221] on span "Lenka Appala Naidu" at bounding box center [355, 222] width 215 height 10
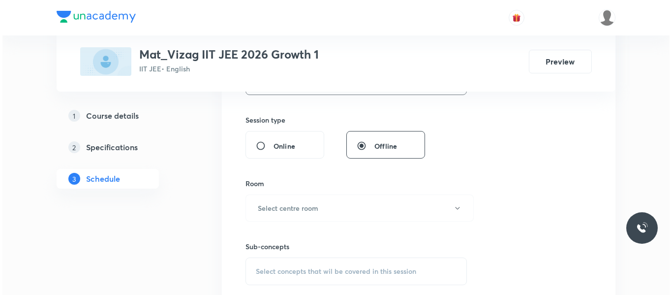
scroll to position [415, 0]
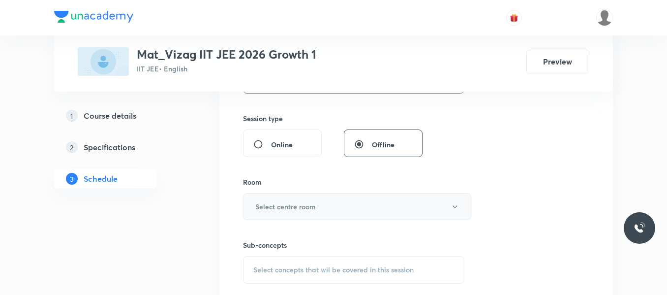
click at [299, 201] on button "Select centre room" at bounding box center [357, 206] width 228 height 27
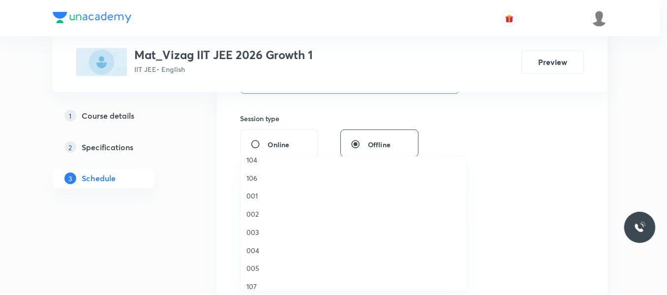
scroll to position [117, 0]
click at [253, 235] on span "107" at bounding box center [355, 235] width 215 height 10
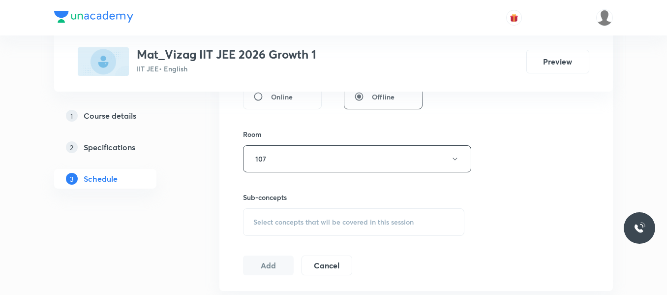
scroll to position [463, 0]
click at [279, 220] on span "Select concepts that wil be covered in this session" at bounding box center [333, 221] width 160 height 8
drag, startPoint x: 290, startPoint y: 252, endPoint x: 379, endPoint y: 247, distance: 88.7
click at [379, 247] on div "Points and straight lines 0 / 0 ​" at bounding box center [354, 252] width 220 height 25
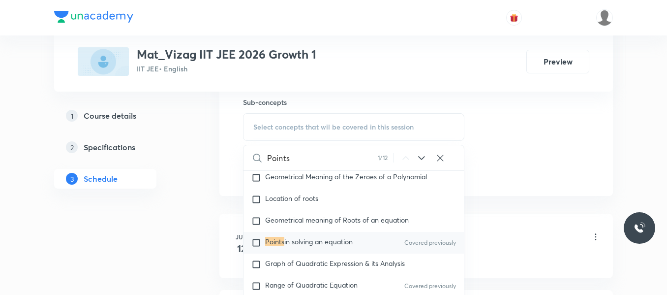
scroll to position [137, 0]
type input "Points"
click at [422, 155] on icon at bounding box center [422, 158] width 12 height 12
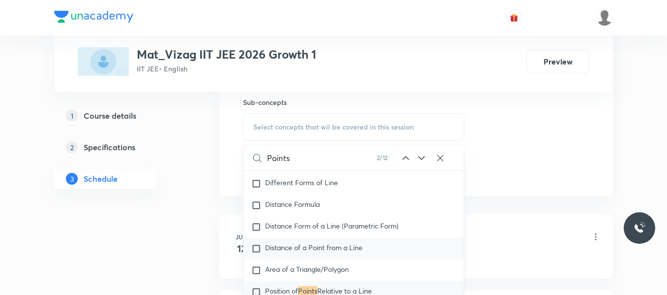
scroll to position [5495, 0]
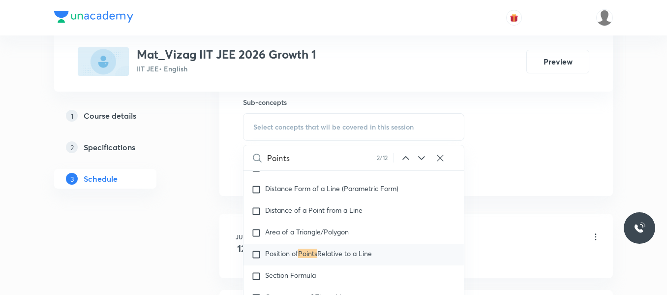
click at [256, 259] on input "checkbox" at bounding box center [258, 254] width 14 height 10
checkbox input "true"
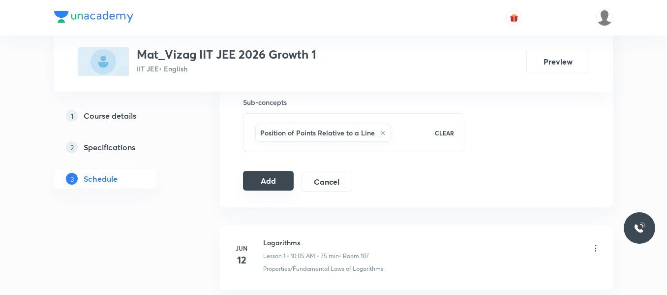
click at [263, 178] on button "Add" at bounding box center [268, 181] width 51 height 20
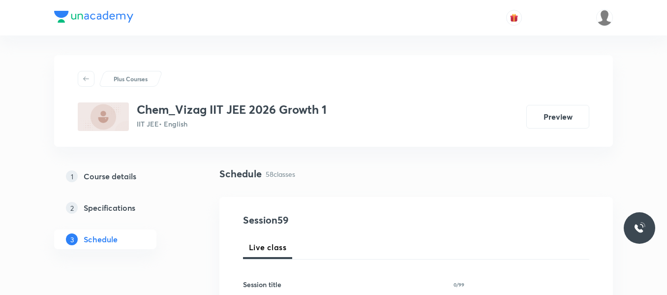
click at [176, 193] on div "1 Course details 2 Specifications 3 Schedule" at bounding box center [121, 213] width 134 height 94
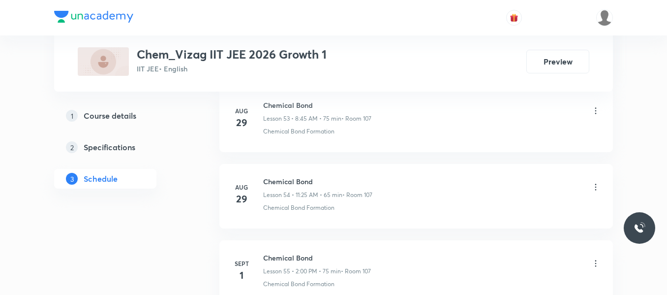
scroll to position [4916, 0]
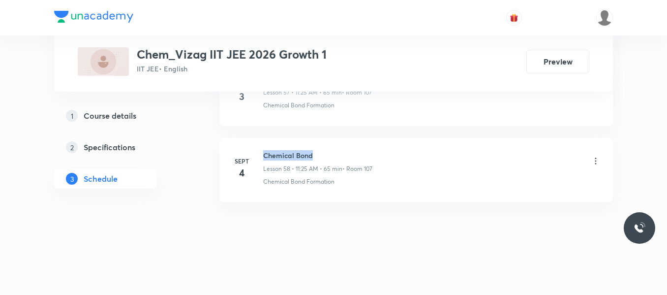
drag, startPoint x: 263, startPoint y: 154, endPoint x: 378, endPoint y: 140, distance: 116.5
click at [378, 140] on li "[DATE] Chemical Bond Lesson 58 • 11:25 AM • 65 min • Room 107 Chemical Bond For…" at bounding box center [416, 170] width 394 height 64
copy h6 "Chemical Bond"
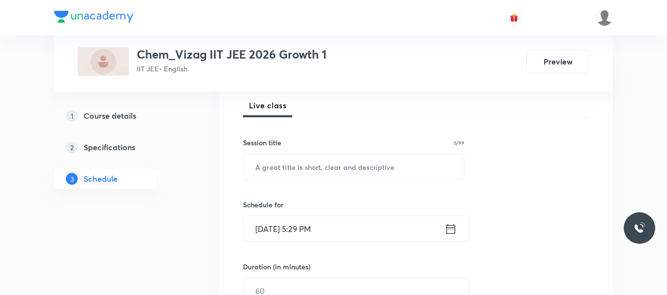
scroll to position [143, 0]
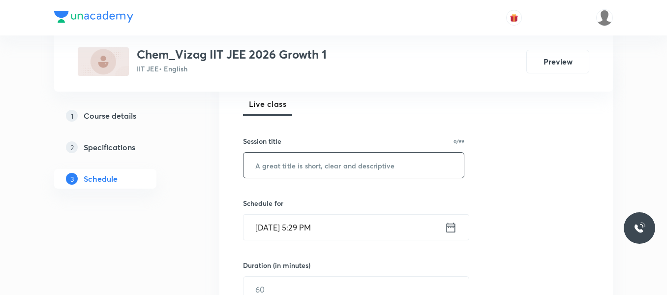
click at [290, 167] on input "text" at bounding box center [354, 164] width 220 height 25
paste input "Chemical Bond"
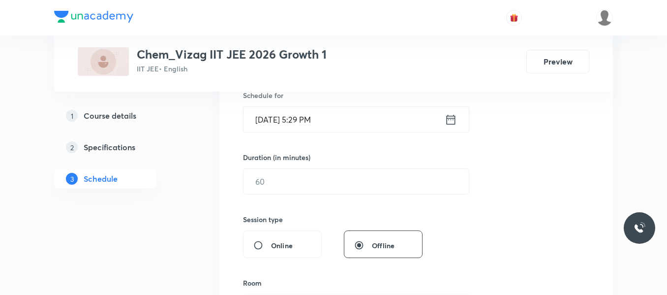
scroll to position [252, 0]
type input "Chemical Bond"
click at [451, 122] on icon at bounding box center [451, 119] width 12 height 14
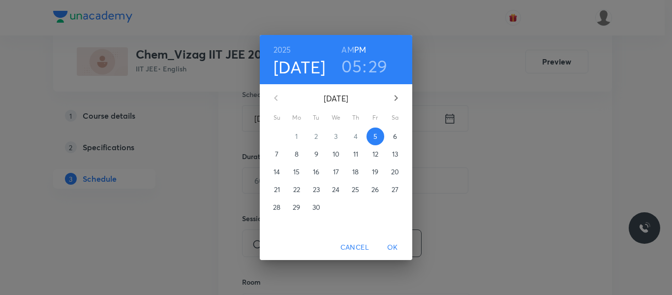
click at [392, 137] on span "6" at bounding box center [395, 136] width 18 height 10
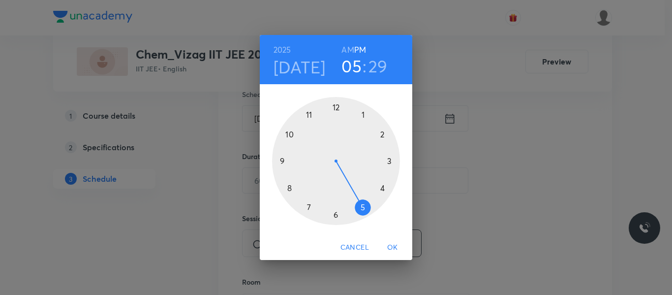
click at [349, 48] on h6 "AM" at bounding box center [347, 50] width 12 height 14
click at [309, 116] on div at bounding box center [336, 161] width 128 height 128
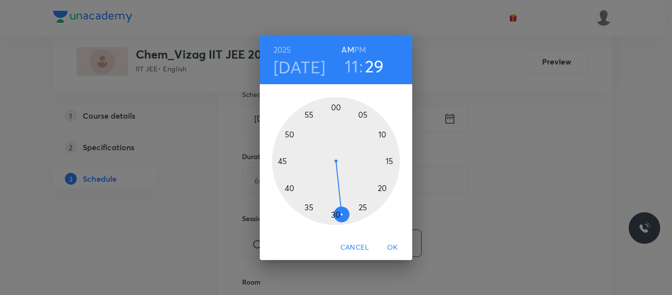
click at [363, 207] on div at bounding box center [336, 161] width 128 height 128
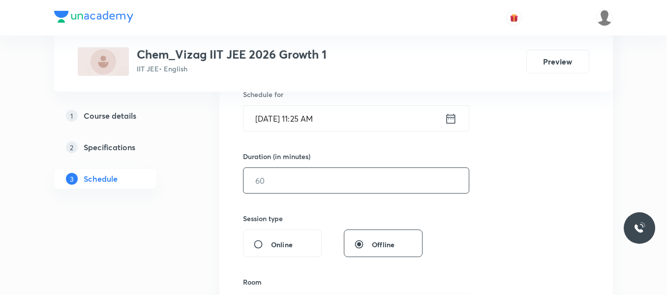
click at [312, 184] on input "text" at bounding box center [356, 180] width 225 height 25
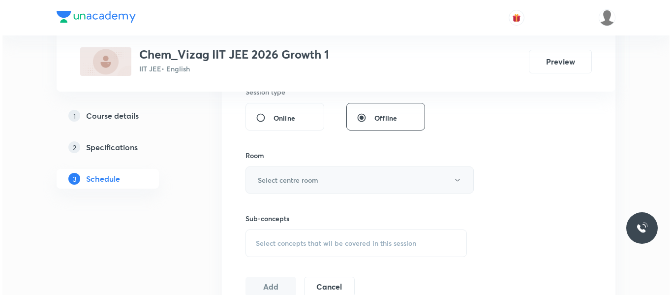
scroll to position [379, 0]
type input "65"
click at [327, 176] on button "Select centre room" at bounding box center [357, 179] width 228 height 27
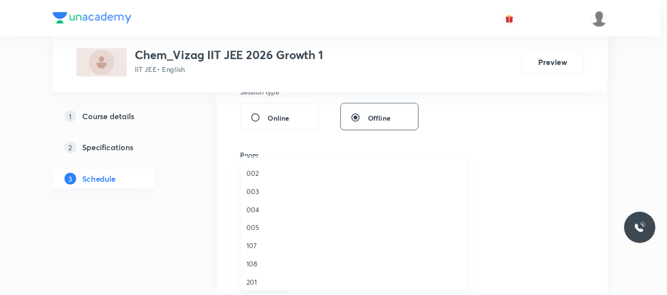
scroll to position [106, 0]
click at [254, 244] on span "107" at bounding box center [355, 245] width 215 height 10
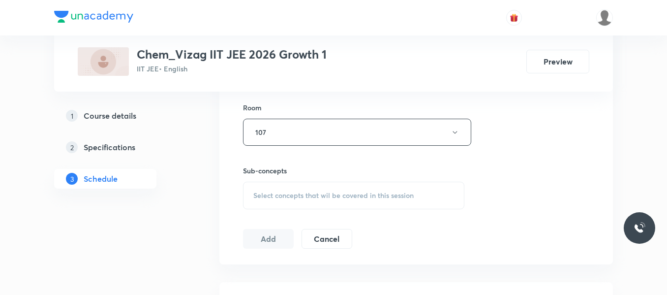
scroll to position [426, 0]
click at [279, 196] on span "Select concepts that wil be covered in this session" at bounding box center [333, 195] width 160 height 8
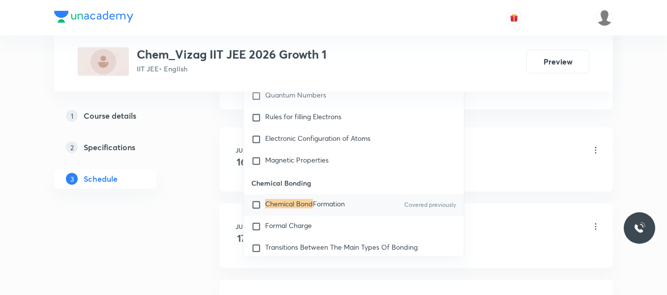
scroll to position [581, 0]
type input "Chemical Bond"
click at [251, 210] on div "Chemical Bond Formation Covered previously" at bounding box center [354, 204] width 220 height 22
checkbox input "true"
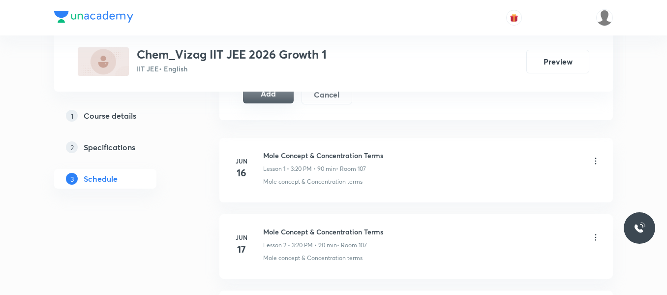
click at [282, 101] on button "Add" at bounding box center [268, 94] width 51 height 20
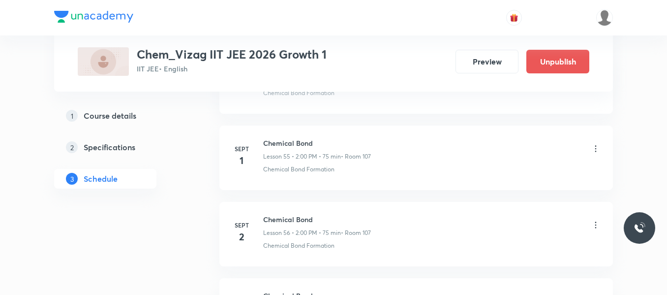
scroll to position [4540, 0]
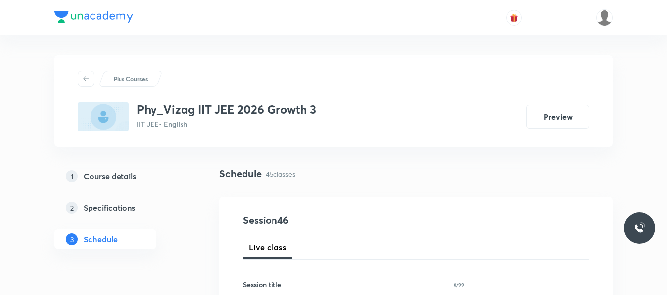
click at [183, 241] on div "1 Course details 2 Specifications 3 Schedule" at bounding box center [121, 213] width 134 height 94
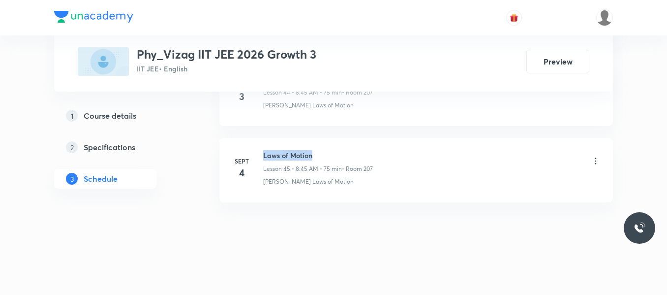
drag, startPoint x: 263, startPoint y: 152, endPoint x: 364, endPoint y: 149, distance: 100.9
click at [364, 149] on li "Sept 4 Laws of Motion Lesson 45 • 8:45 AM • 75 min • Room 207 Newton's Laws of …" at bounding box center [416, 170] width 394 height 64
copy h6 "Laws of Motion"
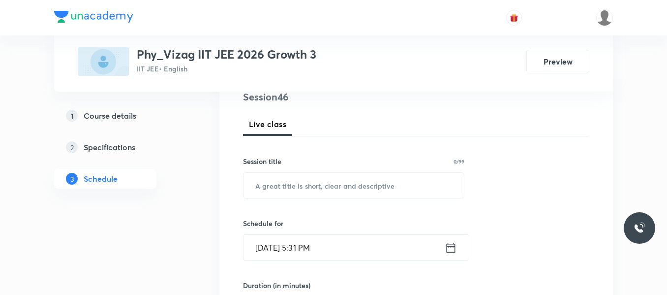
scroll to position [128, 0]
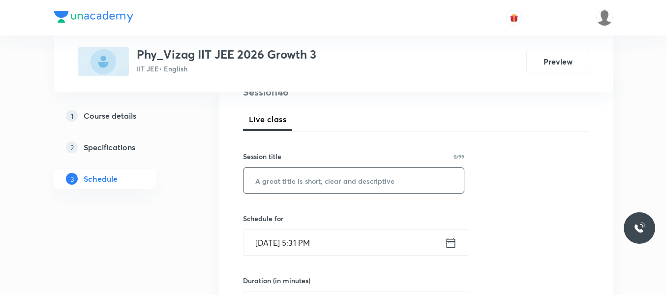
click at [315, 178] on input "text" at bounding box center [354, 180] width 220 height 25
paste input "Laws of Motion"
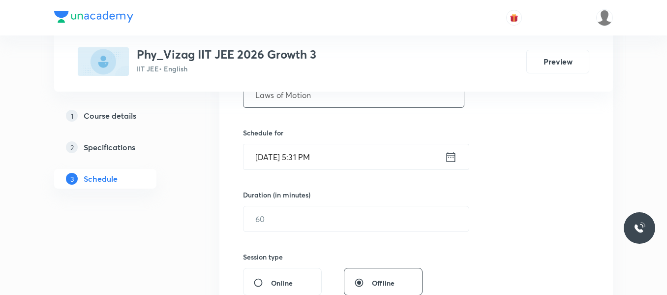
scroll to position [214, 0]
type input "Laws of Motion"
click at [453, 155] on icon at bounding box center [451, 156] width 9 height 10
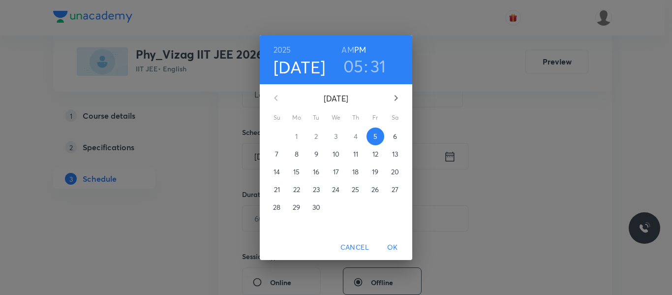
click at [395, 137] on p "6" at bounding box center [395, 136] width 4 height 10
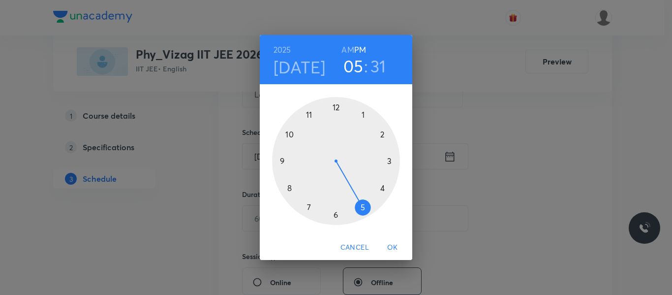
click at [346, 47] on h6 "AM" at bounding box center [347, 50] width 12 height 14
click at [289, 186] on div at bounding box center [336, 161] width 128 height 128
click at [282, 164] on div at bounding box center [336, 161] width 128 height 128
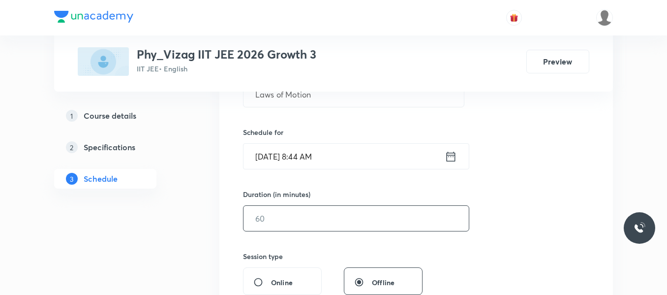
click at [278, 218] on input "text" at bounding box center [356, 218] width 225 height 25
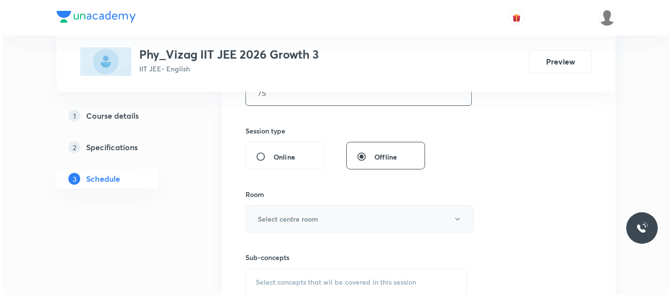
scroll to position [340, 0]
type input "75"
click at [291, 218] on h6 "Select centre room" at bounding box center [285, 218] width 61 height 10
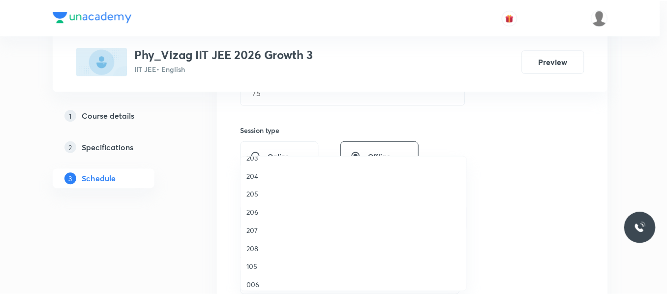
scroll to position [271, 0]
click at [256, 225] on span "207" at bounding box center [355, 226] width 215 height 10
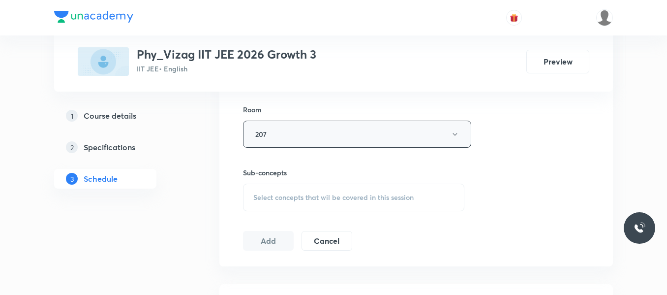
scroll to position [427, 0]
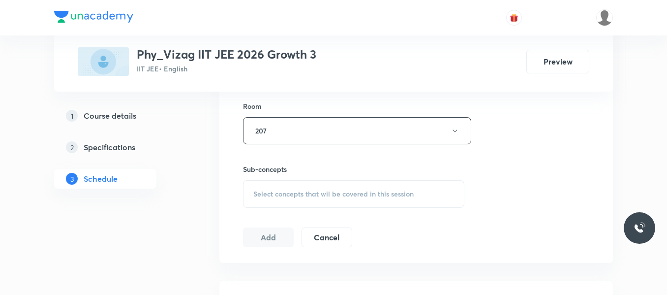
click at [304, 192] on span "Select concepts that wil be covered in this session" at bounding box center [333, 194] width 160 height 8
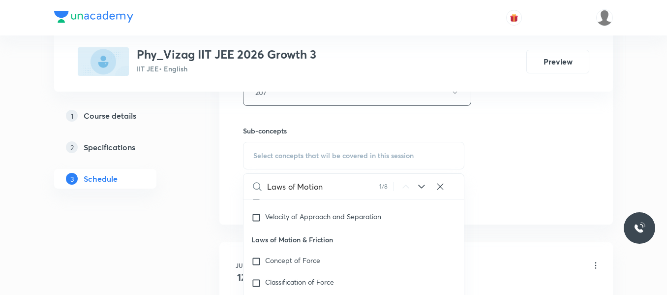
scroll to position [467, 0]
type input "Laws of Motion"
click at [424, 188] on icon at bounding box center [422, 186] width 12 height 12
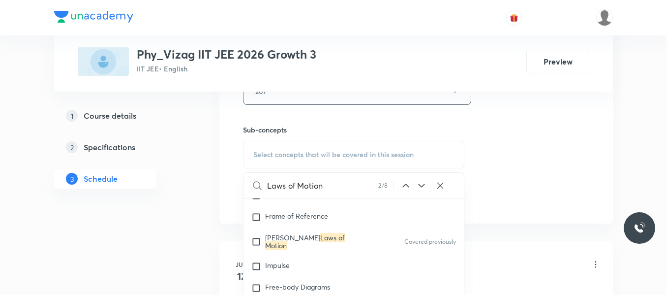
click at [405, 182] on icon at bounding box center [406, 186] width 12 height 12
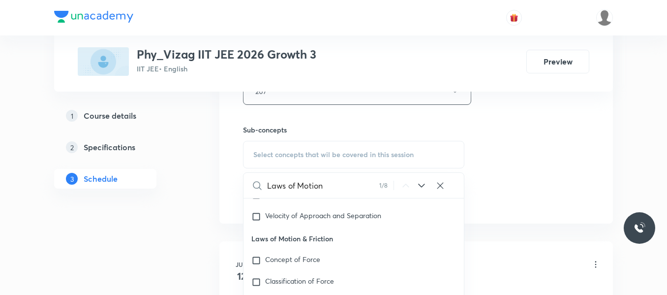
scroll to position [1649, 0]
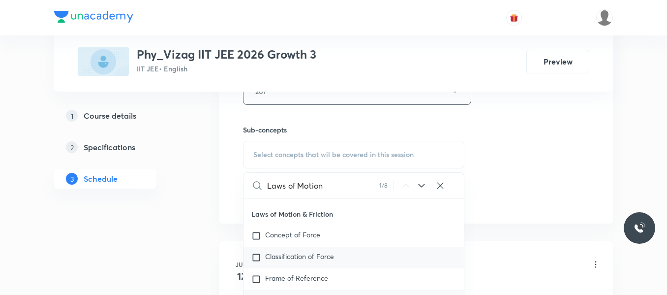
click at [255, 258] on input "checkbox" at bounding box center [258, 257] width 14 height 10
checkbox input "true"
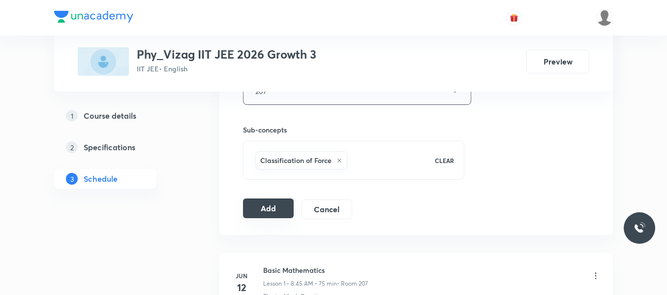
click at [274, 207] on button "Add" at bounding box center [268, 208] width 51 height 20
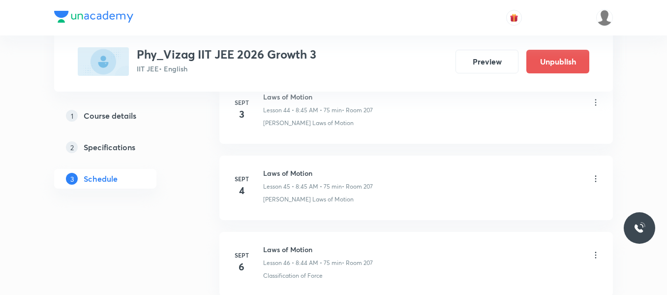
scroll to position [3549, 0]
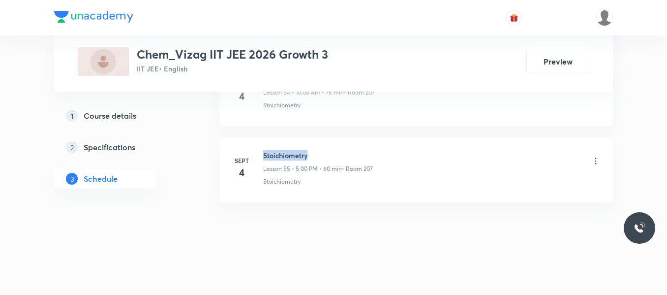
drag, startPoint x: 263, startPoint y: 155, endPoint x: 345, endPoint y: 152, distance: 82.7
click at [345, 152] on div "Sept 4 Stoichiometry Lesson 55 • 5:00 PM • 60 min • Room 207 Stoichiometry" at bounding box center [416, 168] width 369 height 36
copy h6 "Stoichiometry"
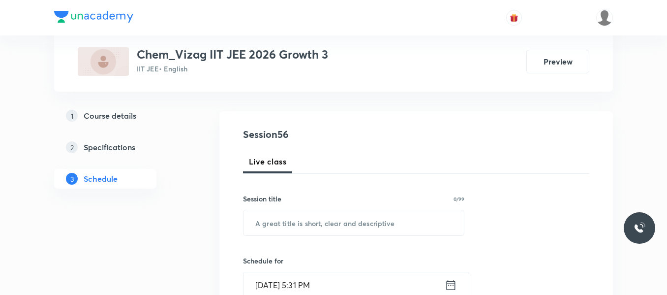
scroll to position [89, 0]
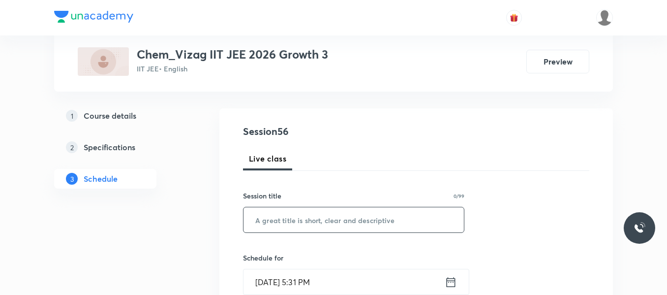
click at [281, 222] on input "text" at bounding box center [354, 219] width 220 height 25
paste input "Stoichiometry"
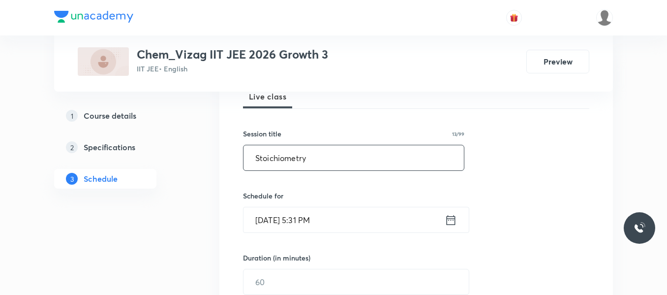
scroll to position [168, 0]
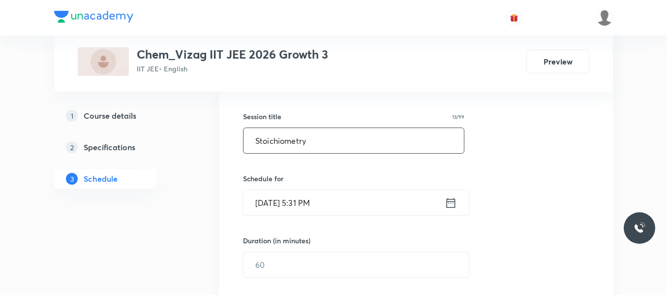
type input "Stoichiometry"
click at [446, 204] on icon at bounding box center [451, 203] width 12 height 14
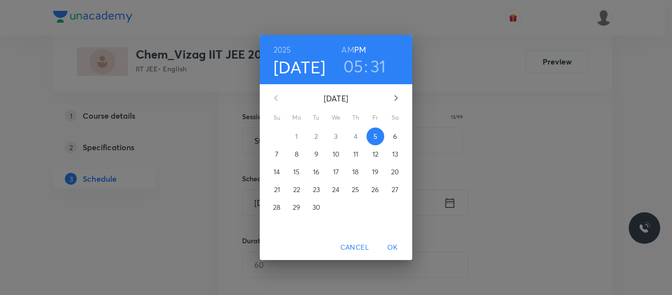
click at [390, 134] on span "6" at bounding box center [395, 136] width 18 height 10
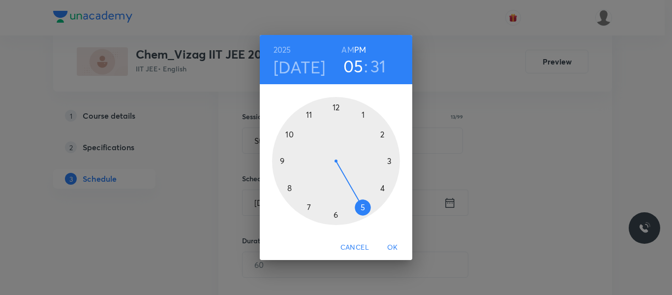
click at [352, 49] on h6 "AM" at bounding box center [347, 50] width 12 height 14
click at [290, 135] on div at bounding box center [336, 161] width 128 height 128
click at [364, 116] on div at bounding box center [336, 161] width 128 height 128
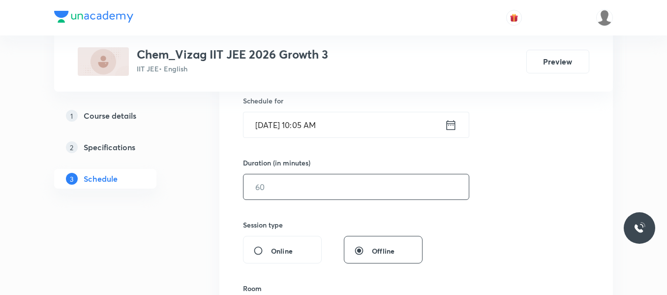
scroll to position [248, 0]
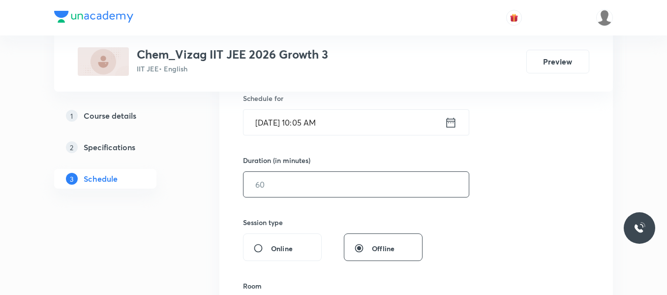
click at [304, 189] on input "text" at bounding box center [356, 184] width 225 height 25
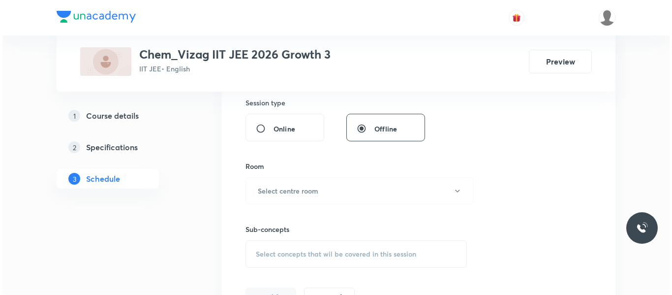
scroll to position [368, 0]
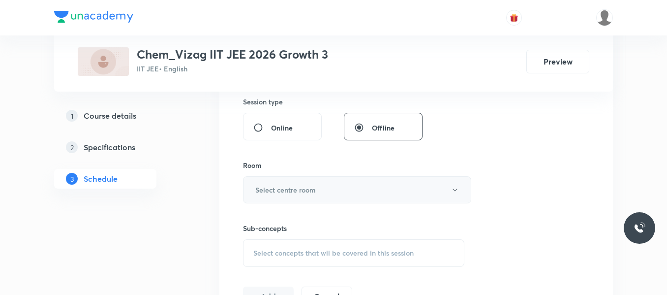
type input "75"
click at [299, 192] on h6 "Select centre room" at bounding box center [285, 189] width 61 height 10
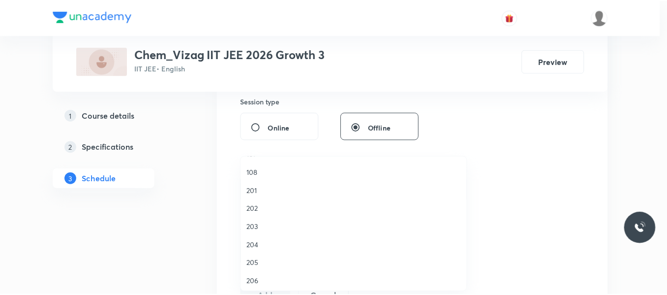
scroll to position [274, 0]
click at [254, 222] on span "207" at bounding box center [355, 223] width 215 height 10
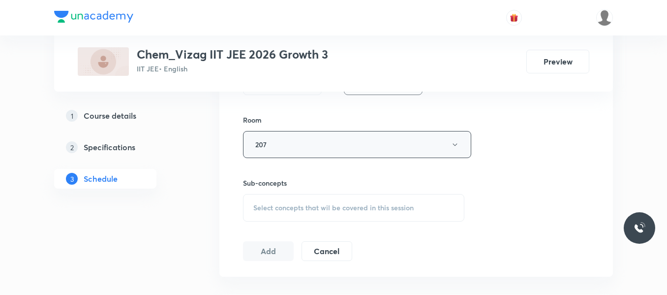
scroll to position [417, 0]
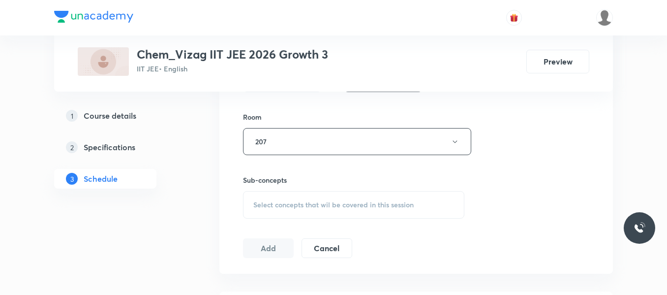
click at [289, 206] on span "Select concepts that wil be covered in this session" at bounding box center [333, 205] width 160 height 8
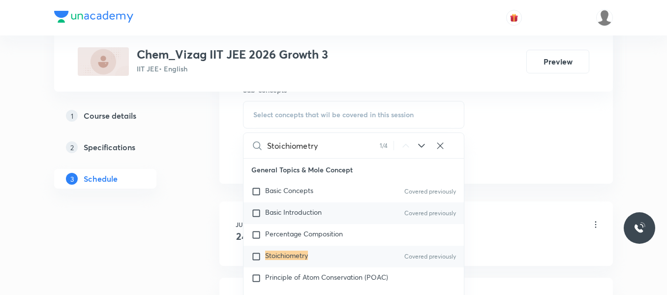
scroll to position [508, 0]
type input "Stoichiometry"
click at [422, 145] on icon at bounding box center [422, 145] width 12 height 12
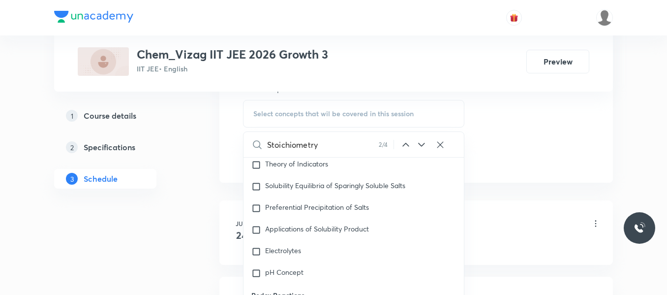
scroll to position [2747, 0]
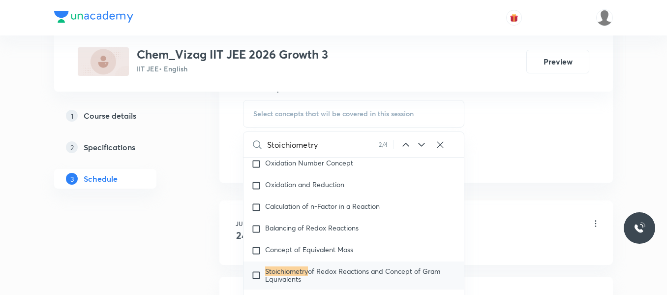
click at [257, 283] on input "checkbox" at bounding box center [258, 275] width 14 height 16
checkbox input "true"
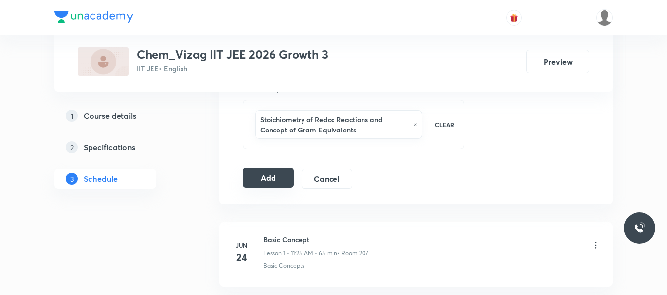
click at [282, 177] on button "Add" at bounding box center [268, 178] width 51 height 20
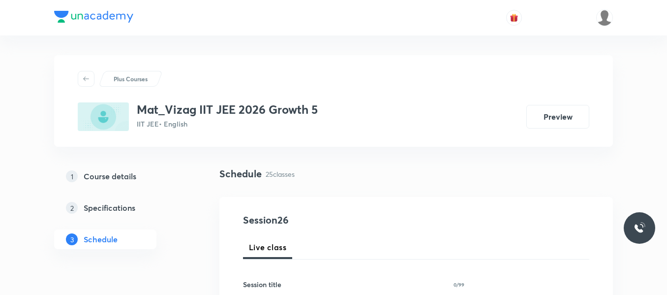
click at [165, 238] on div "1 Course details 2 Specifications 3 Schedule" at bounding box center [121, 213] width 134 height 94
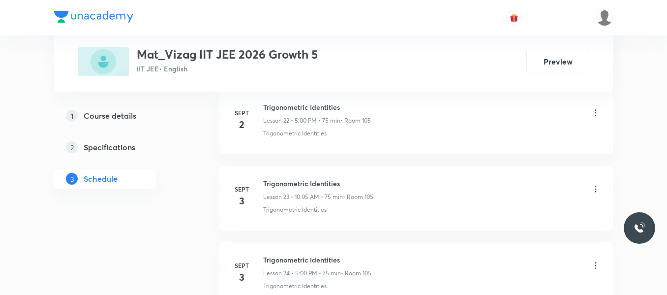
scroll to position [2400, 0]
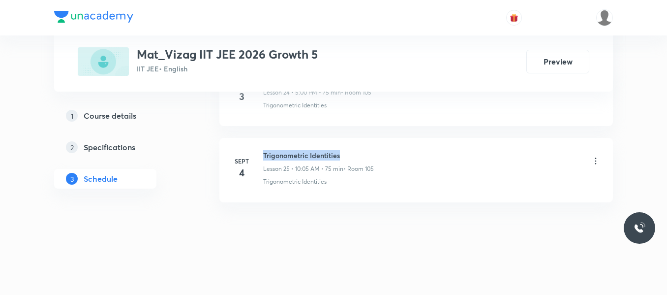
drag, startPoint x: 263, startPoint y: 152, endPoint x: 340, endPoint y: 153, distance: 77.2
click at [340, 153] on h6 "Trigonometric Identities" at bounding box center [318, 155] width 111 height 10
drag, startPoint x: 262, startPoint y: 155, endPoint x: 423, endPoint y: 144, distance: 161.3
click at [423, 144] on li "[DATE] Trigonometric Identities Lesson 25 • 10:05 AM • 75 min • Room 105 Trigon…" at bounding box center [416, 170] width 394 height 64
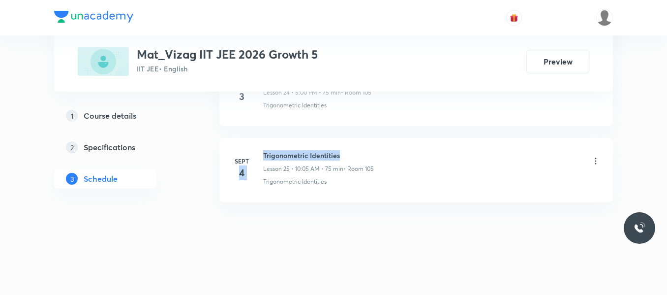
click at [376, 157] on div "Trigonometric Identities Lesson 25 • 10:05 AM • 75 min • Room 105" at bounding box center [431, 161] width 337 height 23
drag, startPoint x: 264, startPoint y: 153, endPoint x: 399, endPoint y: 136, distance: 136.4
copy h6 "Trigonometric Identities"
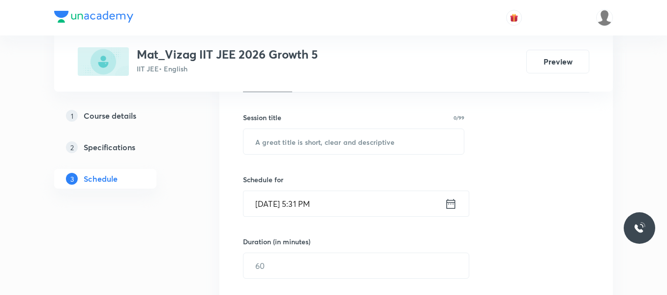
scroll to position [170, 0]
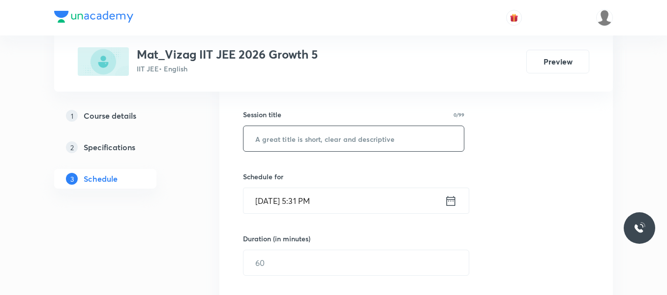
click at [335, 144] on input "text" at bounding box center [354, 138] width 220 height 25
paste input "Trigonometric Identities"
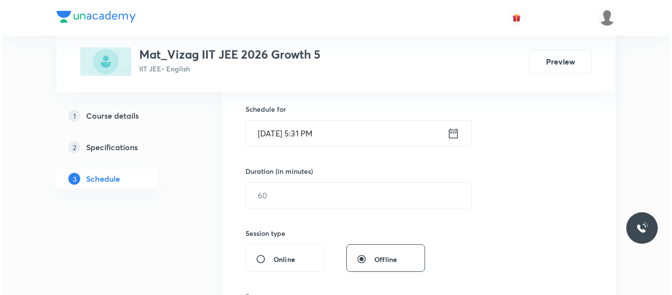
scroll to position [239, 0]
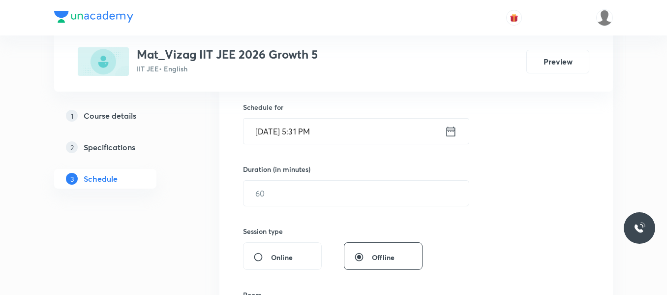
type input "Trigonometric Identities"
click at [449, 126] on icon at bounding box center [451, 131] width 12 height 14
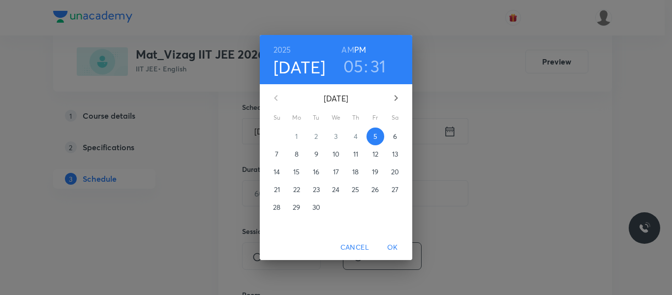
click at [392, 136] on span "6" at bounding box center [395, 136] width 18 height 10
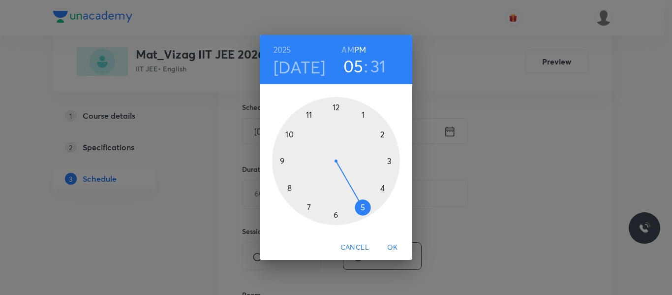
click at [348, 52] on h6 "AM" at bounding box center [347, 50] width 12 height 14
click at [291, 136] on div at bounding box center [336, 161] width 128 height 128
click at [363, 115] on div at bounding box center [336, 161] width 128 height 128
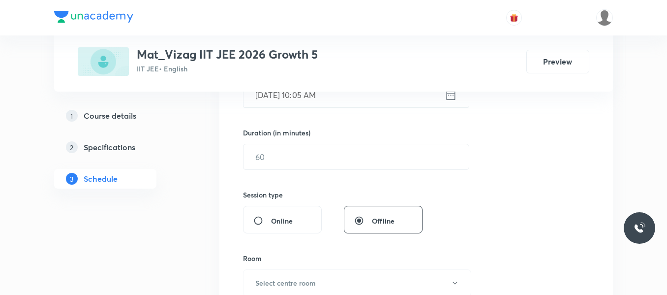
scroll to position [276, 0]
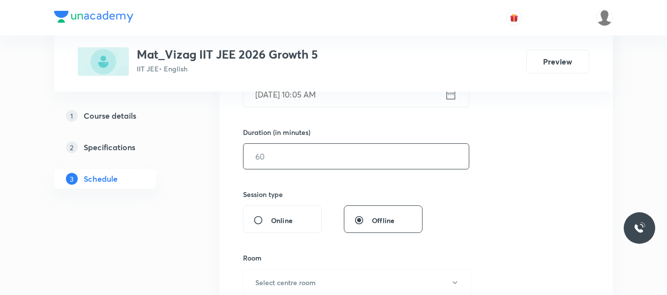
click at [335, 155] on input "text" at bounding box center [356, 156] width 225 height 25
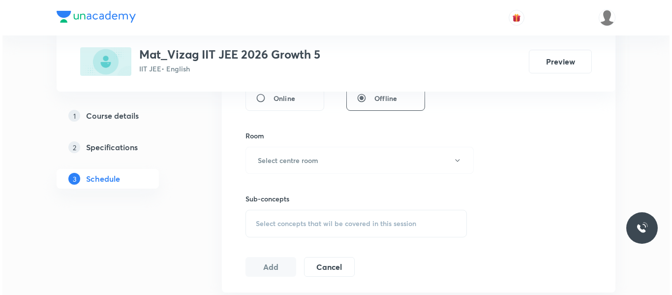
scroll to position [402, 0]
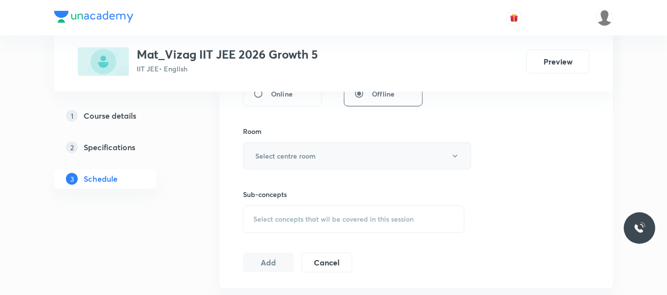
type input "75"
click at [319, 161] on button "Select centre room" at bounding box center [357, 155] width 228 height 27
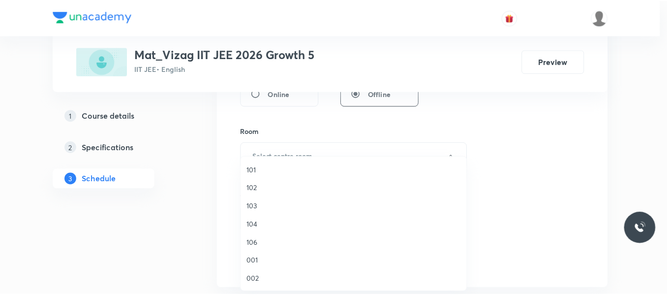
scroll to position [274, 0]
click at [254, 261] on span "105" at bounding box center [355, 260] width 215 height 10
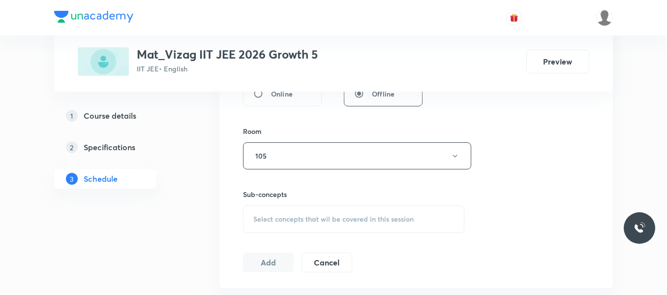
scroll to position [456, 0]
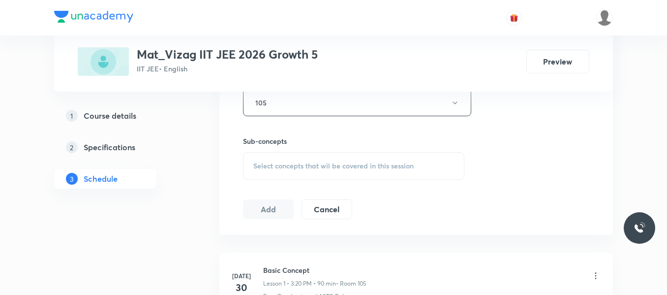
click at [298, 165] on span "Select concepts that wil be covered in this session" at bounding box center [333, 166] width 160 height 8
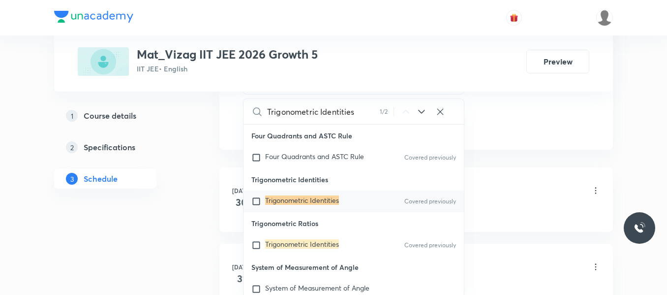
scroll to position [541, 0]
type input "Trigonometric Identities"
click at [250, 199] on div "Trigonometric Identities Covered previously" at bounding box center [354, 201] width 220 height 22
checkbox input "true"
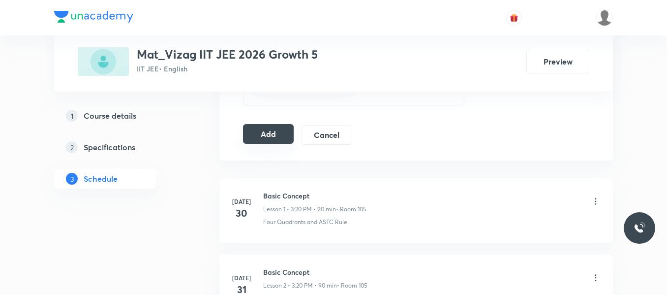
click at [260, 133] on button "Add" at bounding box center [268, 134] width 51 height 20
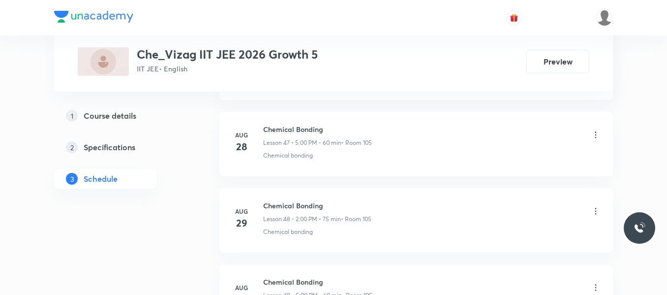
scroll to position [4535, 0]
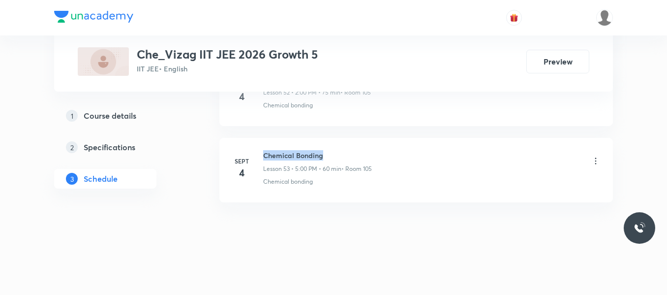
drag, startPoint x: 264, startPoint y: 152, endPoint x: 398, endPoint y: 149, distance: 134.8
click at [398, 149] on li "[DATE] Chemical Bonding Lesson 53 • 5:00 PM • 60 min • Room 105 Chemical bonding" at bounding box center [416, 170] width 394 height 64
copy h6 "Chemical Bonding"
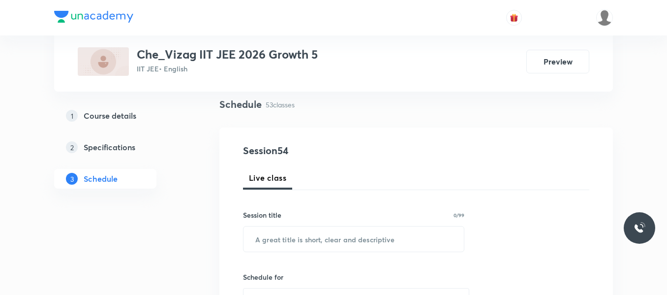
scroll to position [77, 0]
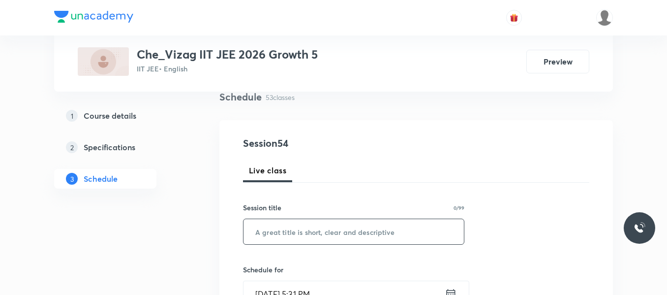
click at [302, 227] on input "text" at bounding box center [354, 231] width 220 height 25
paste input "Chemical Bonding"
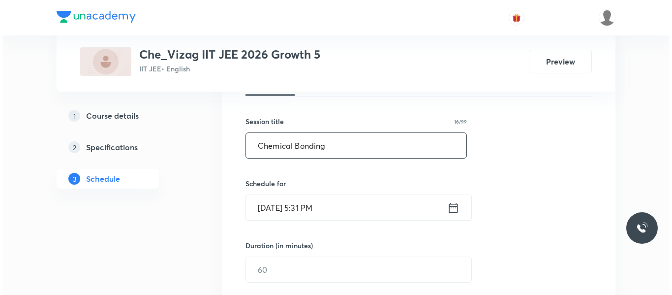
scroll to position [169, 0]
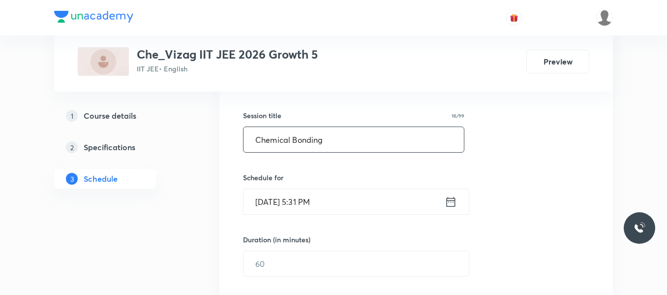
type input "Chemical Bonding"
click at [447, 199] on icon at bounding box center [451, 201] width 9 height 10
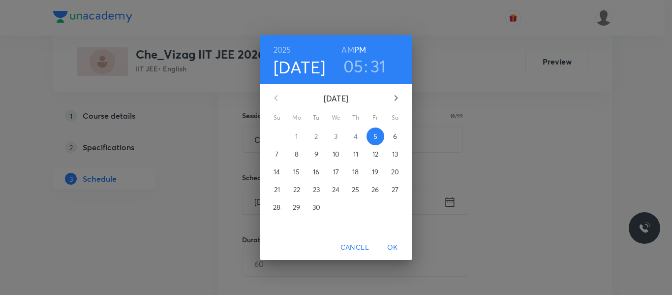
click at [395, 133] on p "6" at bounding box center [395, 136] width 4 height 10
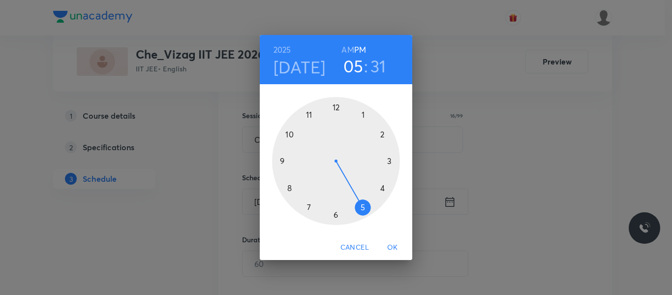
click at [351, 47] on h6 "AM" at bounding box center [347, 50] width 12 height 14
click at [309, 114] on div at bounding box center [336, 161] width 128 height 128
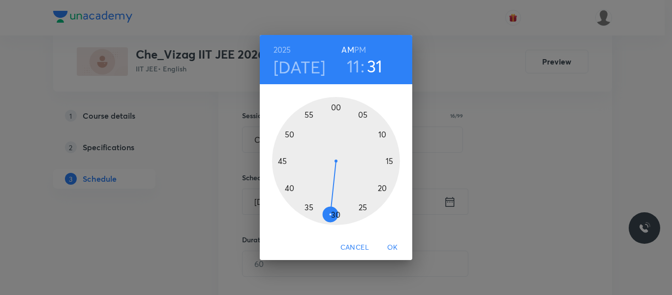
click at [365, 208] on div at bounding box center [336, 161] width 128 height 128
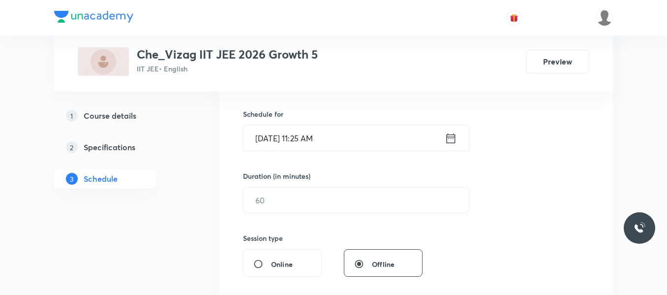
scroll to position [233, 0]
click at [344, 206] on input "text" at bounding box center [356, 199] width 225 height 25
type input "7"
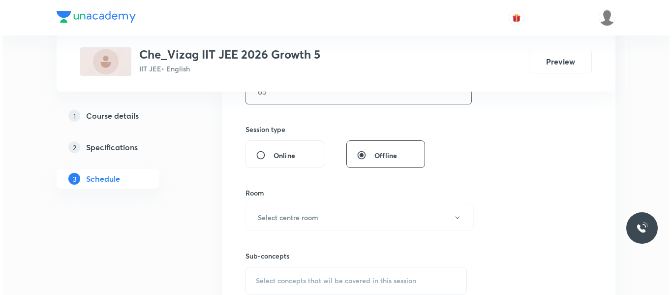
scroll to position [344, 0]
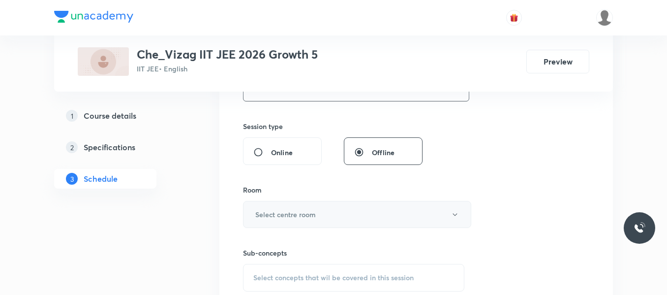
type input "65"
click at [317, 209] on button "Select centre room" at bounding box center [357, 214] width 228 height 27
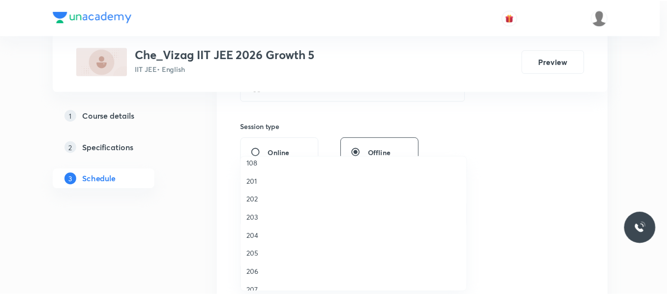
scroll to position [274, 0]
click at [256, 258] on span "105" at bounding box center [355, 260] width 215 height 10
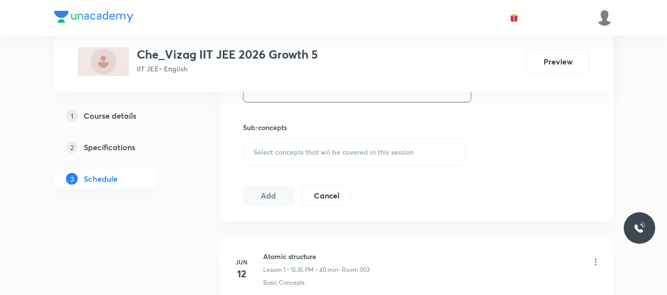
scroll to position [470, 0]
click at [321, 154] on span "Select concepts that wil be covered in this session" at bounding box center [333, 152] width 160 height 8
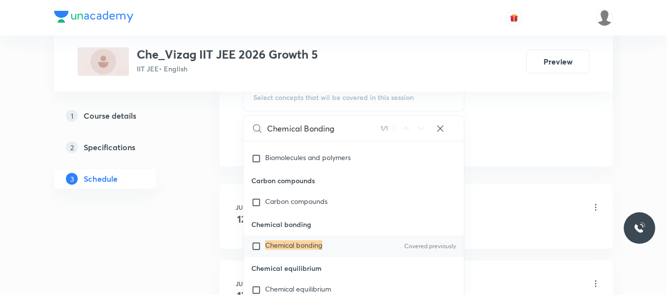
scroll to position [524, 0]
type input "Chemical Bonding"
click at [256, 250] on input "checkbox" at bounding box center [258, 246] width 14 height 10
checkbox input "true"
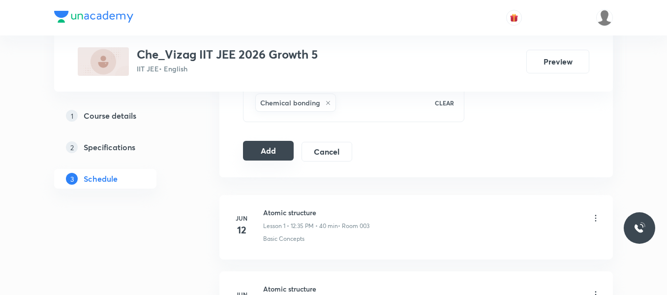
click at [275, 148] on button "Add" at bounding box center [268, 151] width 51 height 20
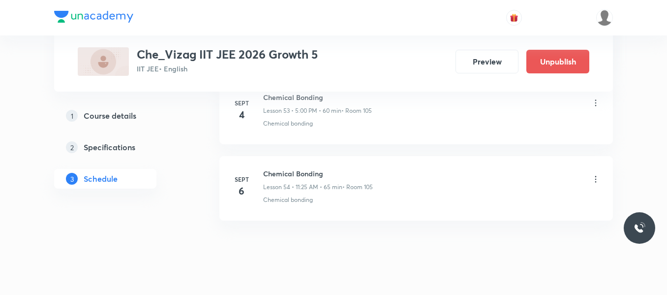
scroll to position [4159, 0]
